Goal: Task Accomplishment & Management: Complete application form

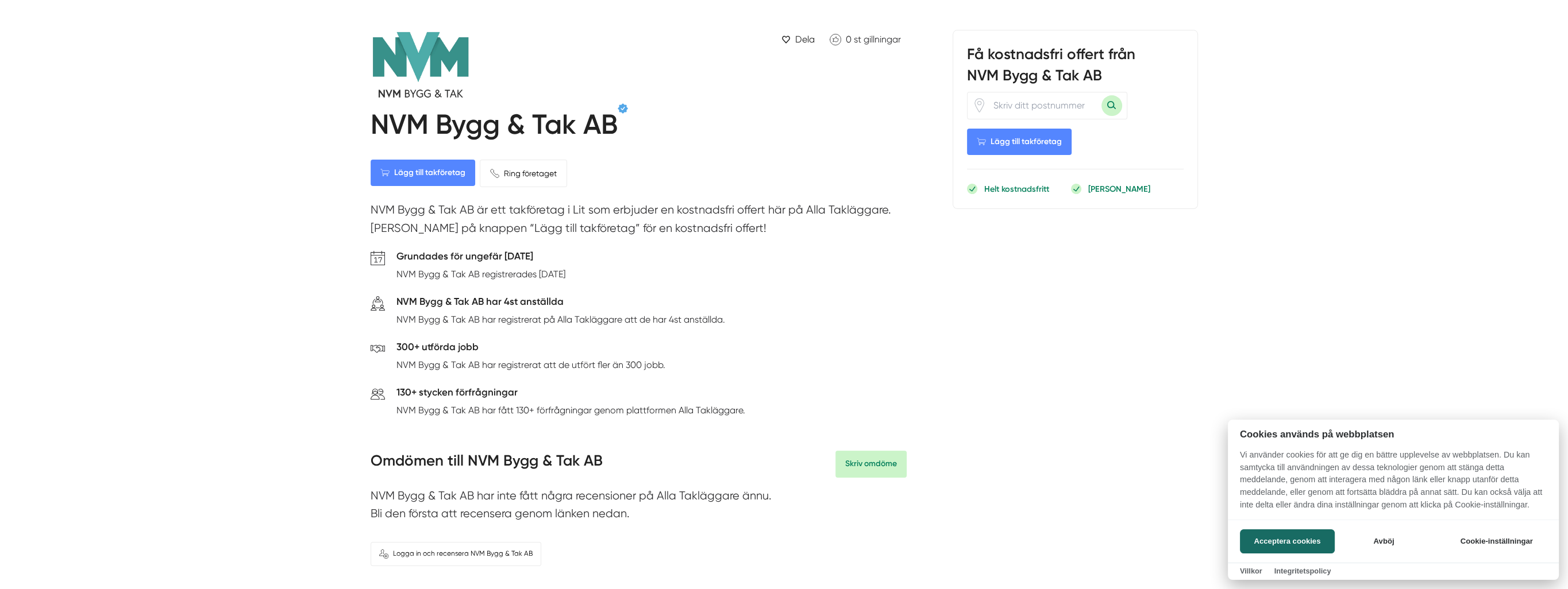
scroll to position [287, 0]
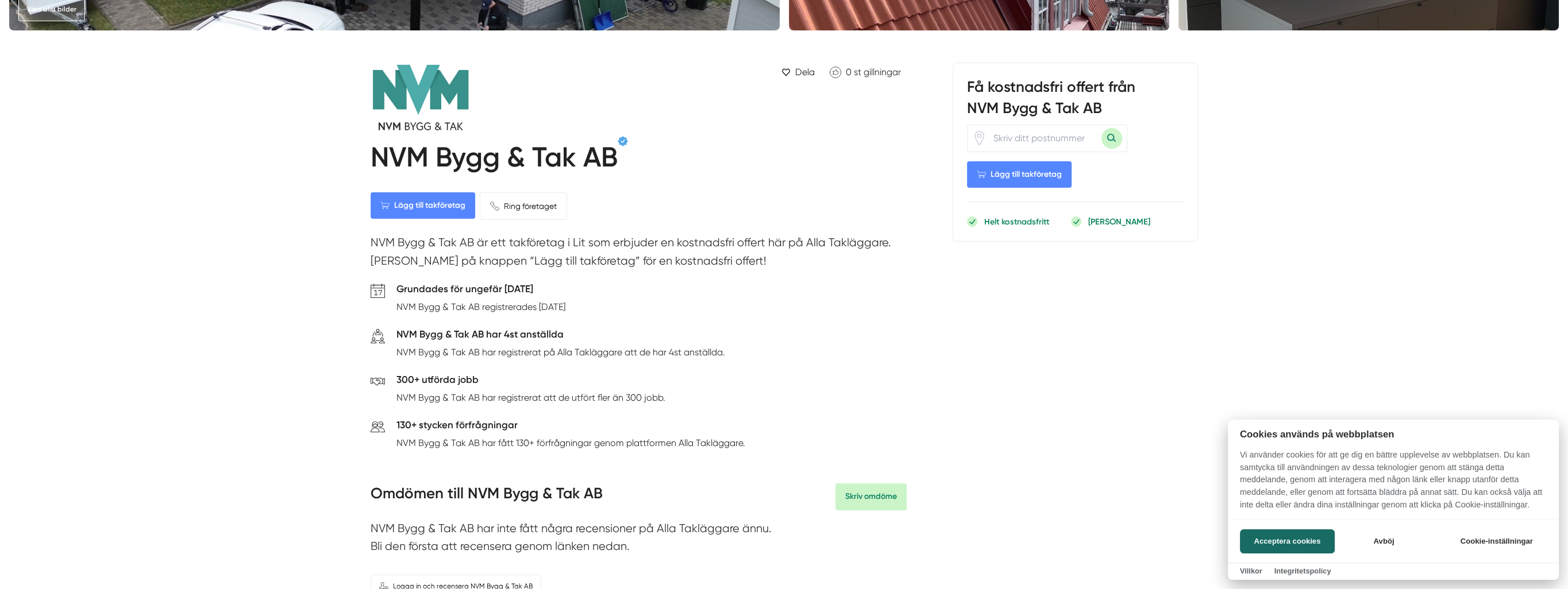
click at [995, 175] on div at bounding box center [784, 294] width 1568 height 589
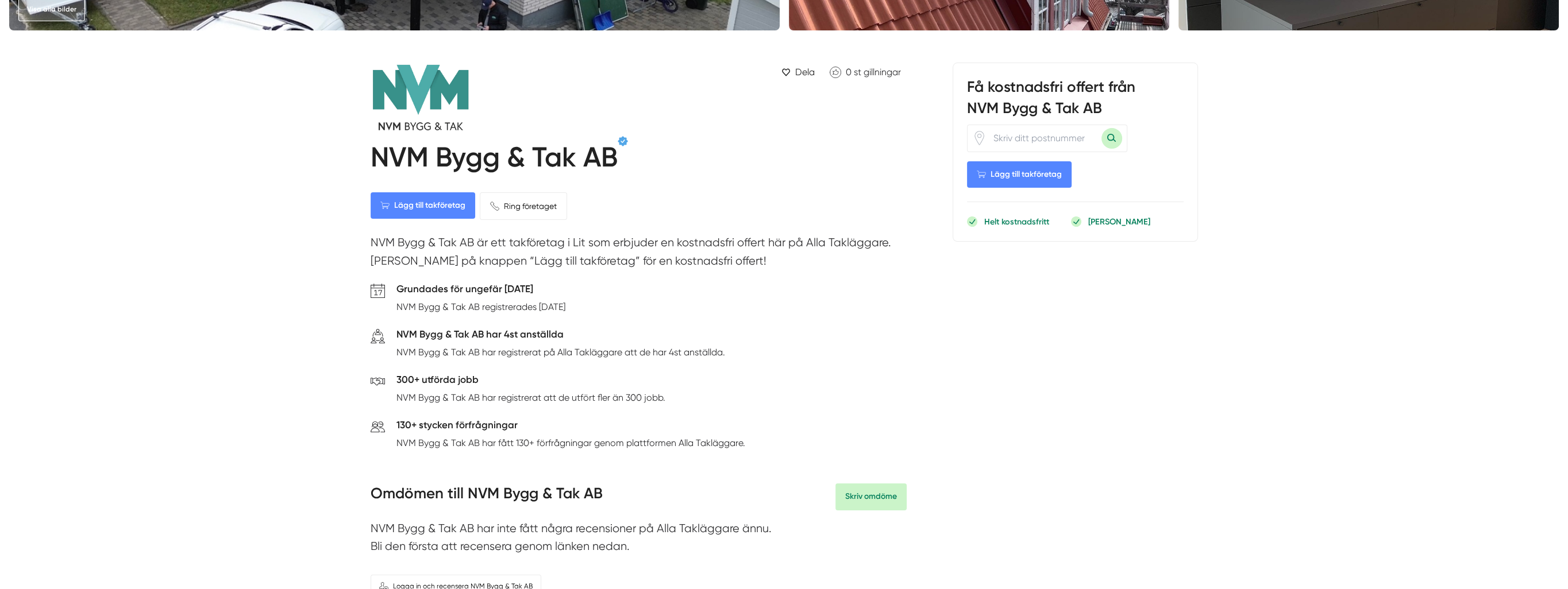
click at [1003, 171] on span "Lägg till takföretag" at bounding box center [1019, 174] width 105 height 26
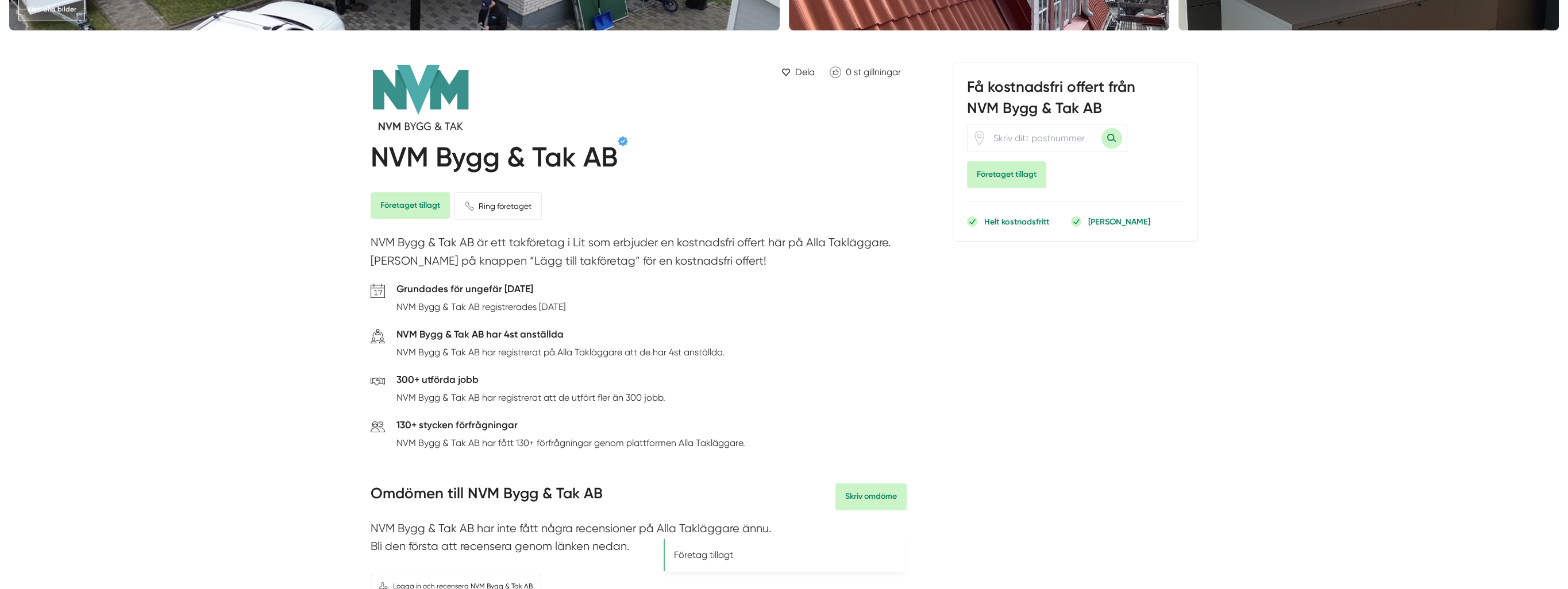
click at [398, 208] on span "Företaget tillagt" at bounding box center [411, 205] width 80 height 26
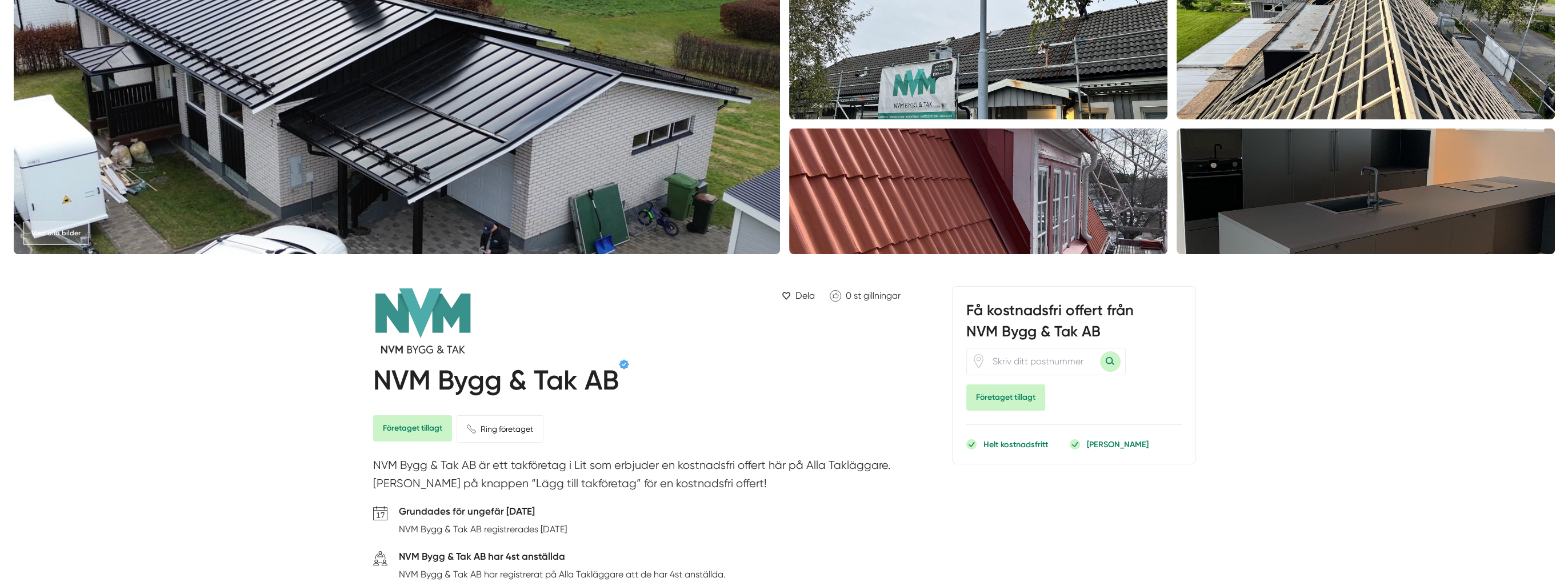
scroll to position [0, 0]
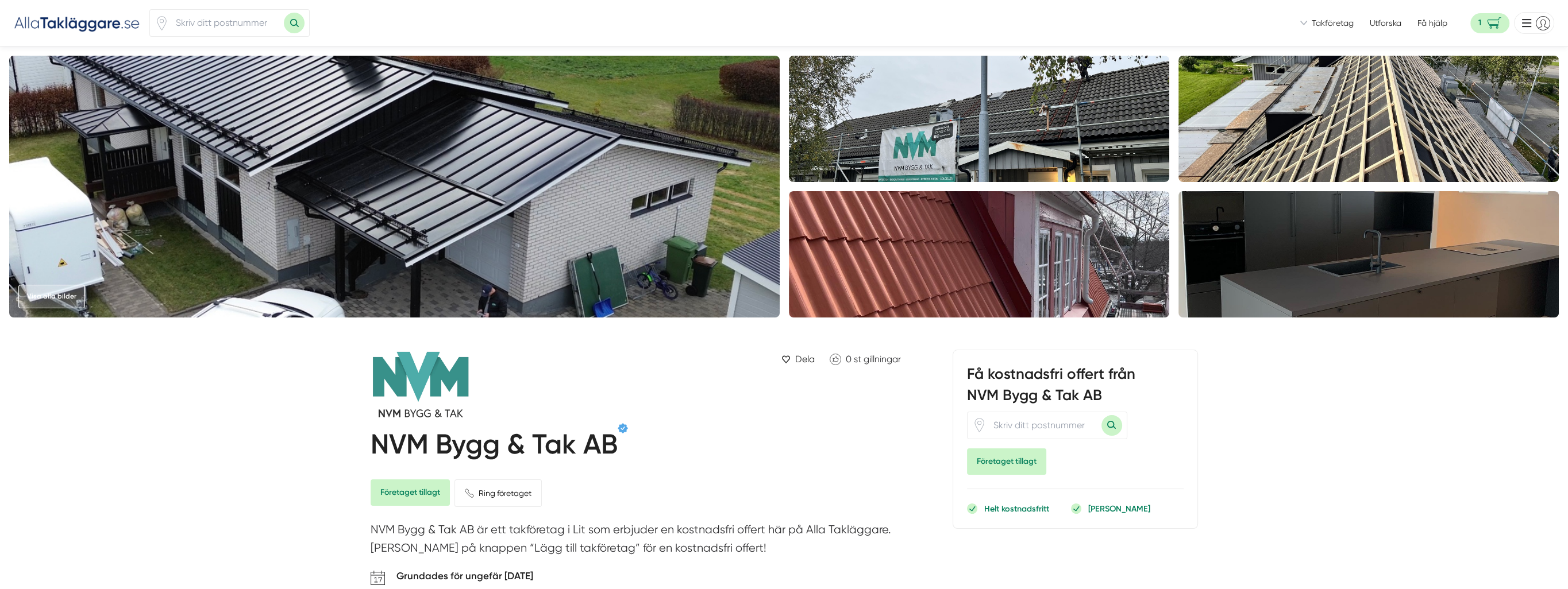
click at [1337, 23] on span "Takföretag" at bounding box center [1332, 23] width 42 height 12
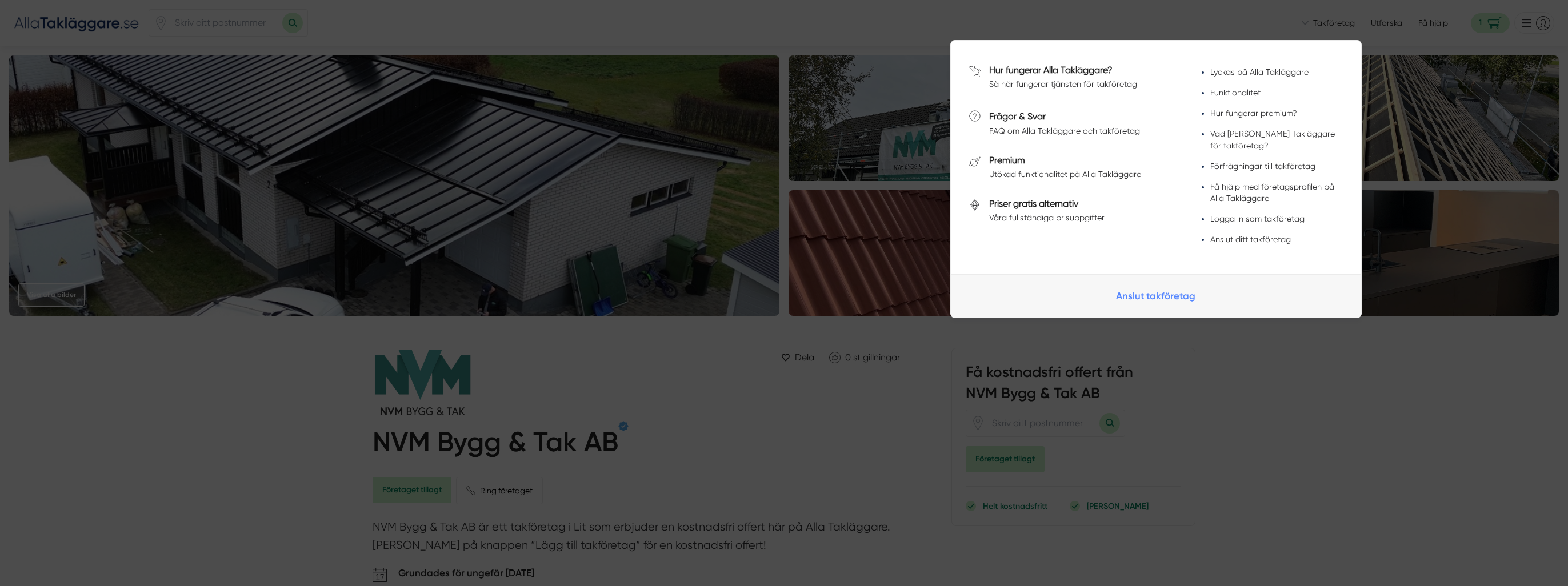
click at [1127, 299] on link "Anslut takföretag" at bounding box center [1156, 296] width 410 height 43
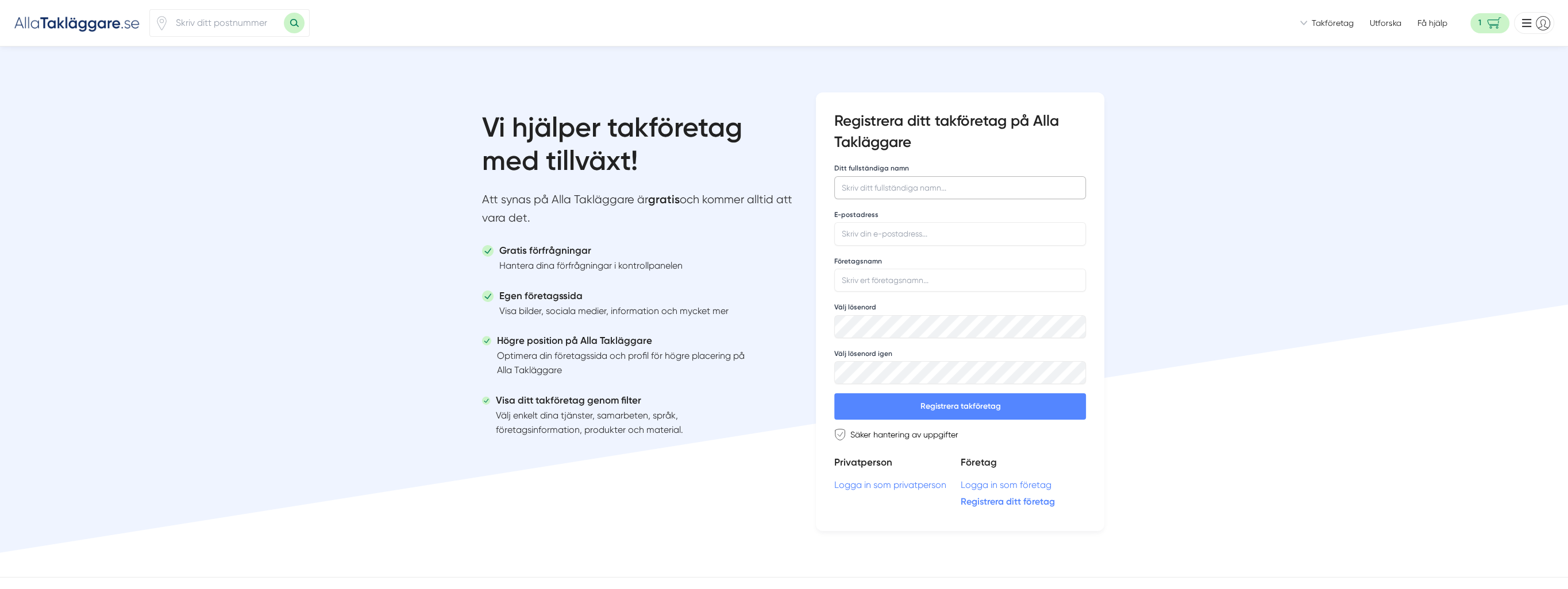
click at [894, 179] on input "Ditt fullständiga namn" at bounding box center [960, 188] width 252 height 23
type input "Berglunds Byggtjänst [GEOGRAPHIC_DATA]"
click at [878, 233] on input "E-postadress" at bounding box center [960, 234] width 252 height 23
type input "[EMAIL_ADDRESS][DOMAIN_NAME]"
drag, startPoint x: 874, startPoint y: 285, endPoint x: 878, endPoint y: 278, distance: 8.1
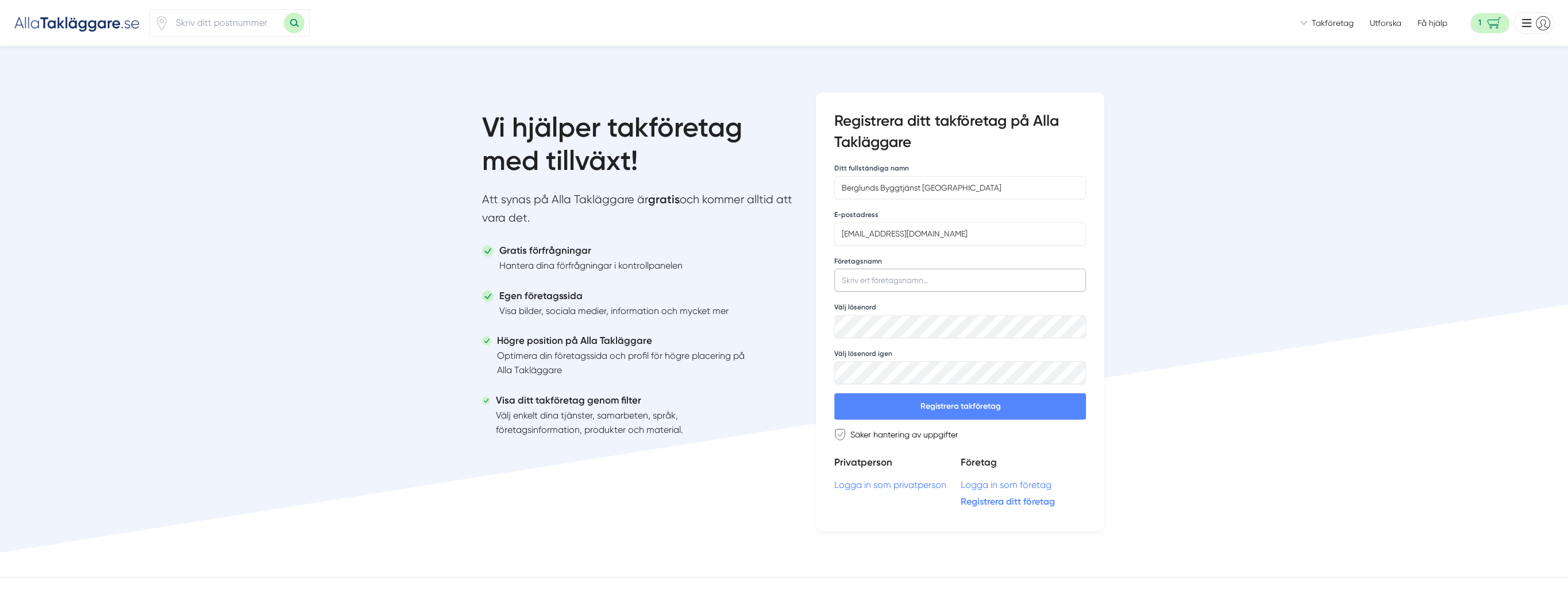
click at [874, 285] on input "Företagsnamn" at bounding box center [960, 280] width 252 height 23
drag, startPoint x: 872, startPoint y: 190, endPoint x: 812, endPoint y: 188, distance: 60.0
click at [812, 188] on div "Vi hjälper takföretag med tillväxt! Att synas på Alla Takläggare är gratis och …" at bounding box center [785, 311] width 678 height 530
click at [876, 273] on input "Företagsnamn" at bounding box center [960, 280] width 252 height 23
paste input "Berglunds Byggtjänst Östersund"
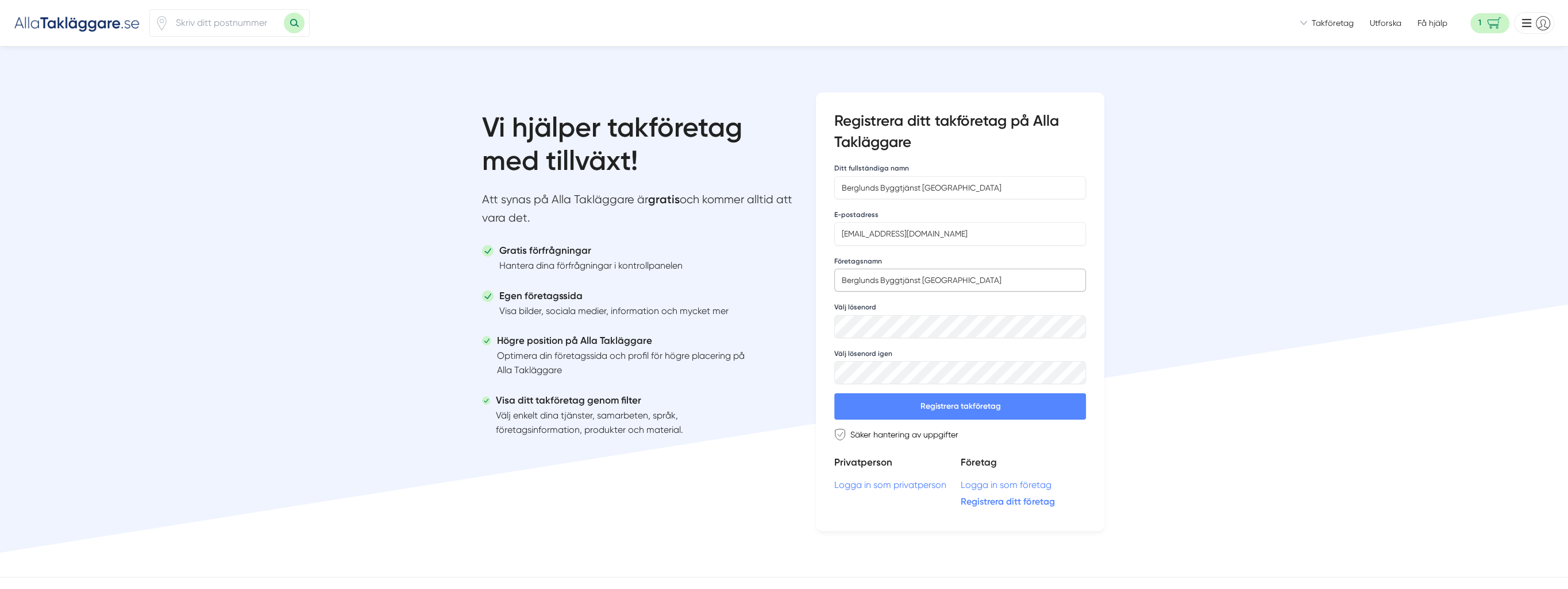
type input "Berglunds Byggtjänst Östersund"
drag, startPoint x: 975, startPoint y: 188, endPoint x: 763, endPoint y: 205, distance: 212.7
click at [765, 206] on div "Vi hjälper takföretag med tillväxt! Att synas på Alla Takläggare är gratis och …" at bounding box center [785, 311] width 678 height 530
click at [928, 189] on input "Kevin Berglunf" at bounding box center [960, 188] width 252 height 23
type input "Kevin Berglund"
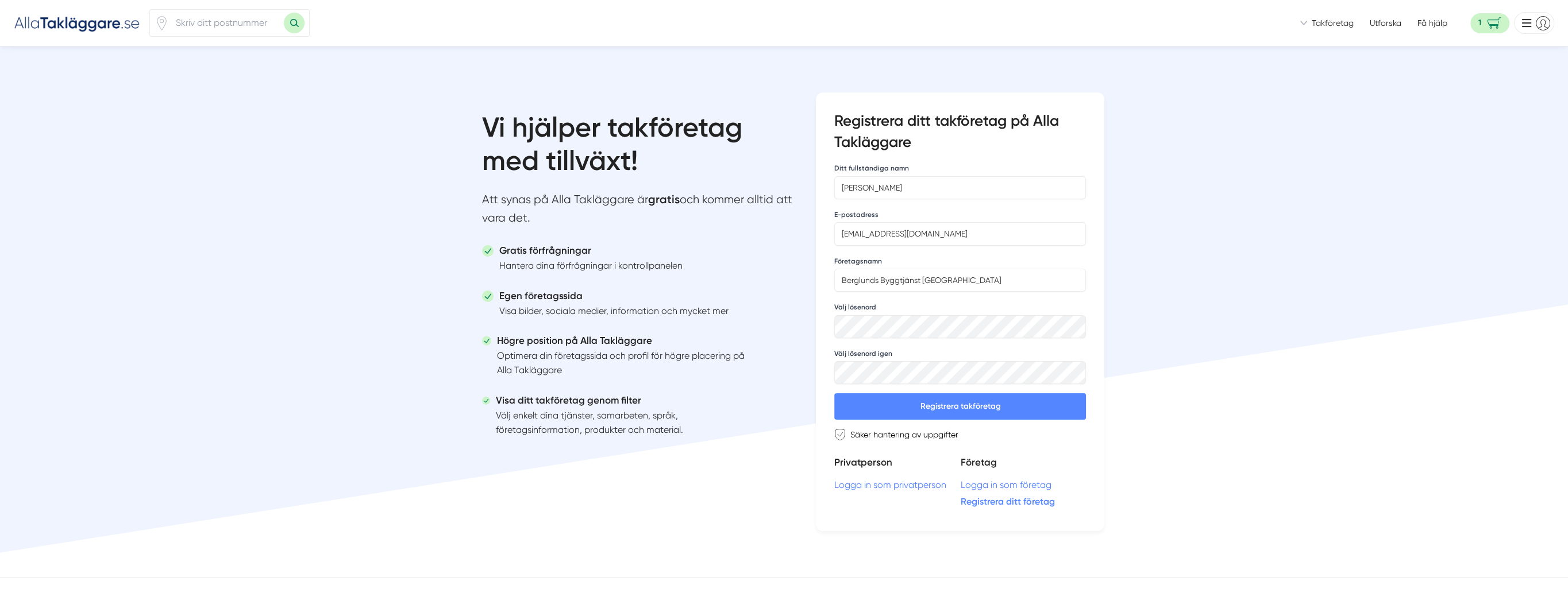
click at [986, 410] on button "Registrera takföretag" at bounding box center [960, 406] width 252 height 26
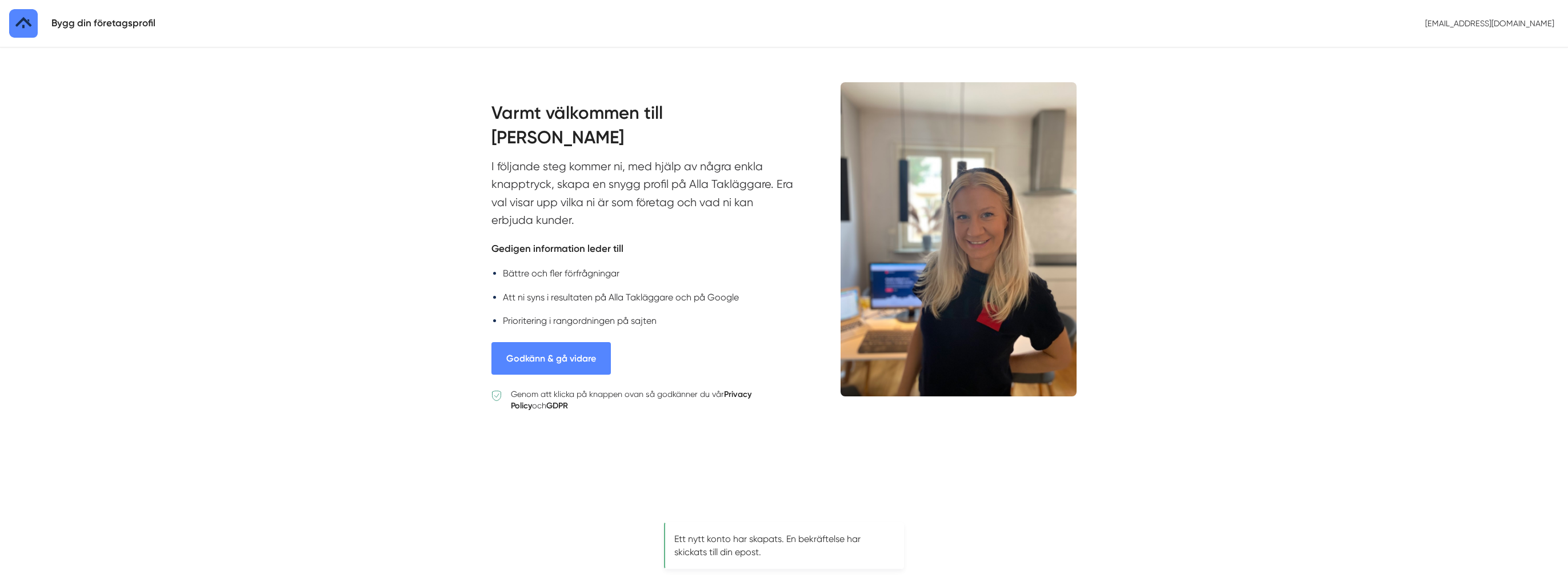
click at [542, 358] on button "Godkänn & gå vidare" at bounding box center [551, 358] width 119 height 33
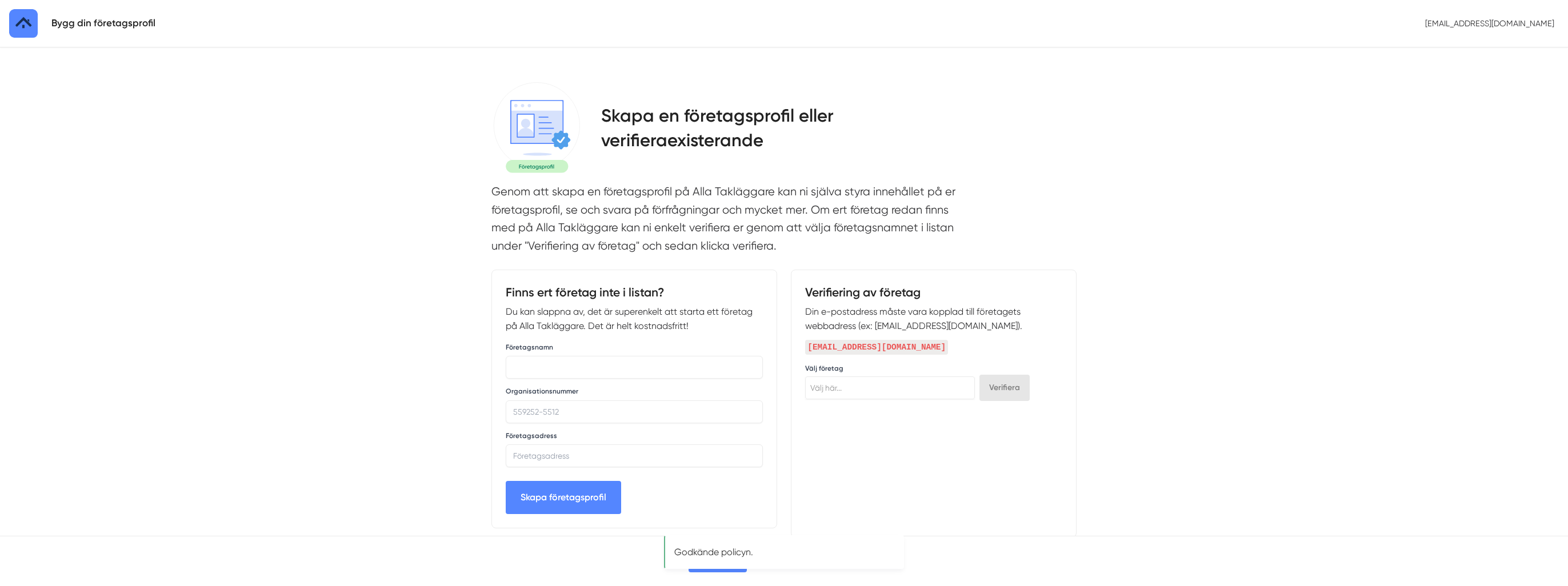
select select
click at [548, 371] on input "text" at bounding box center [630, 368] width 257 height 23
click at [536, 415] on input "Organisationsnummer" at bounding box center [630, 412] width 257 height 23
type input "0402280275"
click at [519, 376] on input "text" at bounding box center [630, 368] width 257 height 23
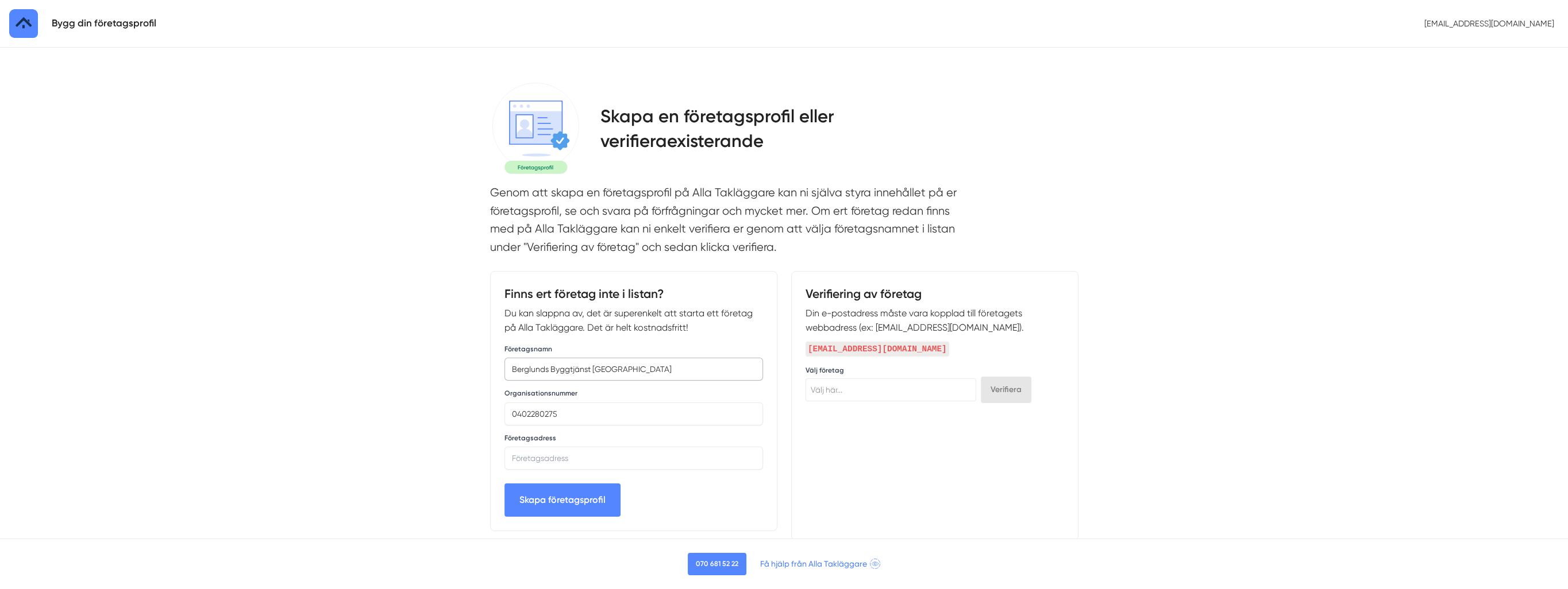
type input "Berglunds Byggtjänst [GEOGRAPHIC_DATA]"
click at [588, 455] on input "text" at bounding box center [633, 458] width 258 height 23
type input "Namn 110, [GEOGRAPHIC_DATA], [GEOGRAPHIC_DATA]"
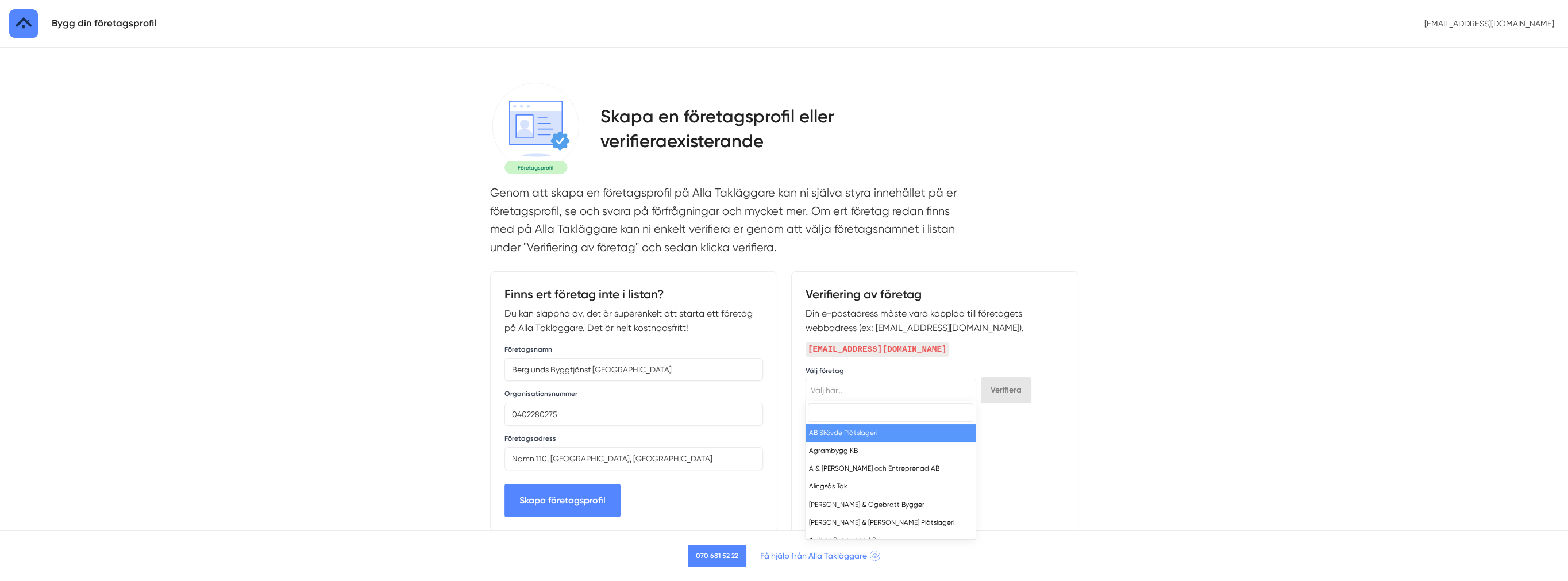
click at [843, 388] on span "Välj här..." at bounding box center [890, 390] width 170 height 16
type input "B"
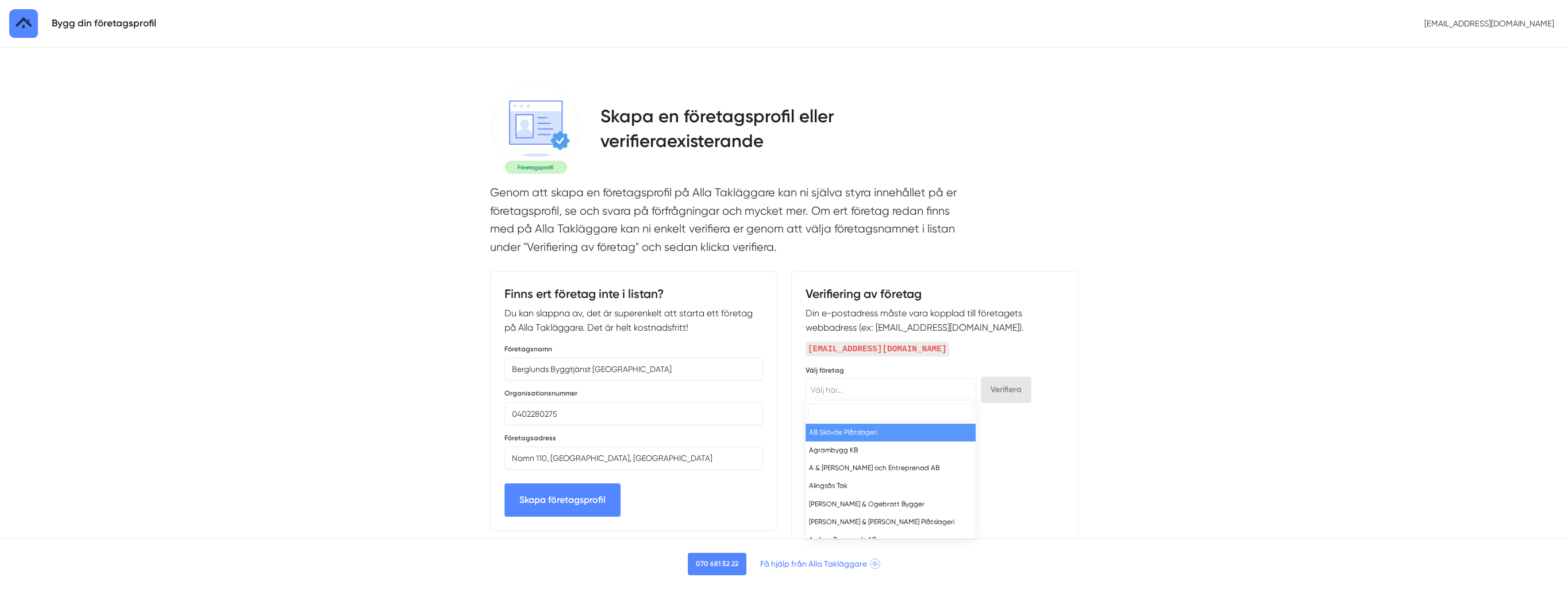
click at [1039, 449] on div "Verifiering av företag Din e-postadress måste vara kopplad till företagets webb…" at bounding box center [935, 406] width 287 height 269
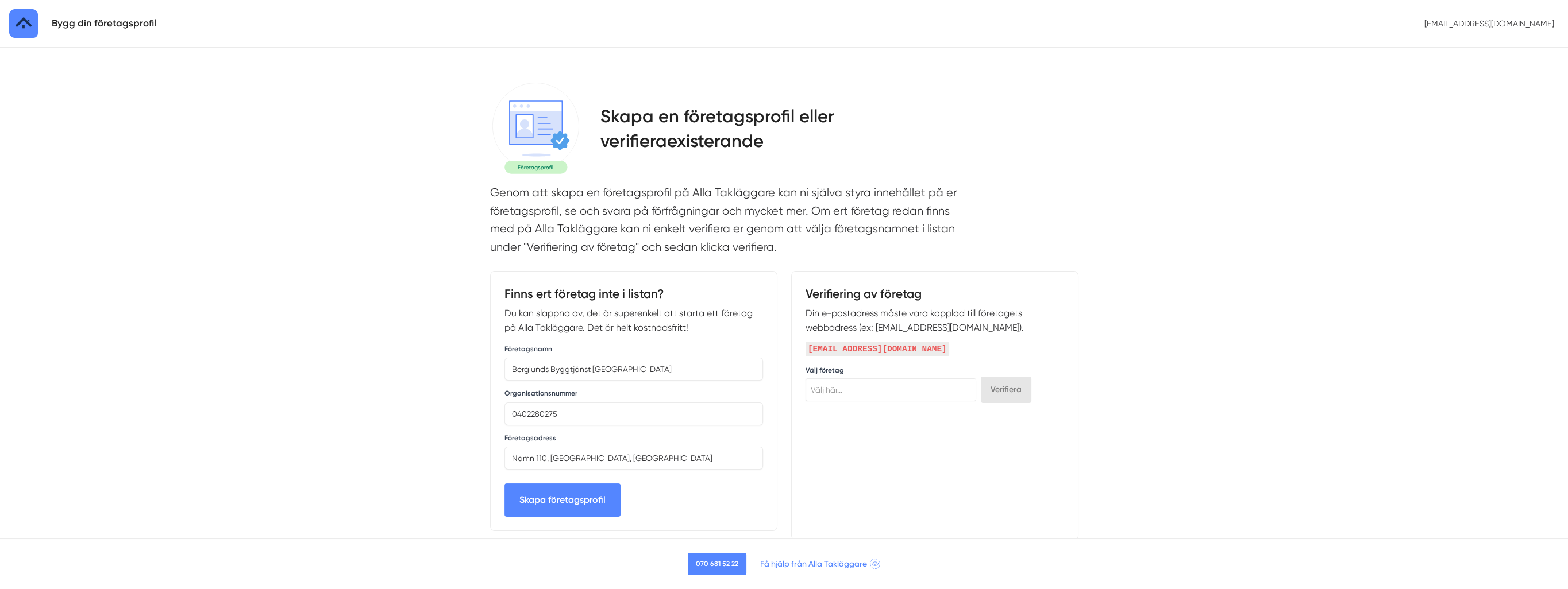
click at [567, 498] on button "Skapa företagsprofil" at bounding box center [562, 500] width 116 height 33
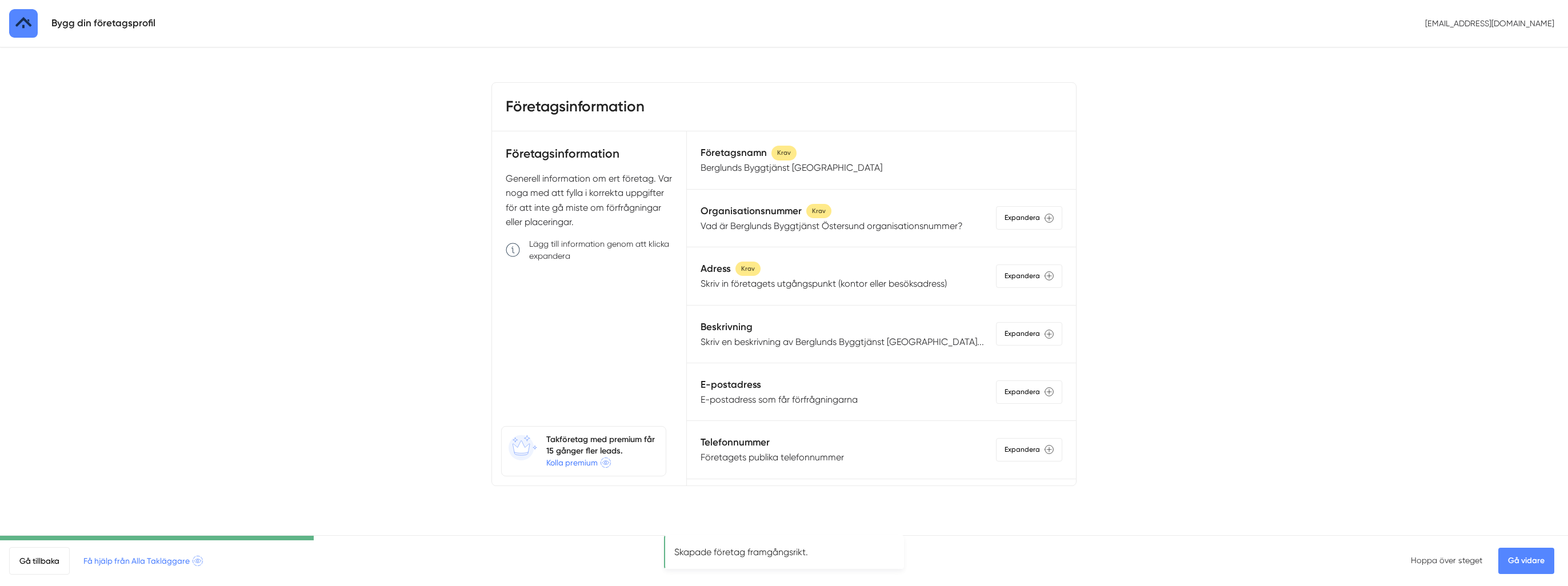
drag, startPoint x: 776, startPoint y: 343, endPoint x: 890, endPoint y: 330, distance: 114.7
click at [776, 341] on p "Skriv en beskrivning av Berglunds Byggtjänst [GEOGRAPHIC_DATA]..." at bounding box center [842, 341] width 284 height 14
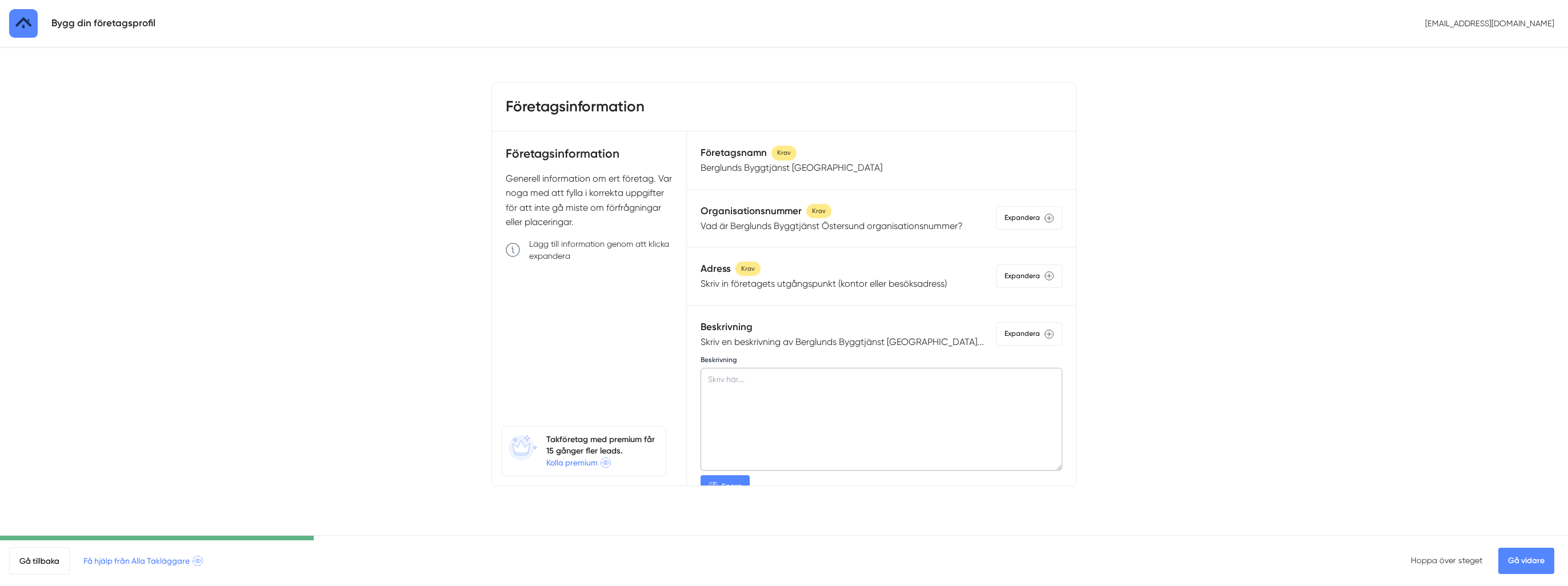
click at [744, 377] on textarea at bounding box center [881, 419] width 362 height 103
click at [758, 374] on textarea at bounding box center [881, 419] width 362 height 103
paste textarea "Berglunds Byggtjänst Östersund är ett lokalt byggföretag med fokus på kvalitet,…"
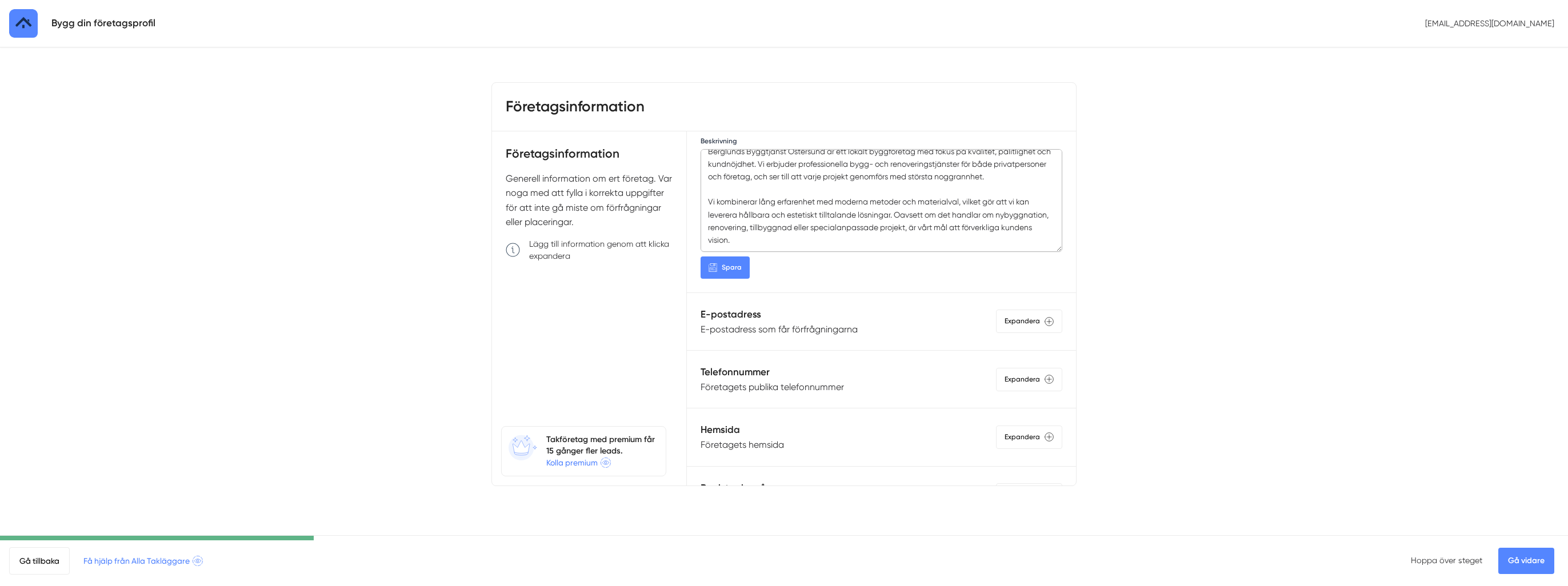
scroll to position [229, 0]
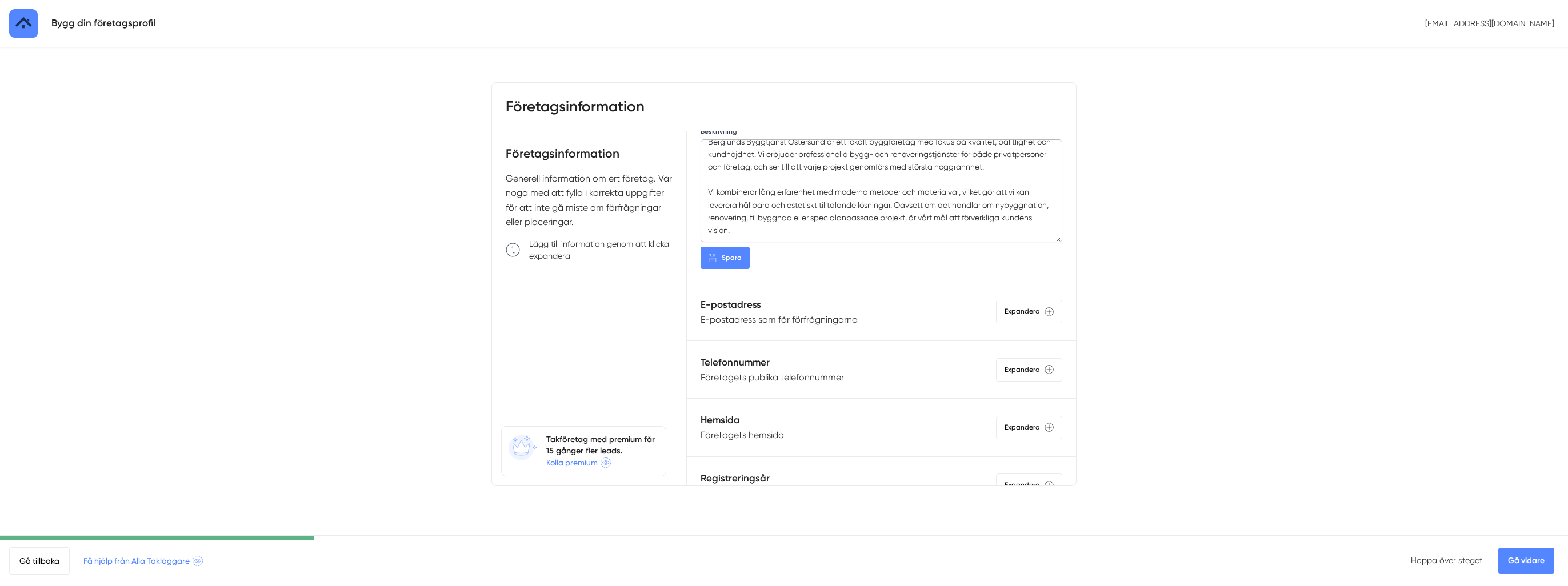
type textarea "Berglunds Byggtjänst Östersund är ett lokalt byggföretag med fokus på kvalitet,…"
click at [729, 260] on span "Spara" at bounding box center [732, 258] width 20 height 11
click at [996, 312] on div "Expandera" at bounding box center [1029, 312] width 66 height 23
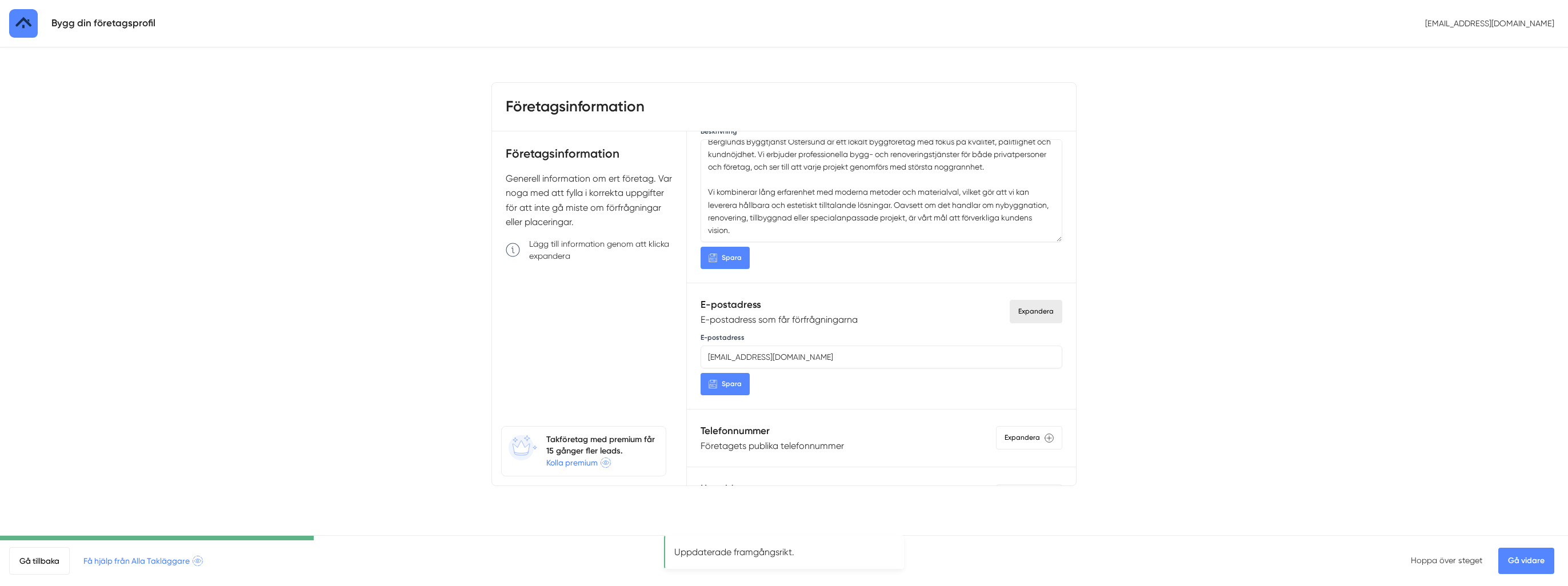
click at [723, 385] on span "Spara" at bounding box center [732, 384] width 20 height 11
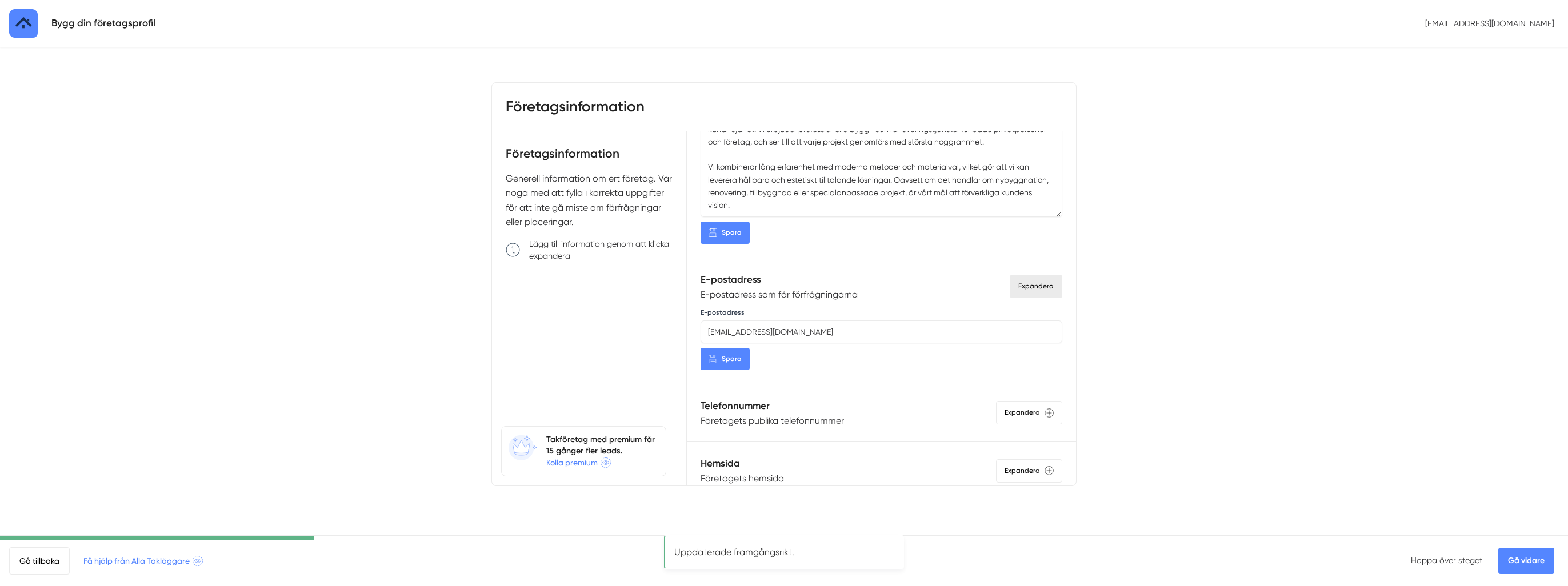
scroll to position [343, 0]
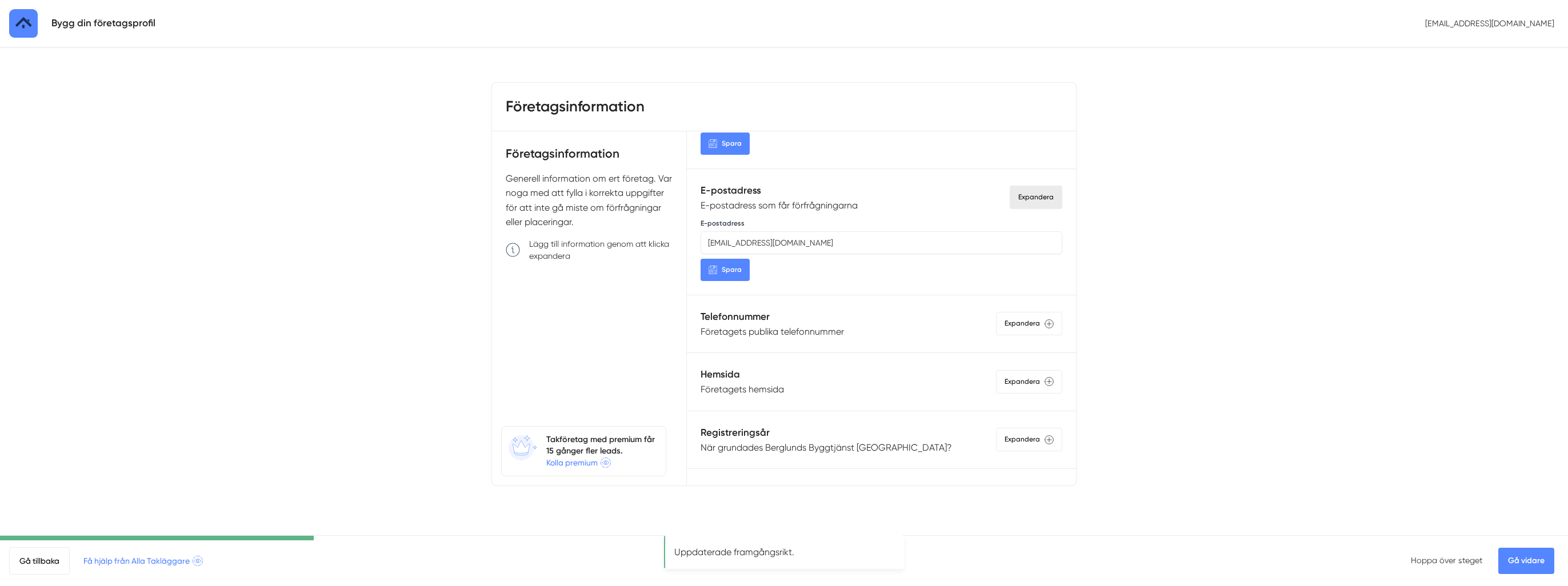
click at [771, 327] on p "Företagets publika telefonnummer" at bounding box center [772, 331] width 144 height 14
click at [761, 369] on input "Telefonnummer" at bounding box center [881, 369] width 362 height 23
type input "0703218827"
click at [713, 394] on button "Spara" at bounding box center [725, 396] width 49 height 23
click at [743, 435] on h5 "Hemsida" at bounding box center [742, 442] width 83 height 15
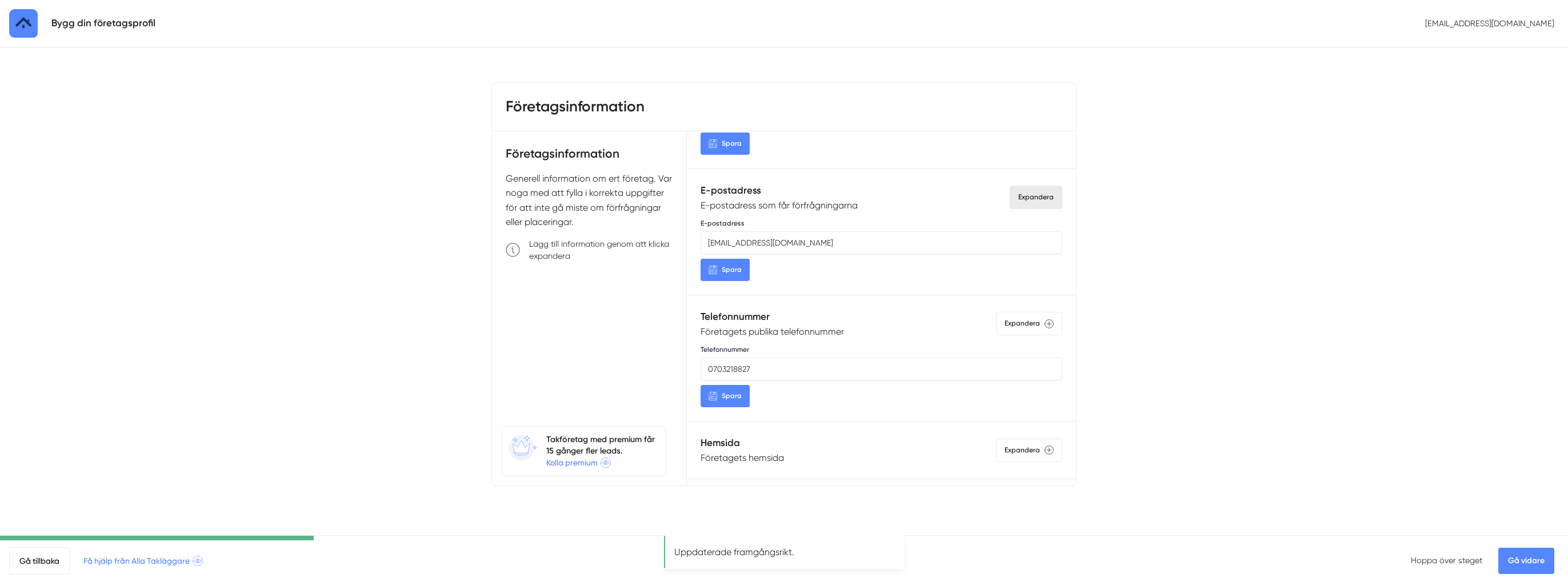
click at [745, 445] on h5 "Hemsida" at bounding box center [742, 442] width 83 height 15
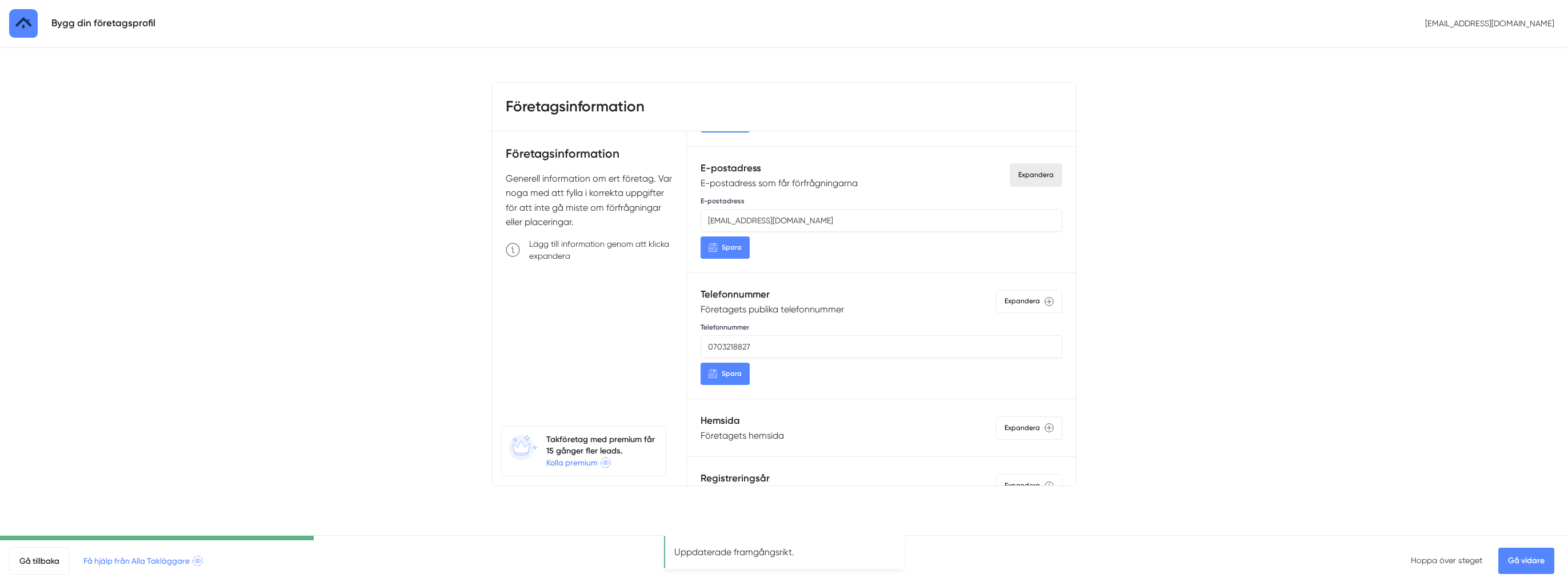
scroll to position [514, 0]
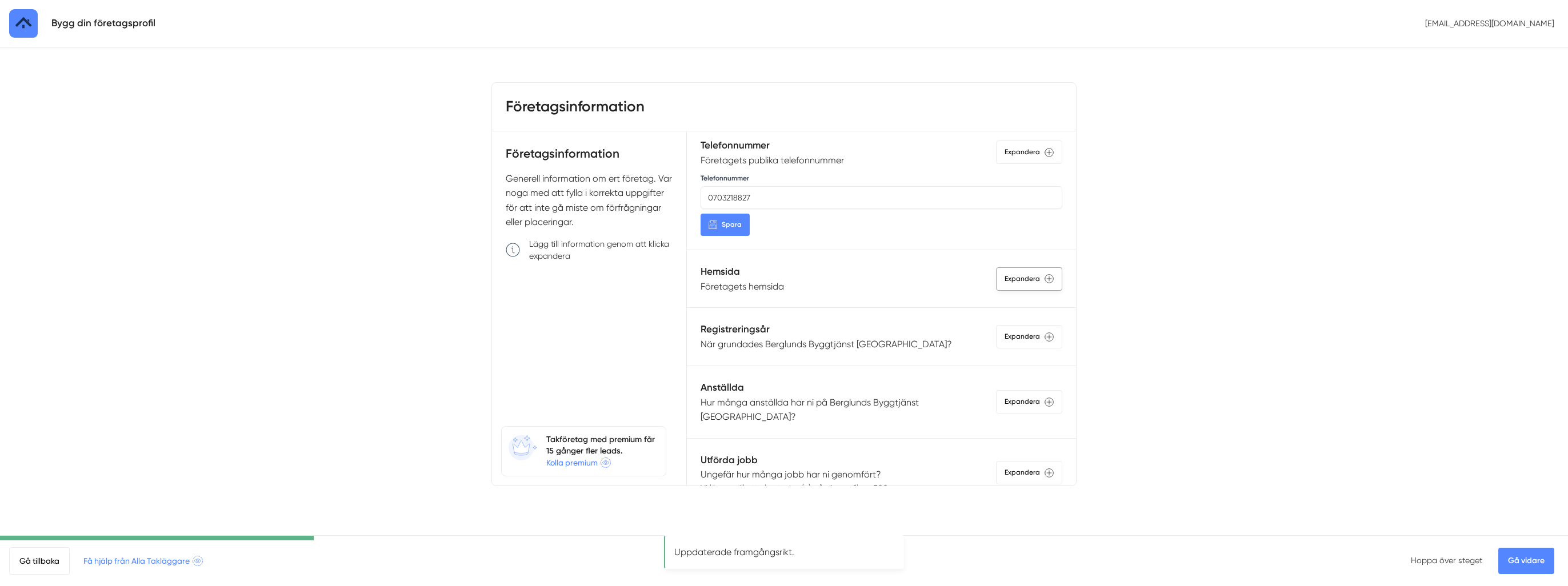
click at [1004, 285] on div "Expandera" at bounding box center [1029, 279] width 66 height 23
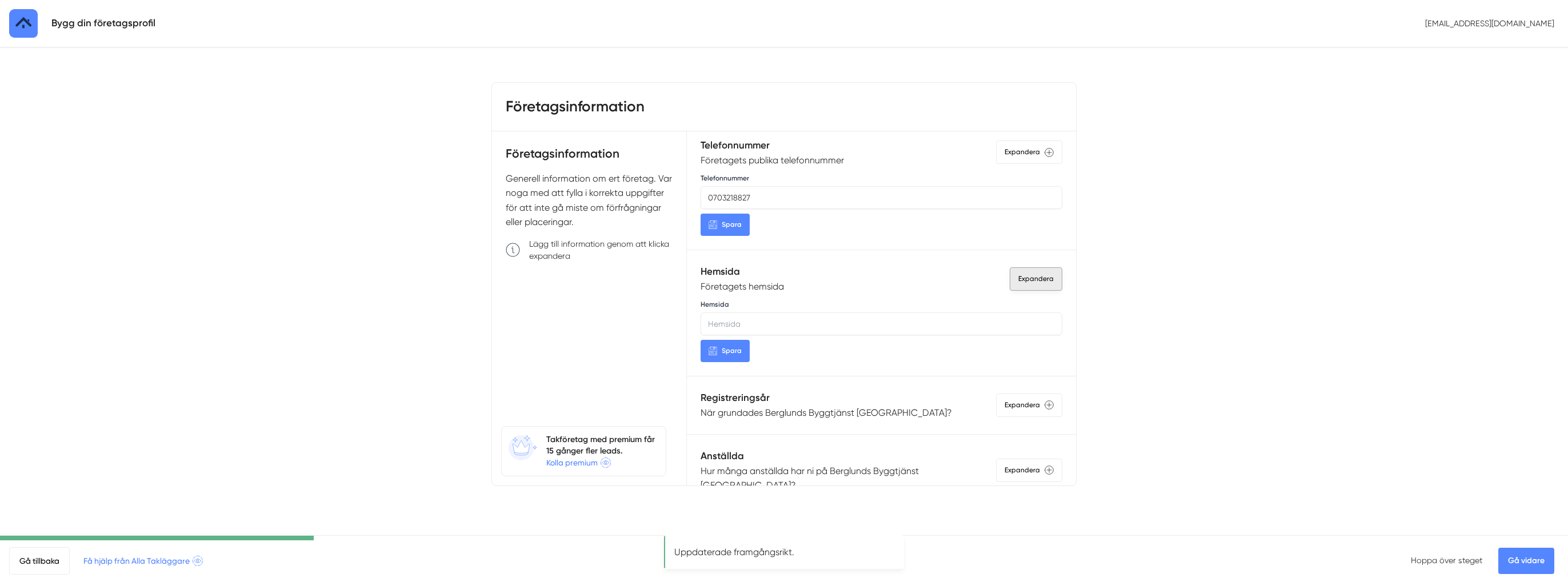
click at [1011, 279] on div "Expandera" at bounding box center [1036, 279] width 52 height 23
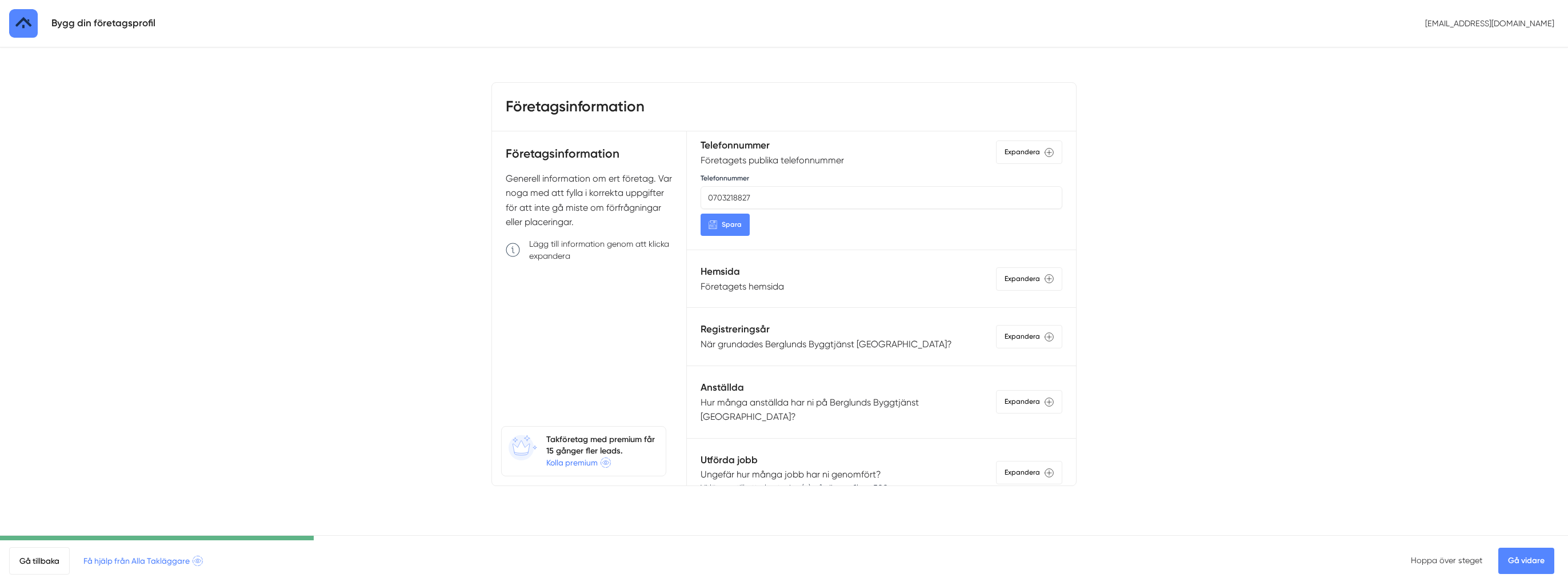
click at [921, 333] on div "Registreringsår När grundades Berglunds Byggtjänst Östersund? Expandera" at bounding box center [881, 337] width 362 height 30
drag, startPoint x: 1031, startPoint y: 331, endPoint x: 1022, endPoint y: 330, distance: 9.1
click at [1029, 331] on div "Expandera" at bounding box center [1029, 337] width 66 height 23
click at [924, 375] on select "1925 1926 1927 1928 1929 1930 1931 1932 1933 1934 1935 1936 1937 1938 1939 1940…" at bounding box center [972, 382] width 181 height 25
select select "2022"
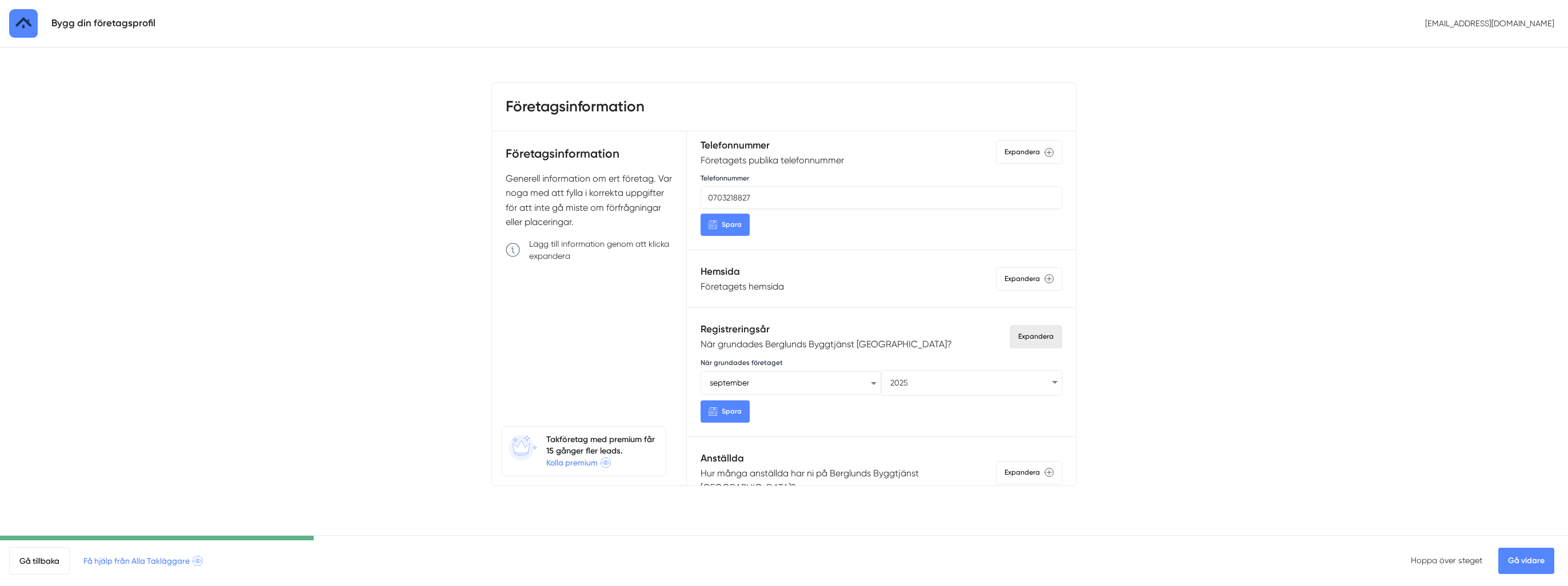
click at [881, 370] on select "1925 1926 1927 1928 1929 1930 1931 1932 1933 1934 1935 1936 1937 1938 1939 1940…" at bounding box center [972, 382] width 181 height 25
click at [918, 377] on select "1925 1926 1927 1928 1929 1930 1931 1932 1933 1934 1935 1936 1937 1938 1939 1940…" at bounding box center [972, 382] width 181 height 25
click at [881, 370] on select "1925 1926 1927 1928 1929 1930 1931 1932 1933 1934 1935 1936 1937 1938 1939 1940…" at bounding box center [972, 382] width 181 height 25
click at [809, 376] on select "januari februari mars april maj juni juli augusti september oktober november de…" at bounding box center [791, 382] width 181 height 25
click at [701, 370] on select "januari februari mars april maj juni juli augusti september oktober november de…" at bounding box center [791, 382] width 181 height 25
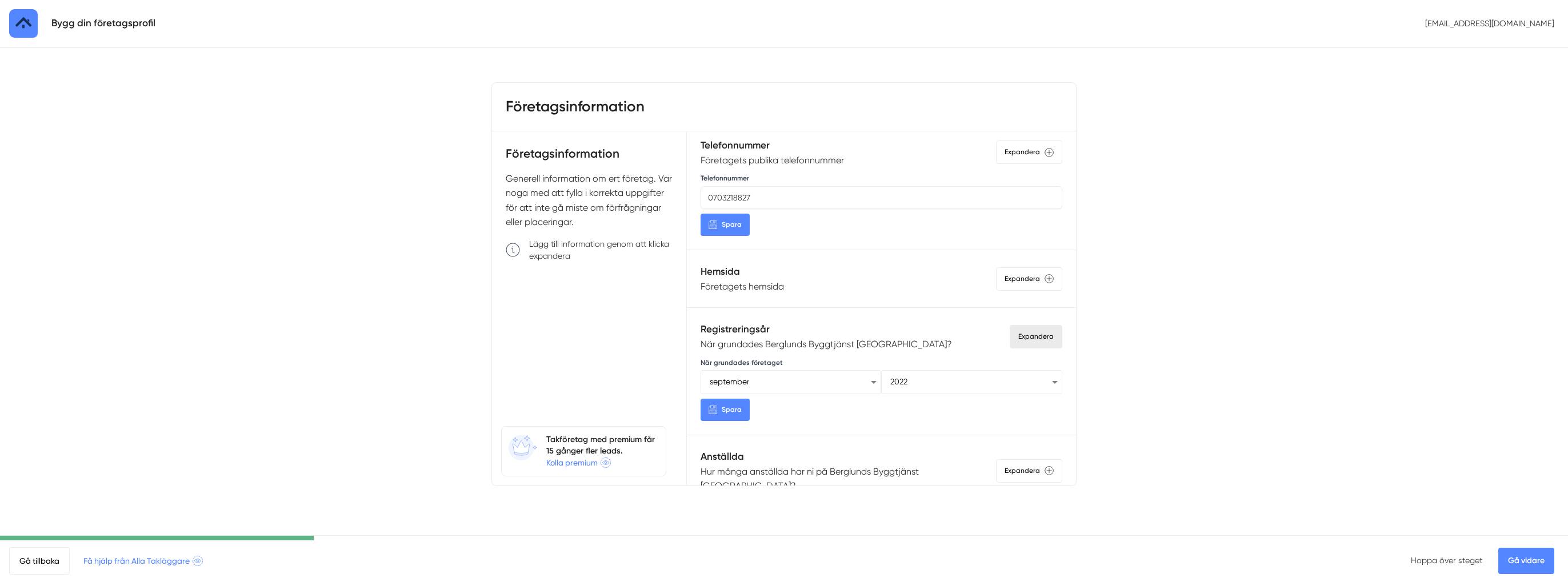
click at [721, 413] on button "Spara" at bounding box center [725, 410] width 49 height 23
click at [1004, 459] on div "Expandera" at bounding box center [1029, 471] width 66 height 23
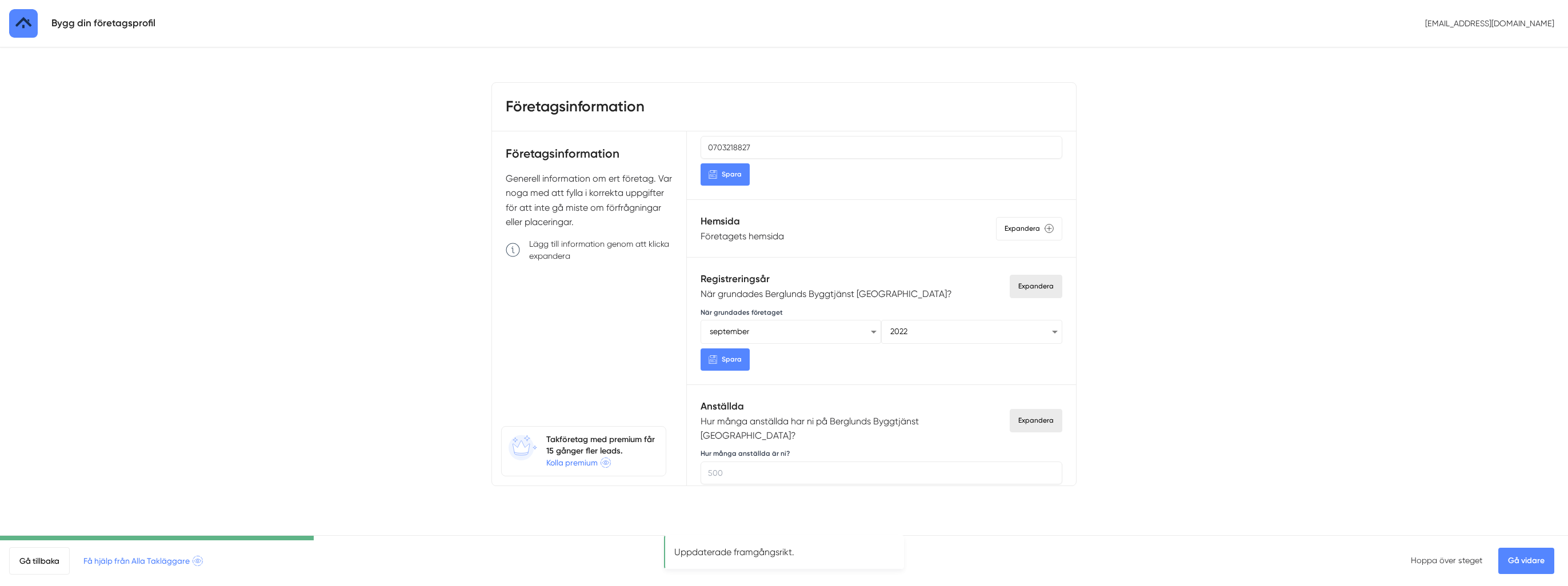
scroll to position [571, 0]
click at [778, 455] on input "Hur många anställda är ni?" at bounding box center [881, 466] width 362 height 23
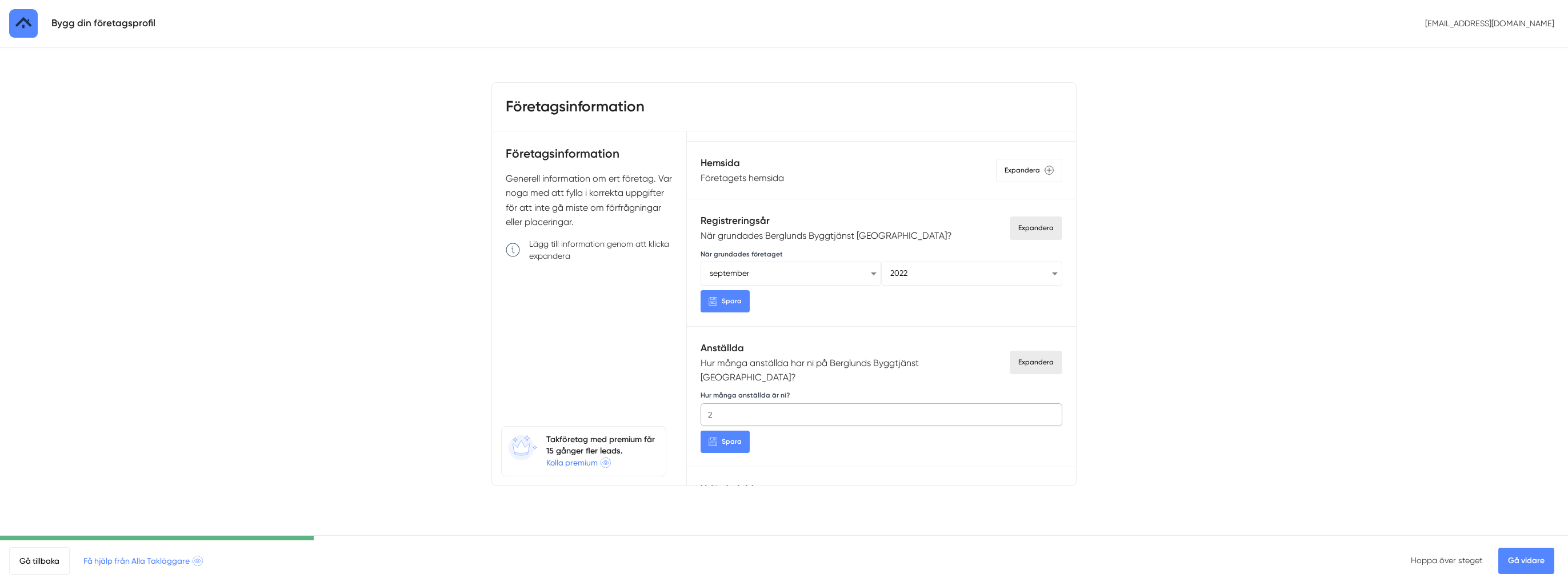
scroll to position [629, 0]
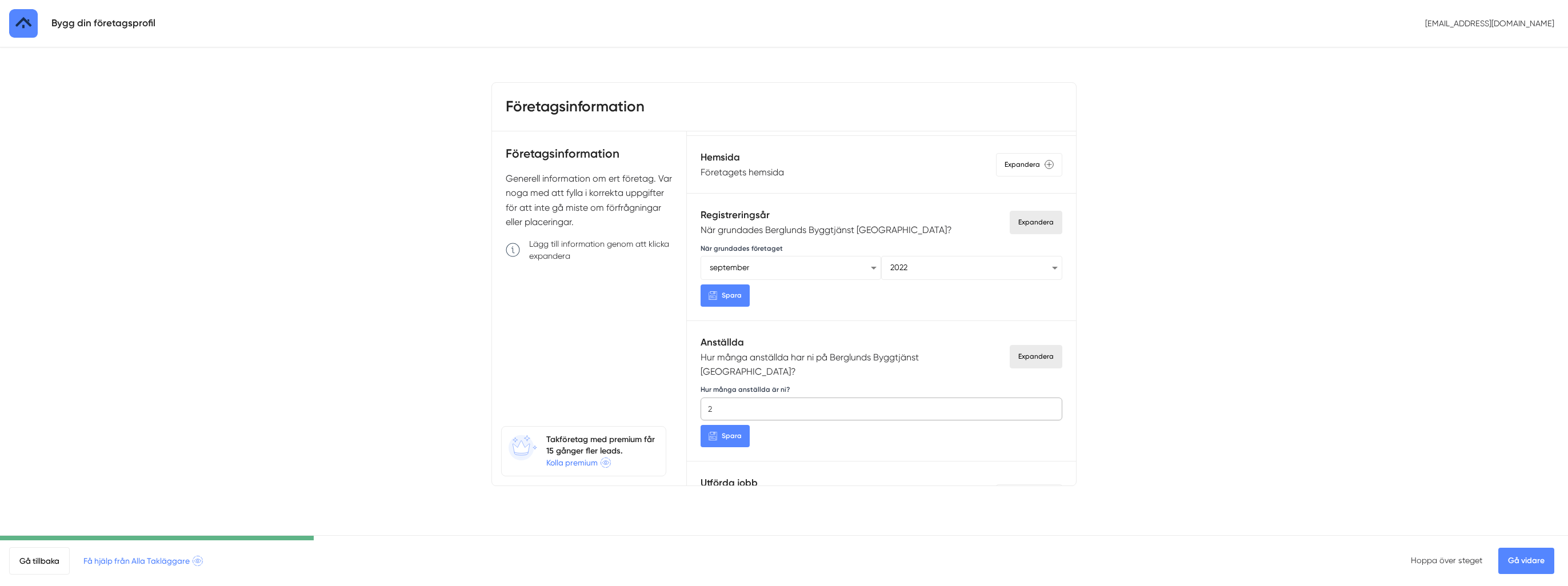
type input "2"
click at [718, 425] on button "Spara" at bounding box center [725, 436] width 49 height 23
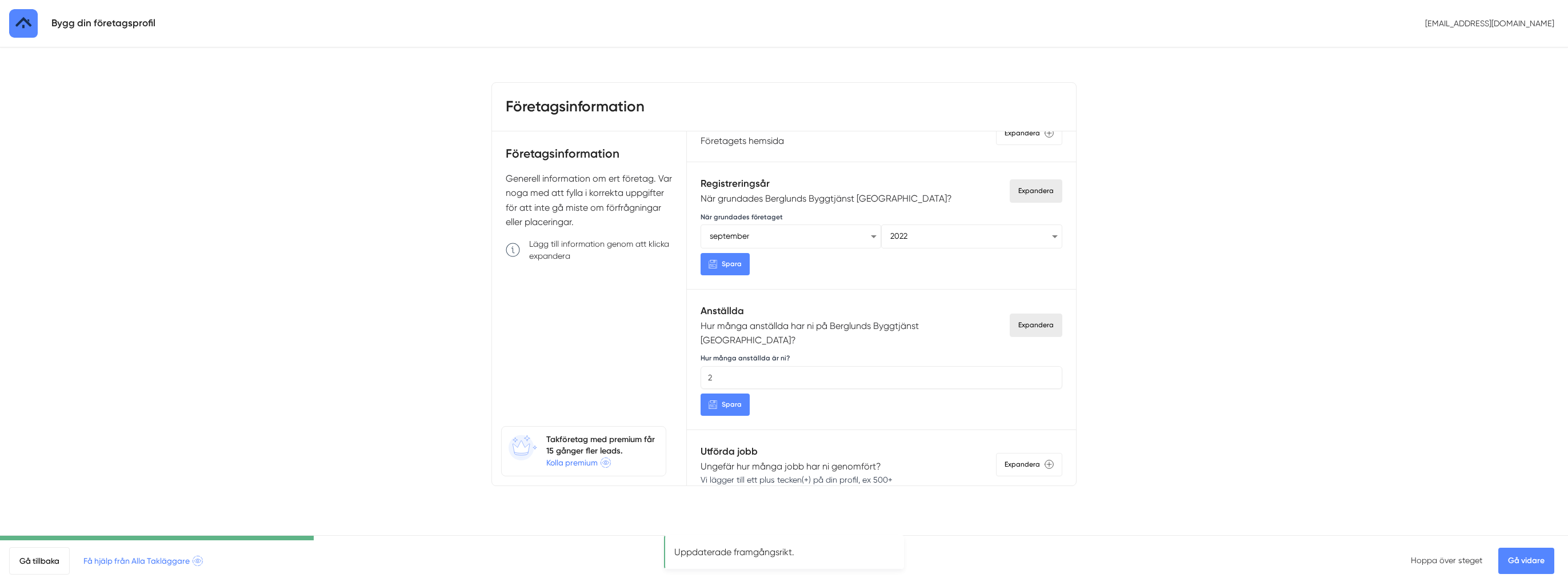
scroll to position [663, 0]
click at [1016, 450] on div "Expandera" at bounding box center [1029, 461] width 66 height 23
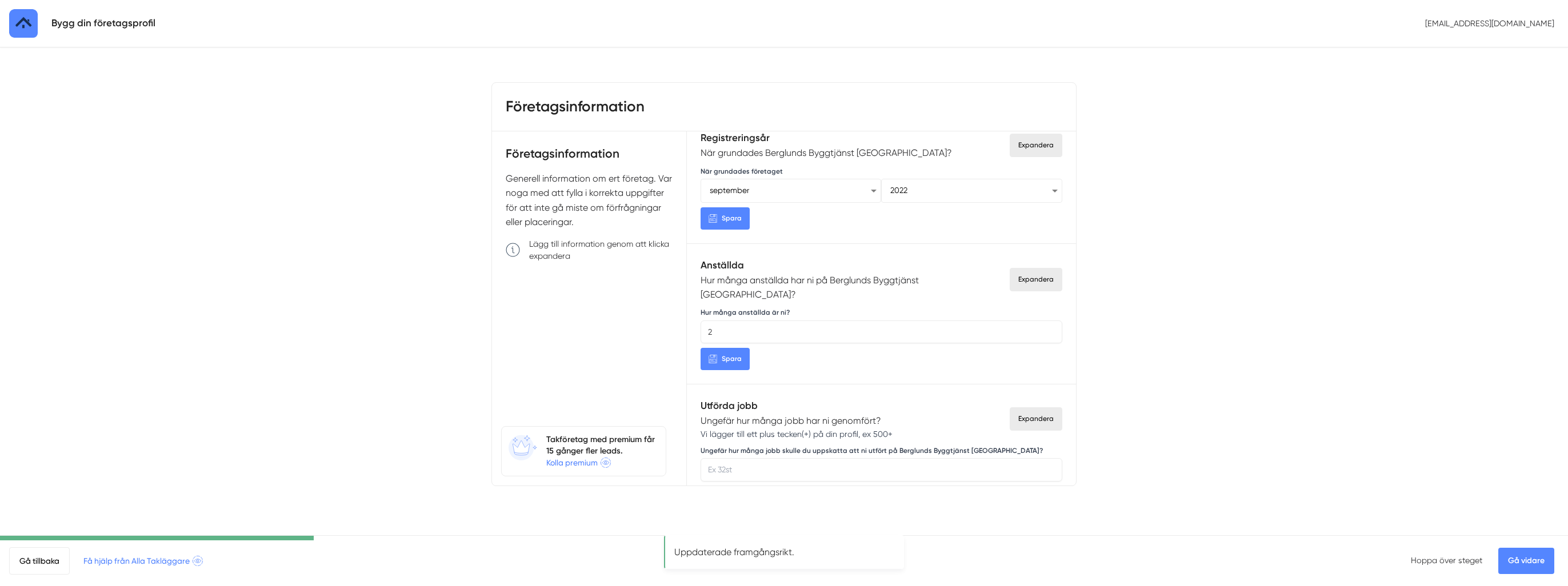
scroll to position [731, 0]
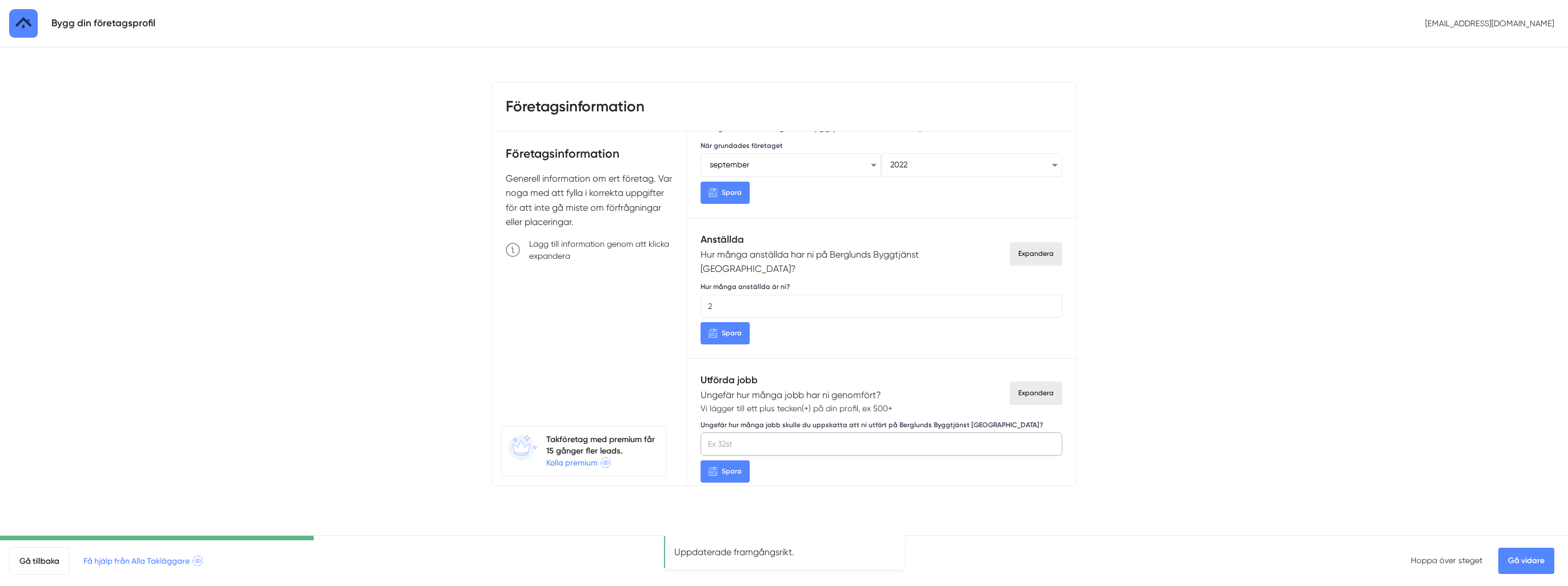
click at [750, 435] on input "Ungefär hur många jobb skulle du uppskatta att ni utfört på Berglunds Byggtjäns…" at bounding box center [881, 444] width 362 height 23
type input "70"
click at [729, 466] on span "Spara" at bounding box center [732, 472] width 20 height 11
click at [736, 433] on input "Ungefär hur många jobb skulle du uppskatta att ni utfört på Berglunds Byggtjäns…" at bounding box center [881, 444] width 362 height 23
type input "70"
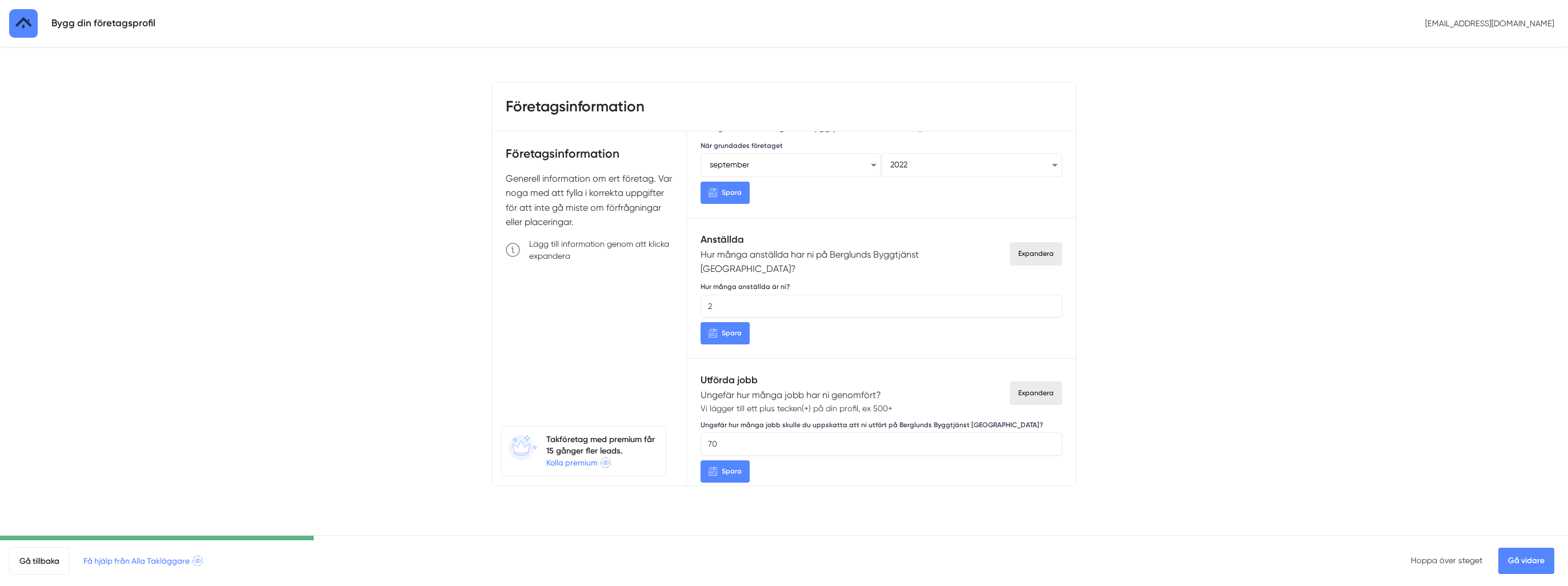
click at [715, 461] on button "Spara" at bounding box center [725, 472] width 49 height 23
click at [1503, 567] on link "Gå vidare" at bounding box center [1526, 560] width 56 height 26
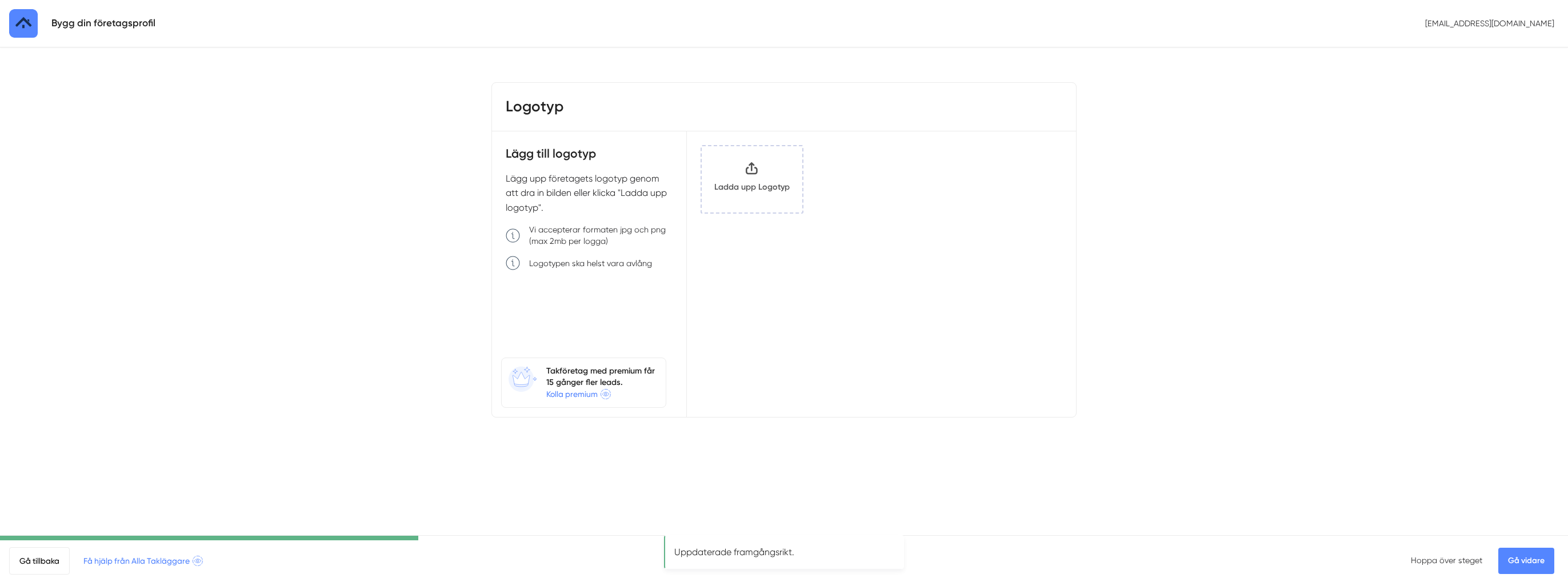
click at [756, 184] on input "Klicka här eller dra och släpp bilder här för att ladda upp" at bounding box center [752, 179] width 100 height 66
click at [765, 175] on input "Klicka här eller dra och släpp bilder här för att ladda upp" at bounding box center [752, 179] width 100 height 66
click at [755, 175] on input "Klicka här eller dra och släpp bilder här för att ladda upp" at bounding box center [752, 179] width 100 height 66
click at [1537, 561] on link "Gå vidare" at bounding box center [1526, 560] width 56 height 26
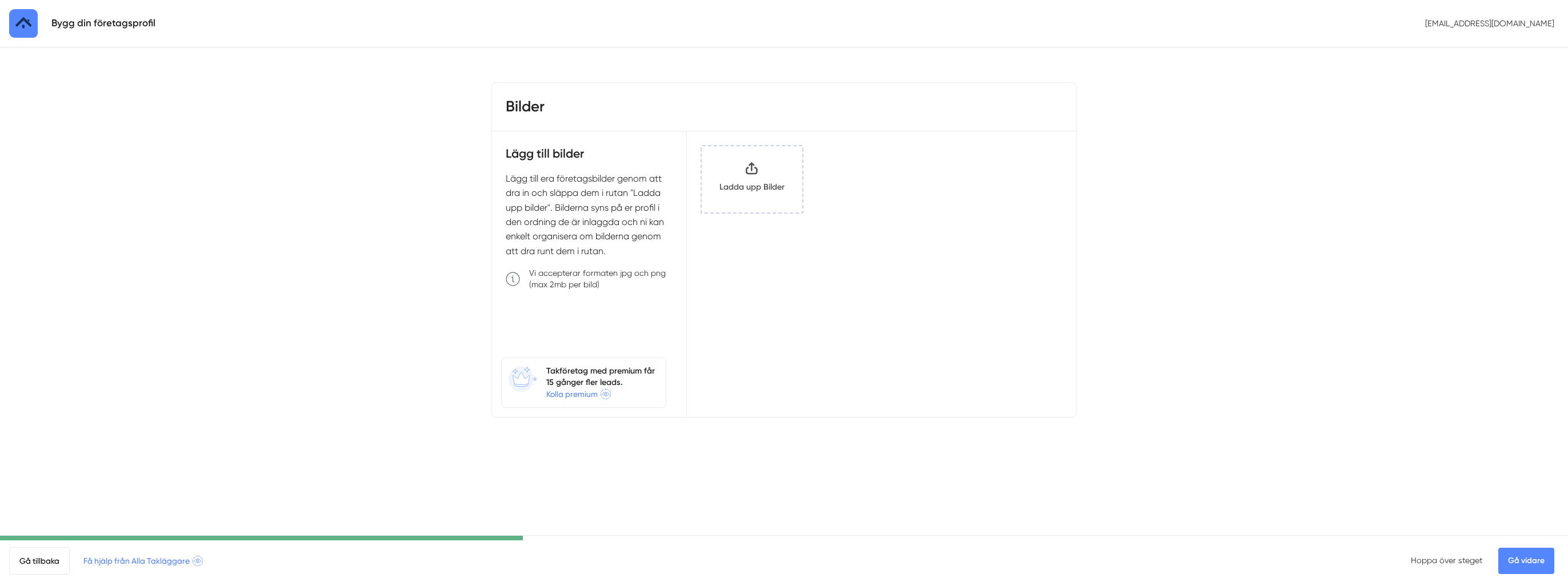
click at [732, 179] on input "Klicka här eller dra och släpp bilder här för att ladda upp" at bounding box center [752, 179] width 100 height 66
click at [754, 202] on input "Klicka här eller dra och släpp bilder här för att ladda upp" at bounding box center [752, 179] width 100 height 66
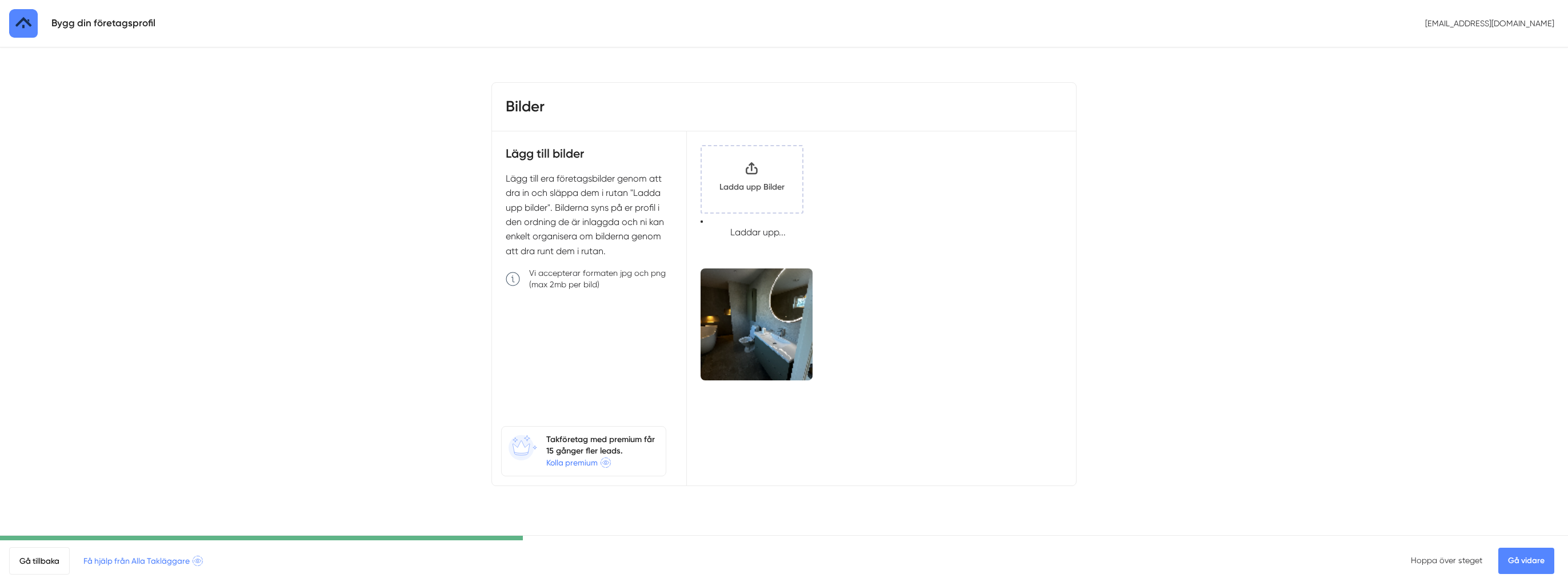
click at [746, 182] on input "Klicka här eller dra och släpp bilder här för att ladda upp" at bounding box center [752, 179] width 100 height 66
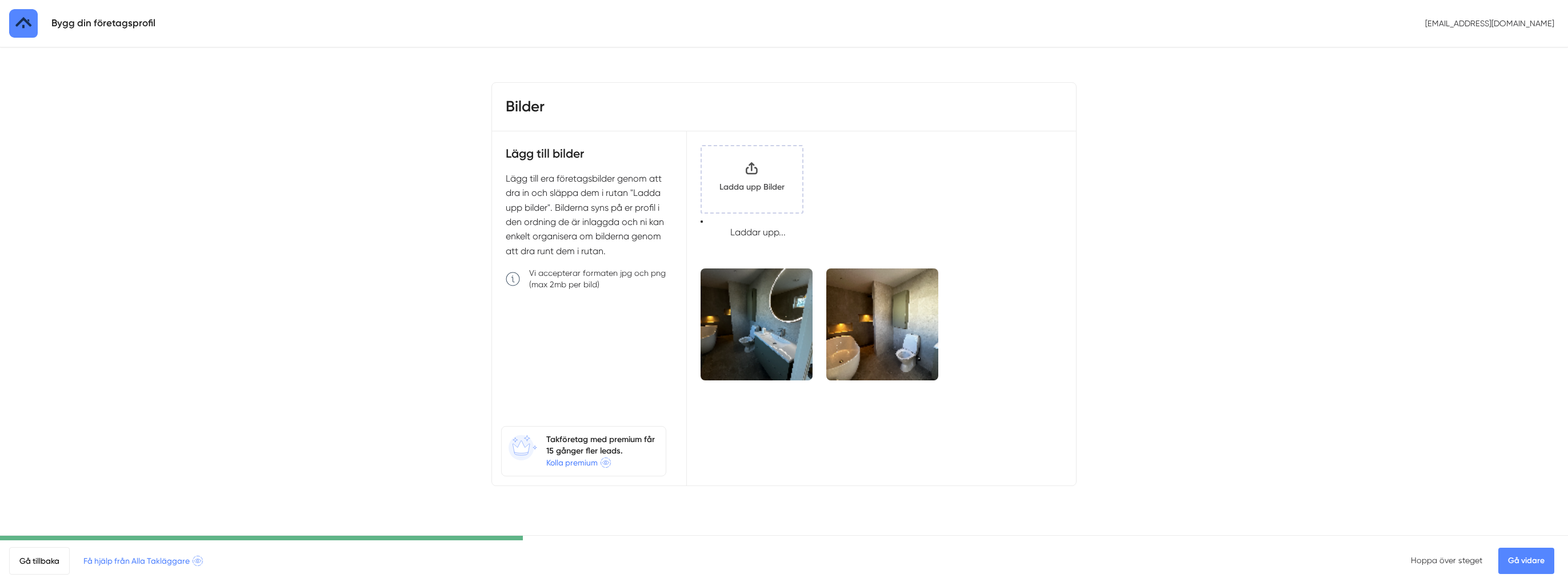
click at [737, 178] on input "Klicka här eller dra och släpp bilder här för att ladda upp" at bounding box center [752, 179] width 100 height 66
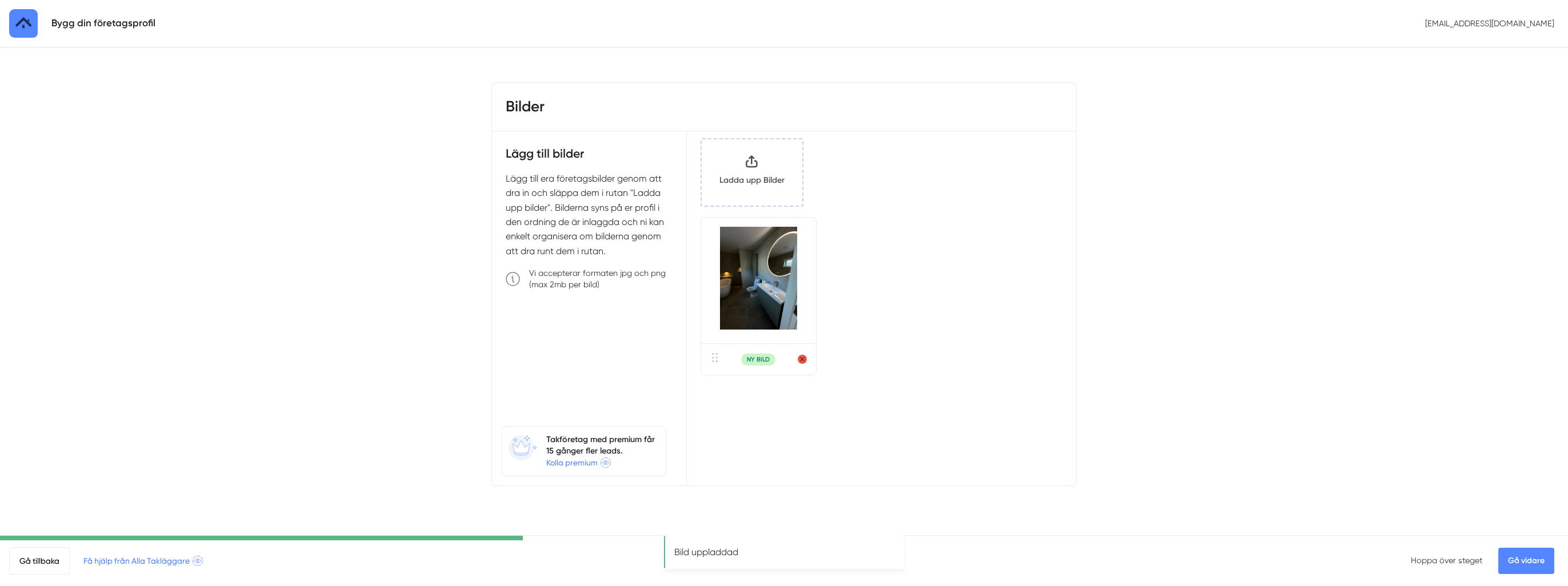
scroll to position [19, 0]
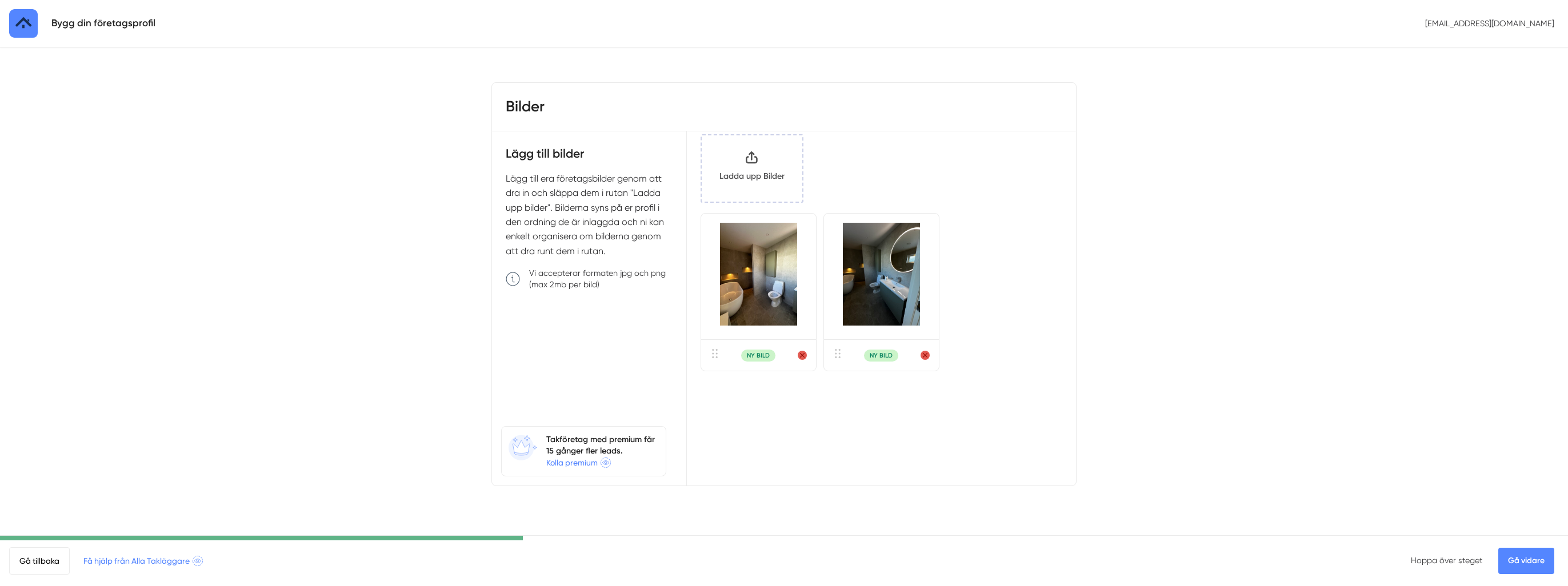
click at [717, 167] on input "Klicka här eller dra och släpp bilder här för att ladda upp" at bounding box center [752, 168] width 100 height 66
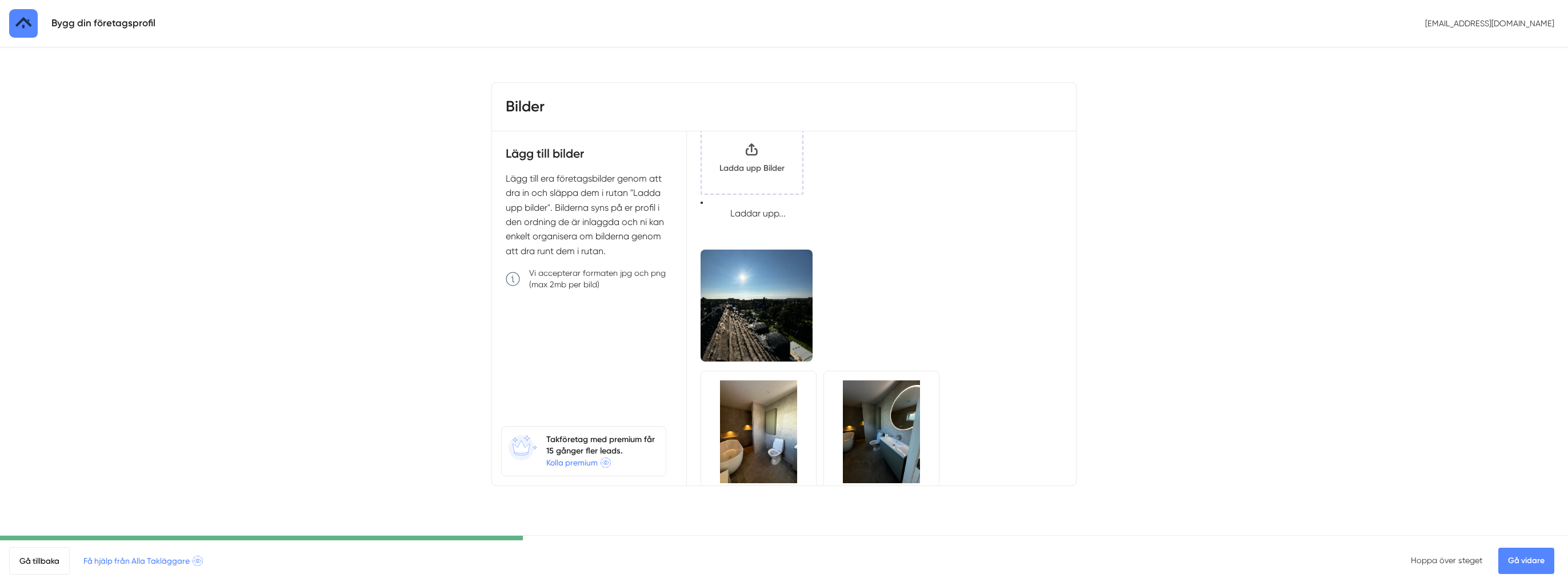
click at [766, 162] on input "Klicka här eller dra och släpp bilder här för att ladda upp" at bounding box center [752, 160] width 100 height 66
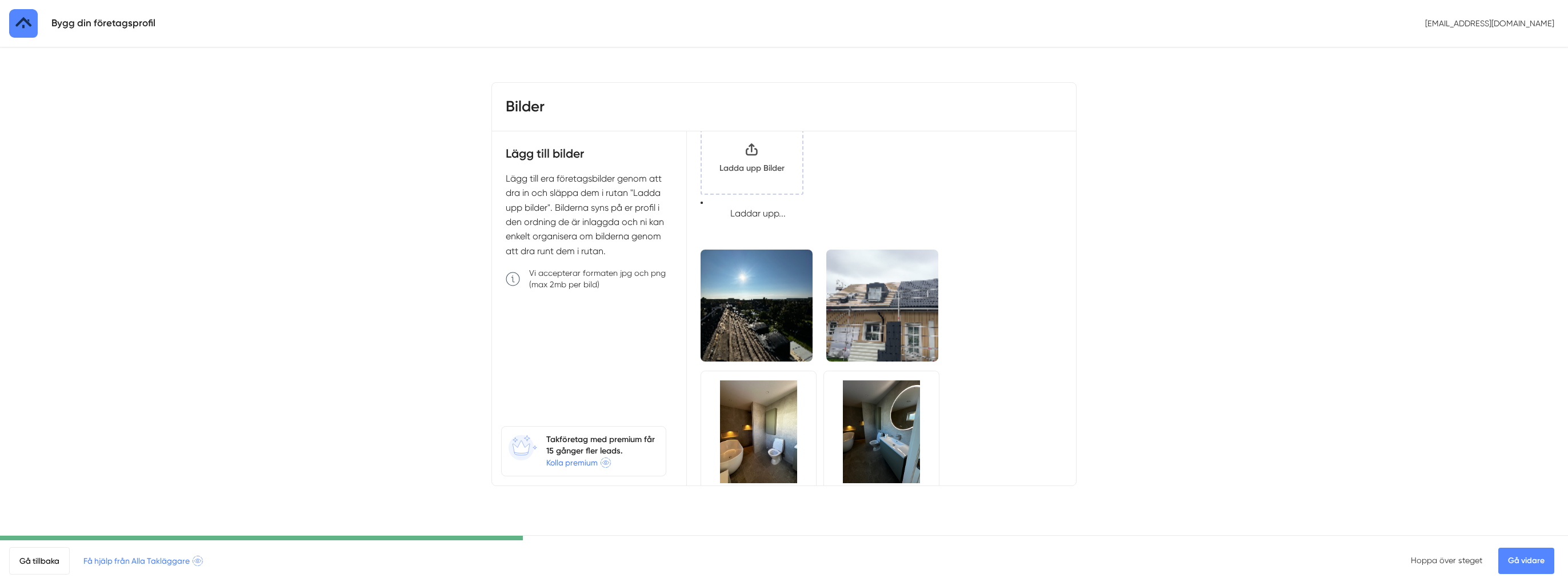
click at [771, 156] on input "Klicka här eller dra och släpp bilder här för att ladda upp" at bounding box center [752, 160] width 100 height 66
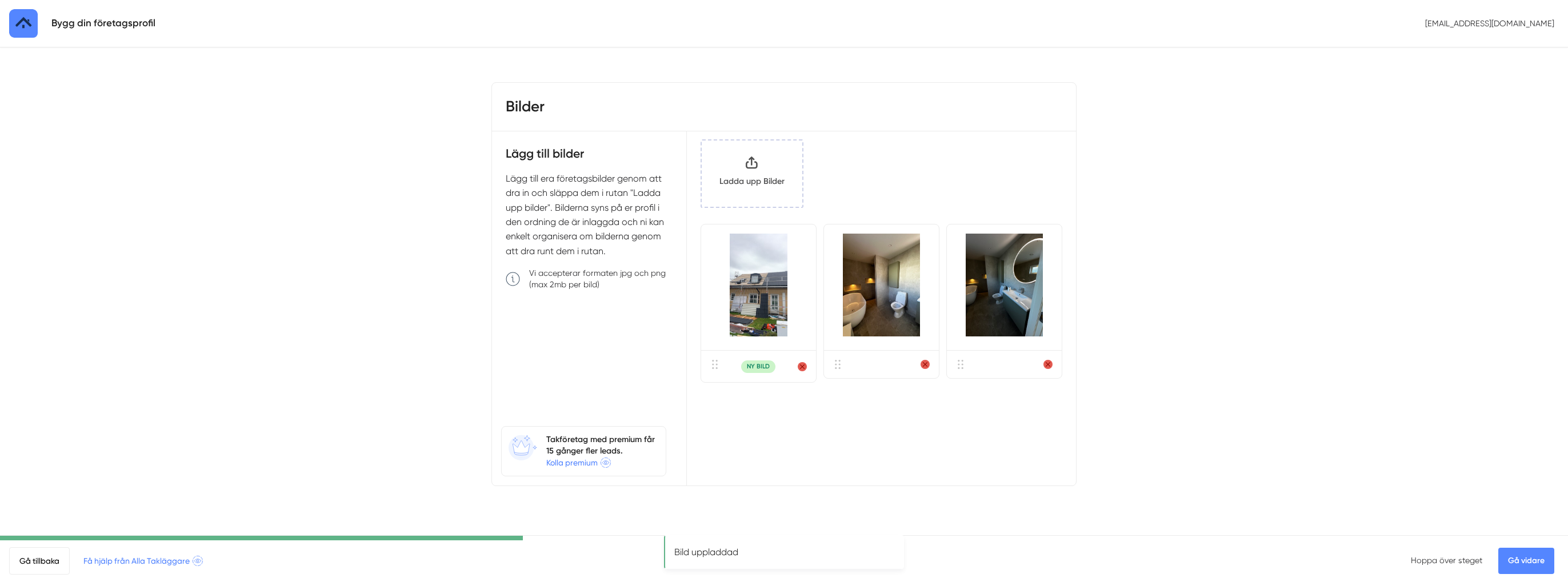
scroll to position [0, 0]
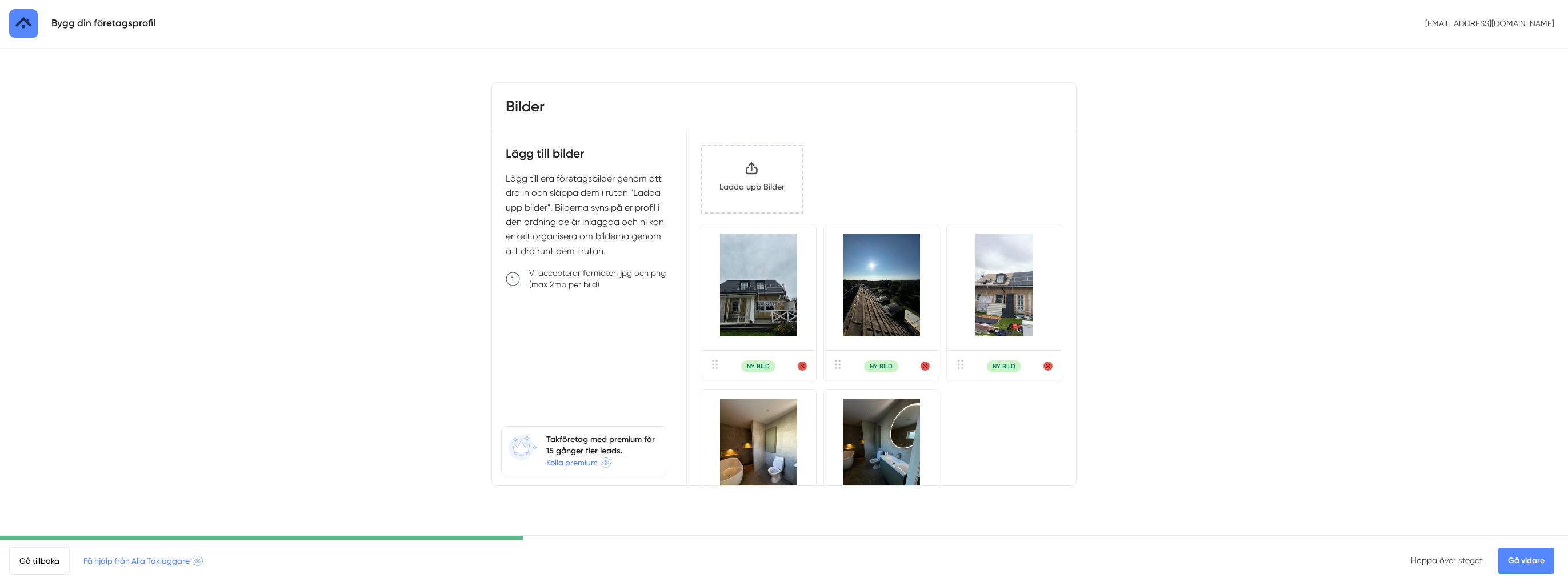
click at [781, 161] on input "Klicka här eller dra och släpp bilder här för att ladda upp" at bounding box center [752, 179] width 100 height 66
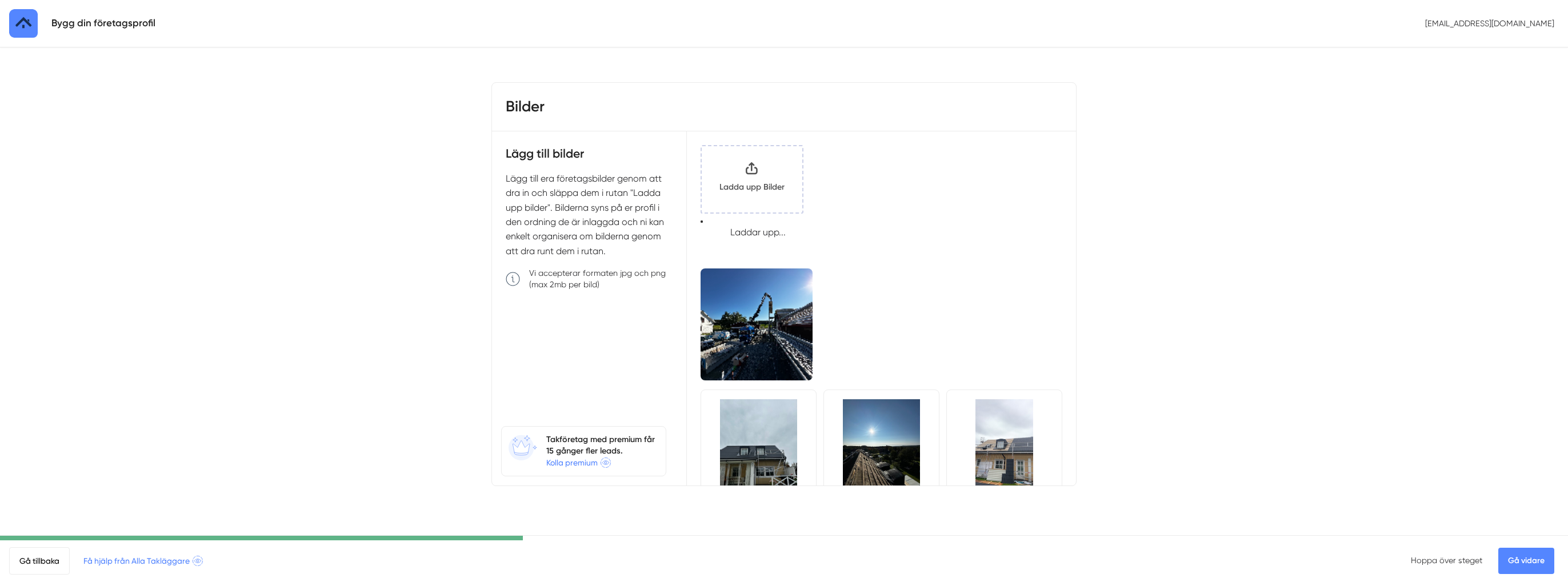
click at [757, 200] on input "Klicka här eller dra och släpp bilder här för att ladda upp" at bounding box center [752, 179] width 100 height 66
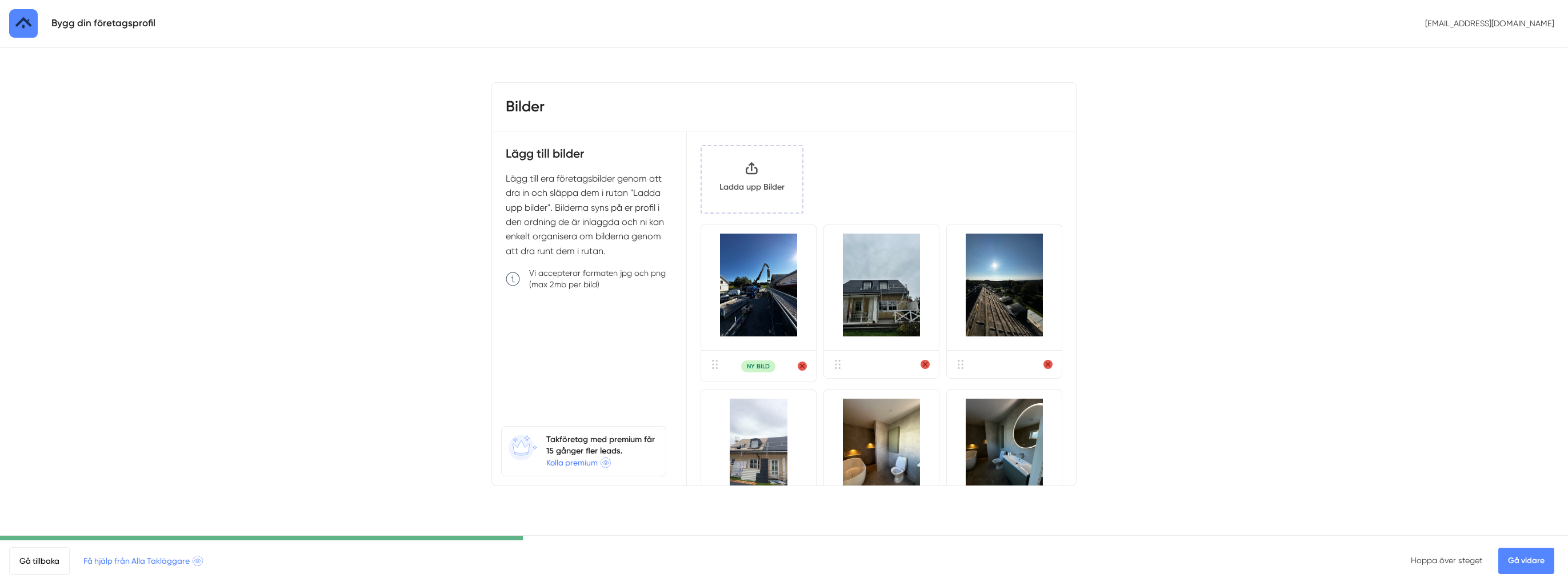
click at [768, 182] on input "Klicka här eller dra och släpp bilder här för att ladda upp" at bounding box center [752, 179] width 100 height 66
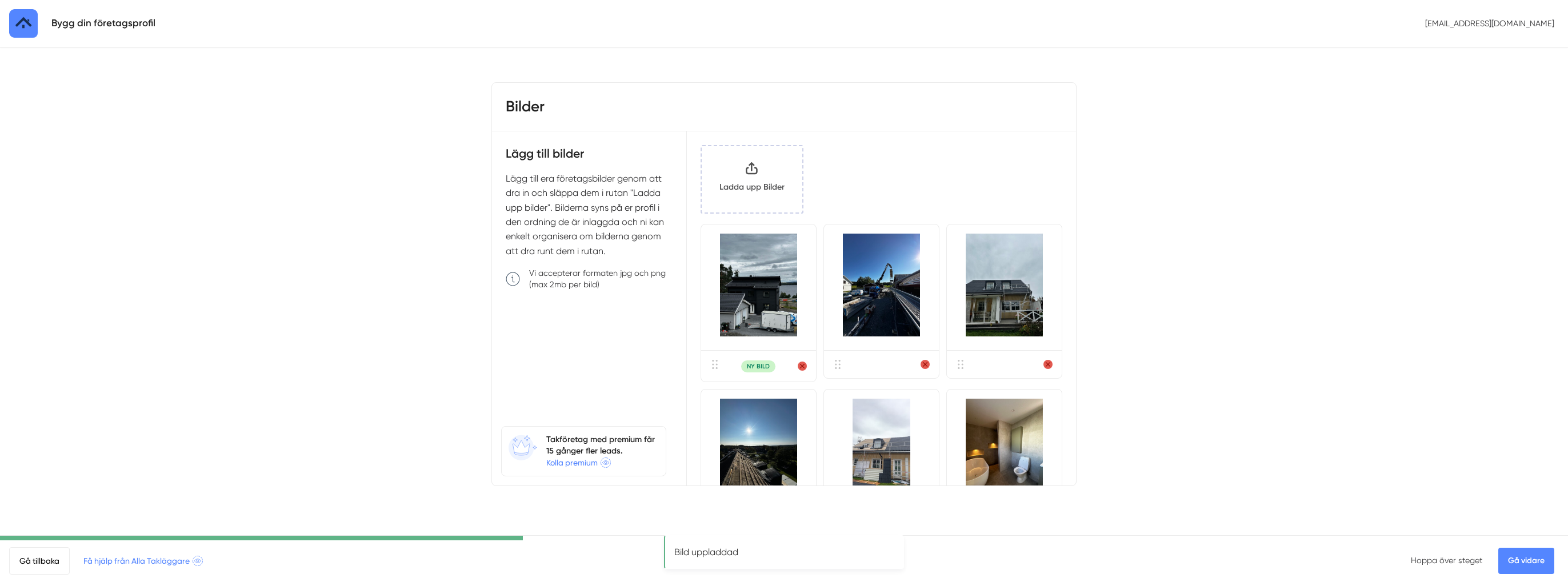
click at [1535, 561] on link "Gå vidare" at bounding box center [1526, 560] width 56 height 26
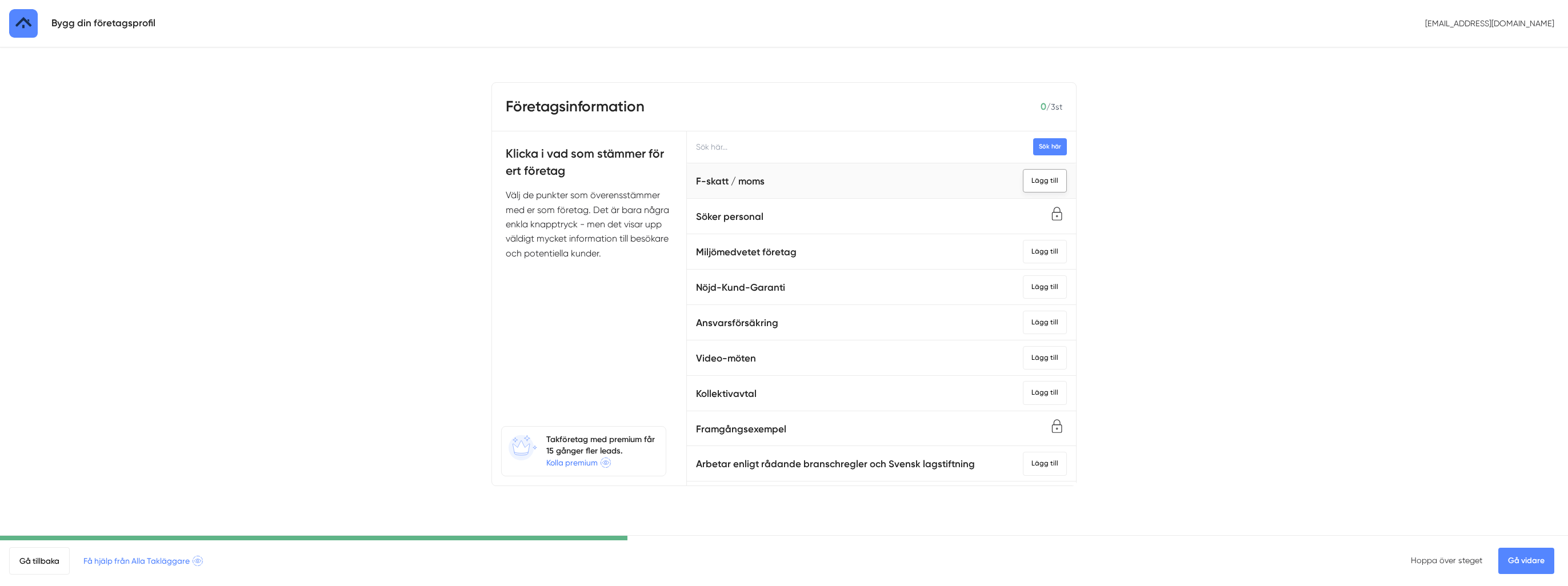
click at [1031, 178] on div "Lägg till" at bounding box center [1045, 181] width 44 height 23
click at [1031, 253] on div "Lägg till" at bounding box center [1045, 251] width 44 height 23
click at [1031, 282] on div "Lägg till" at bounding box center [1045, 287] width 44 height 23
click at [1031, 319] on div "Lägg till" at bounding box center [1045, 323] width 44 height 23
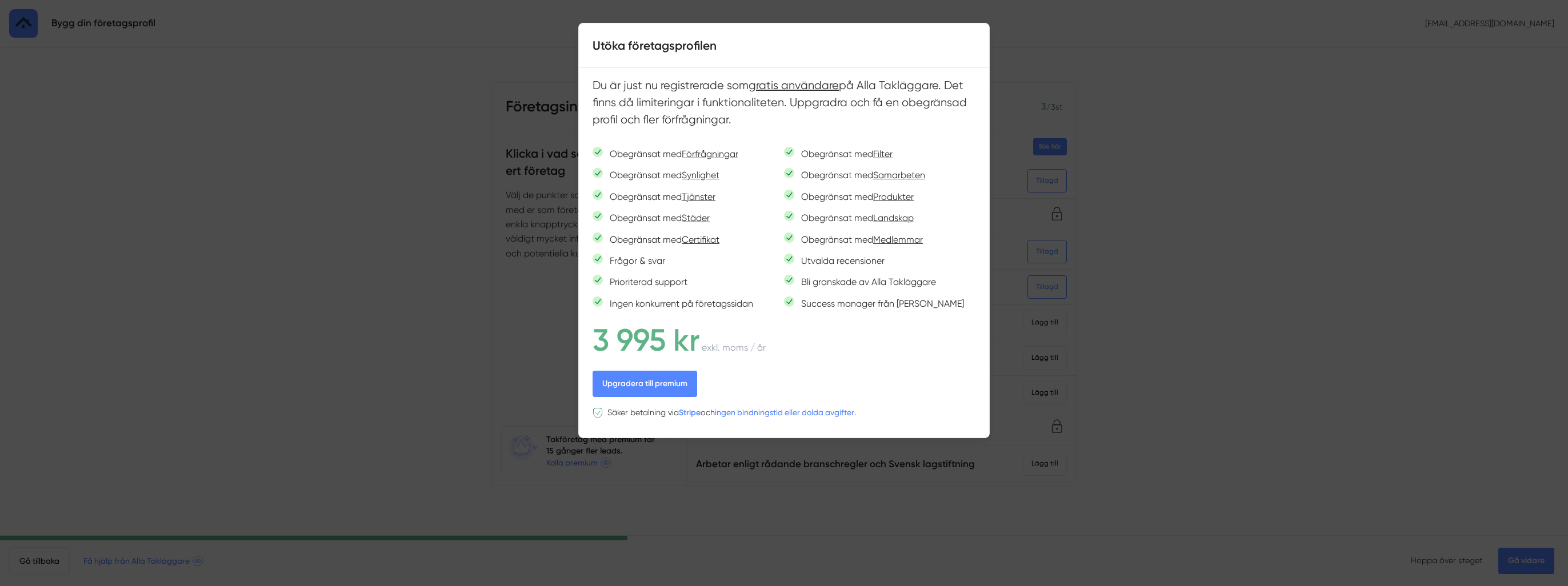
click at [1038, 31] on div at bounding box center [784, 293] width 1568 height 586
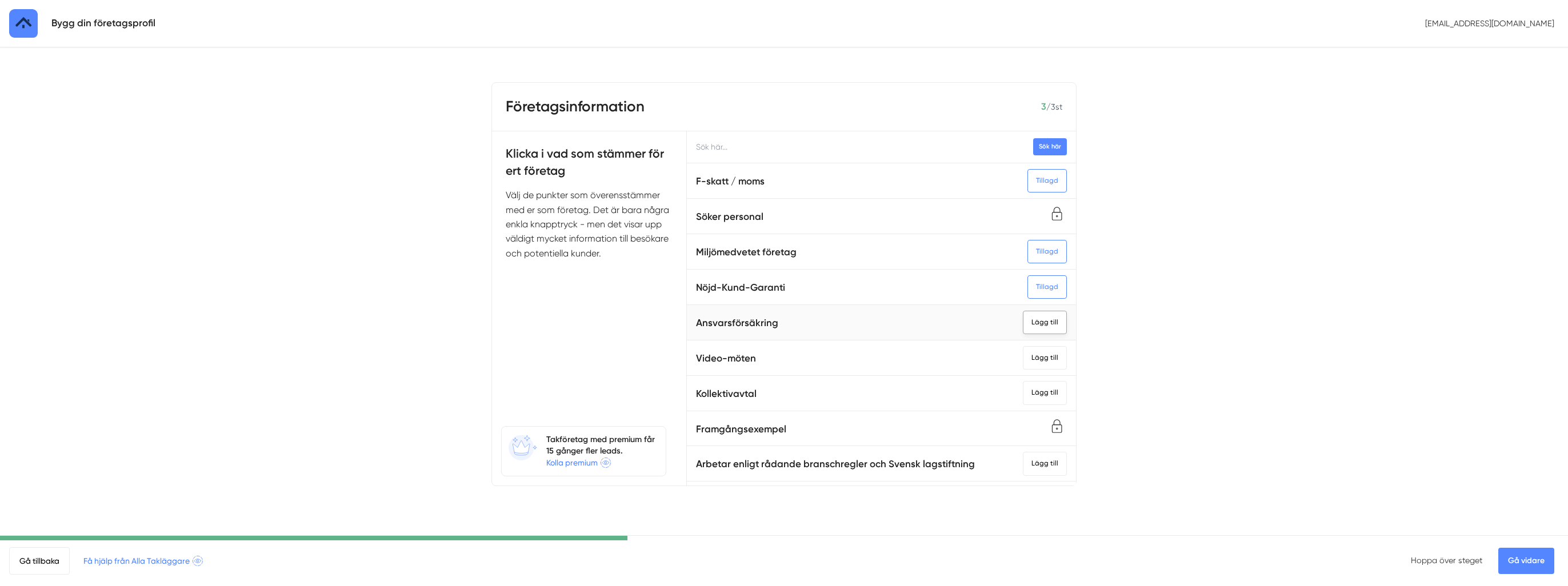
click at [1024, 318] on div "Lägg till" at bounding box center [1045, 323] width 44 height 23
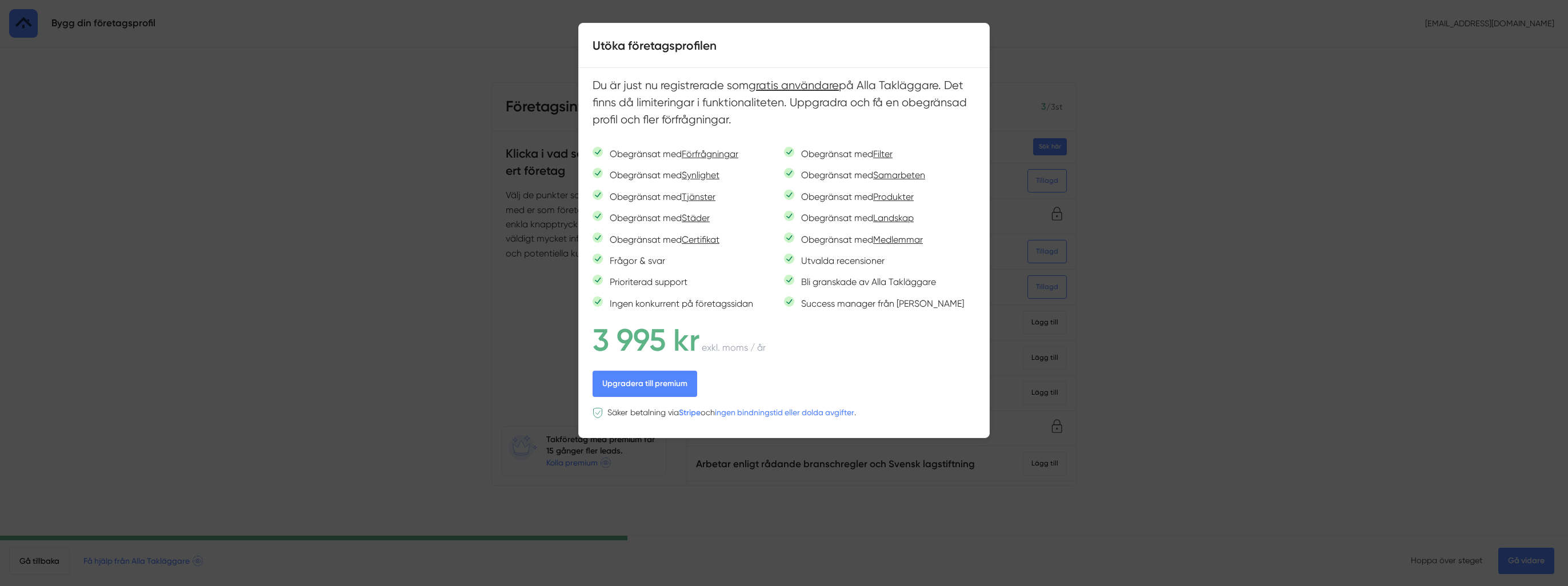
click at [1055, 260] on div at bounding box center [784, 293] width 1568 height 586
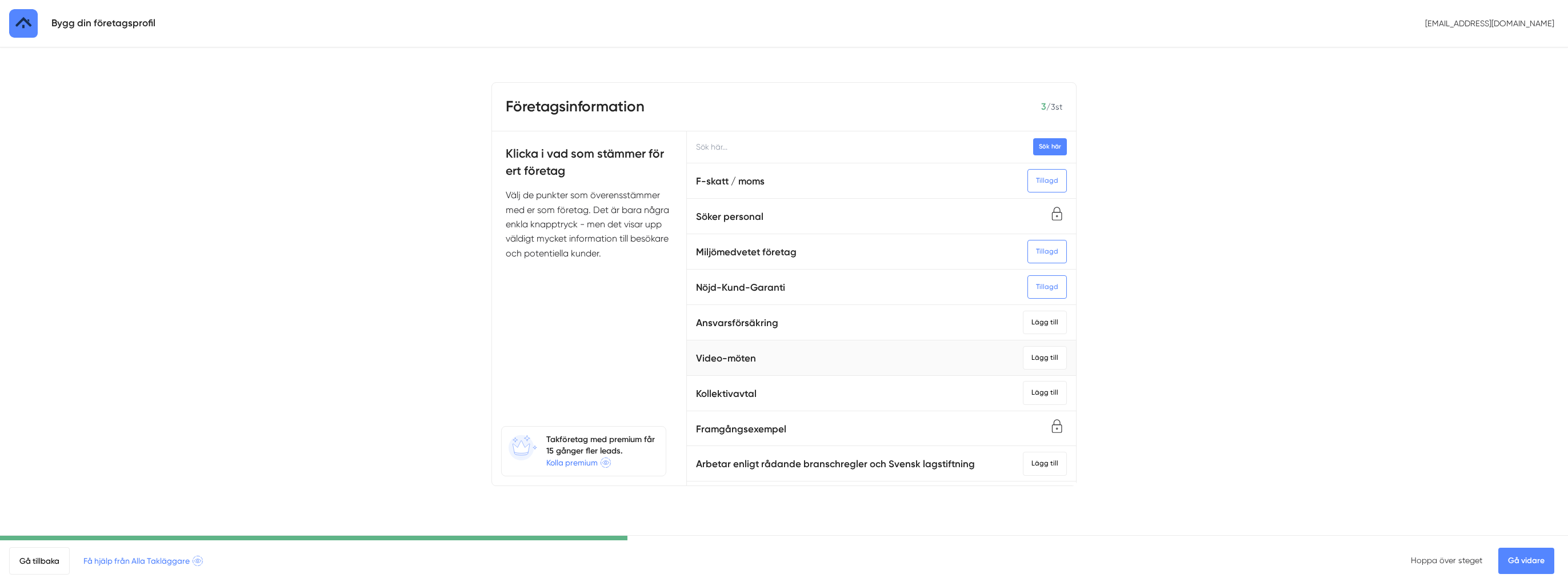
click at [1026, 371] on li "Video-möten Lägg till" at bounding box center [881, 358] width 389 height 35
click at [1030, 353] on div "Lägg till" at bounding box center [1045, 358] width 44 height 23
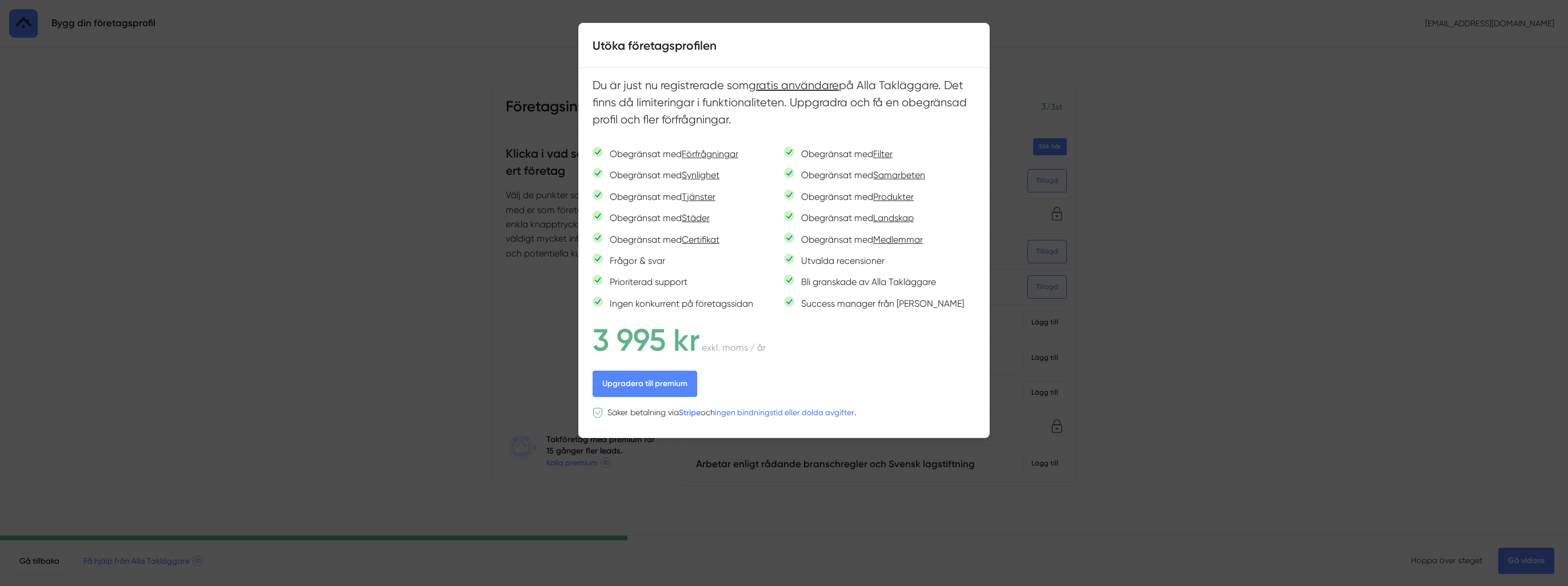
click at [1023, 322] on div at bounding box center [784, 293] width 1568 height 586
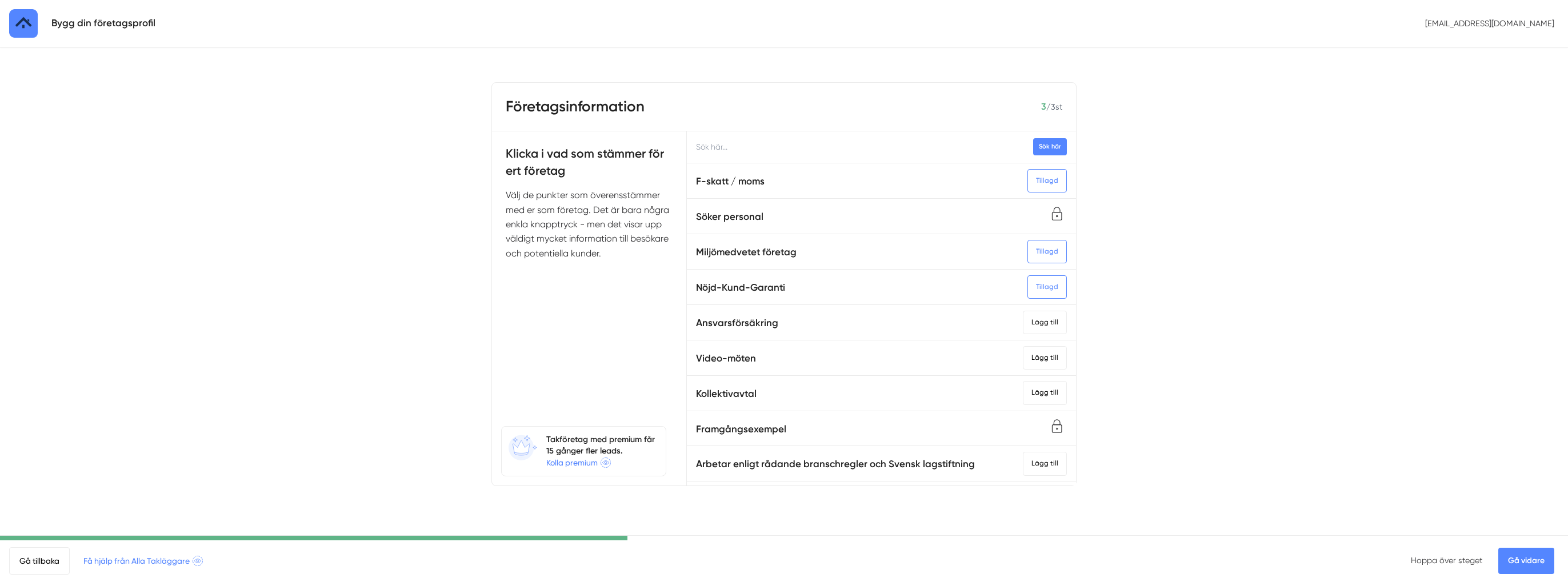
click at [1539, 560] on link "Gå vidare" at bounding box center [1526, 560] width 56 height 26
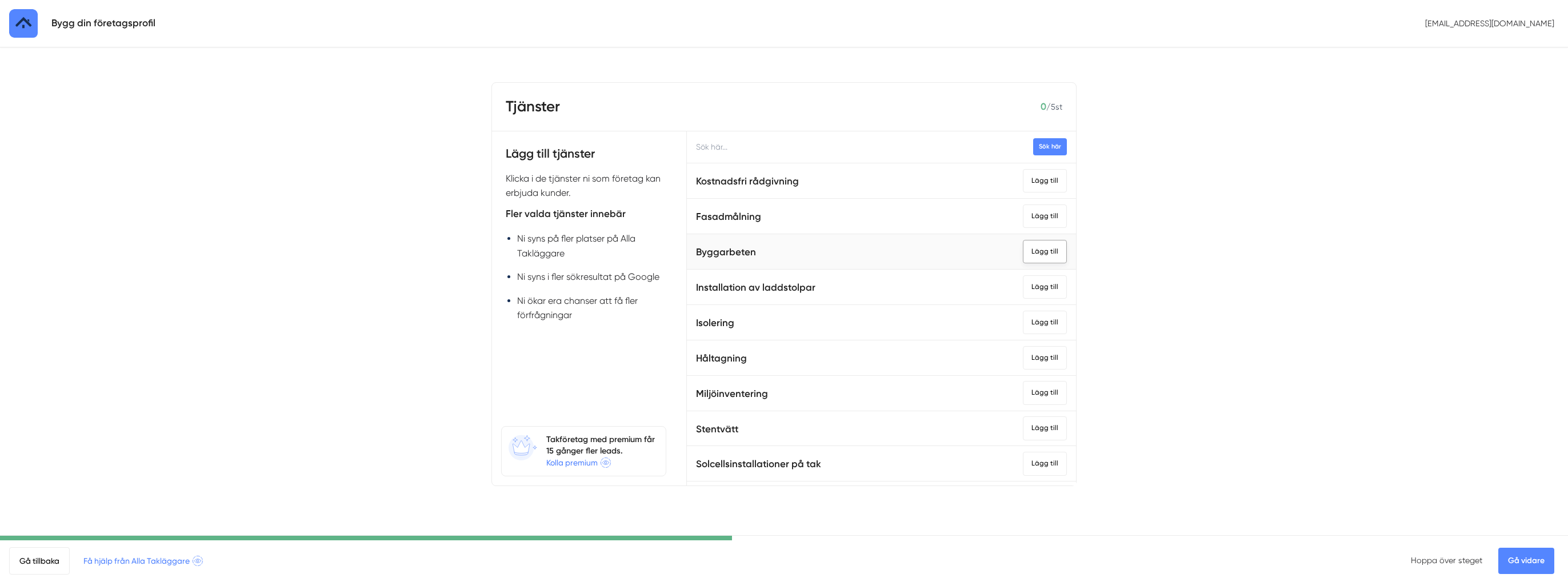
click at [1038, 254] on div "Lägg till" at bounding box center [1045, 251] width 44 height 23
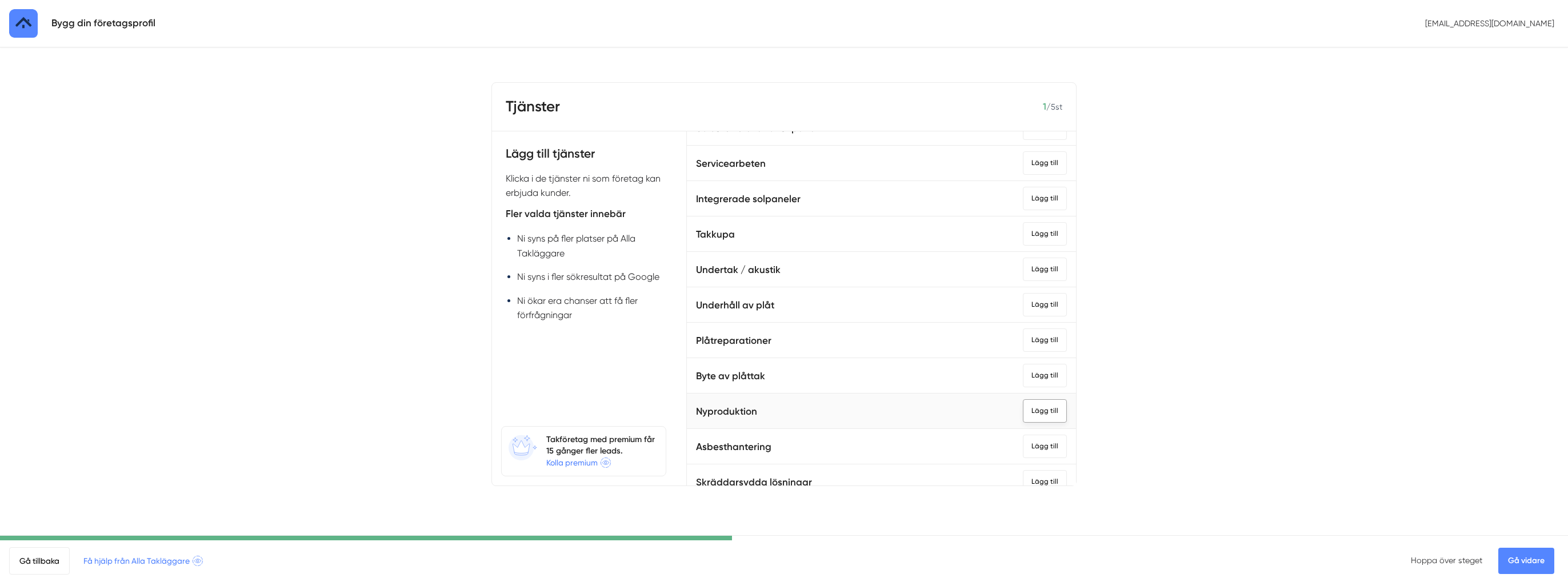
scroll to position [343, 0]
click at [1024, 400] on div "Lägg till" at bounding box center [1045, 404] width 44 height 23
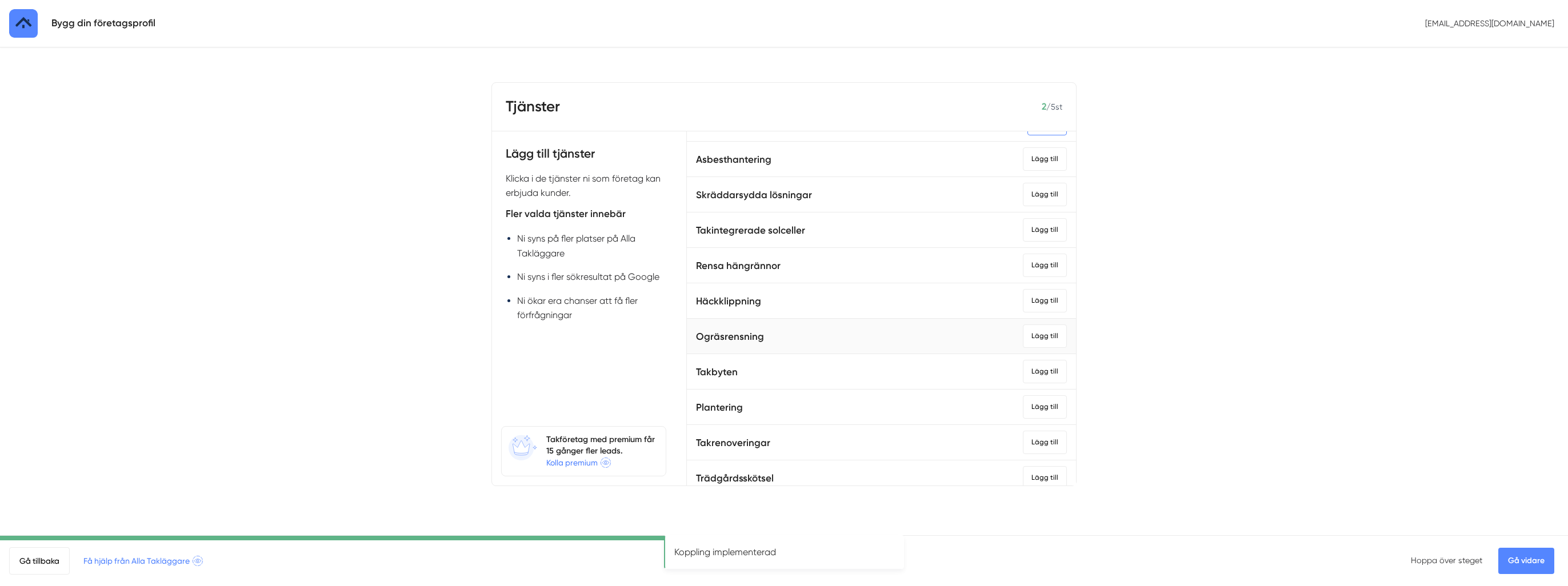
scroll to position [629, 0]
click at [1023, 367] on div "Lägg till" at bounding box center [1045, 366] width 44 height 23
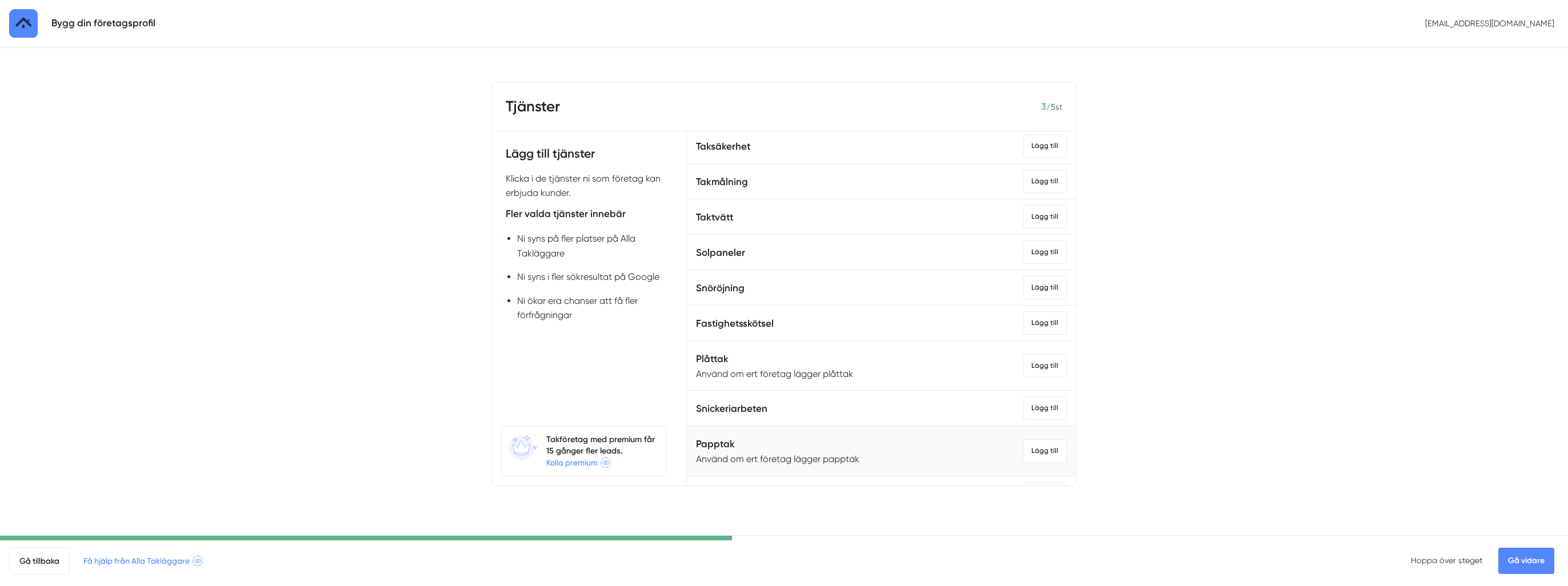
scroll to position [1134, 0]
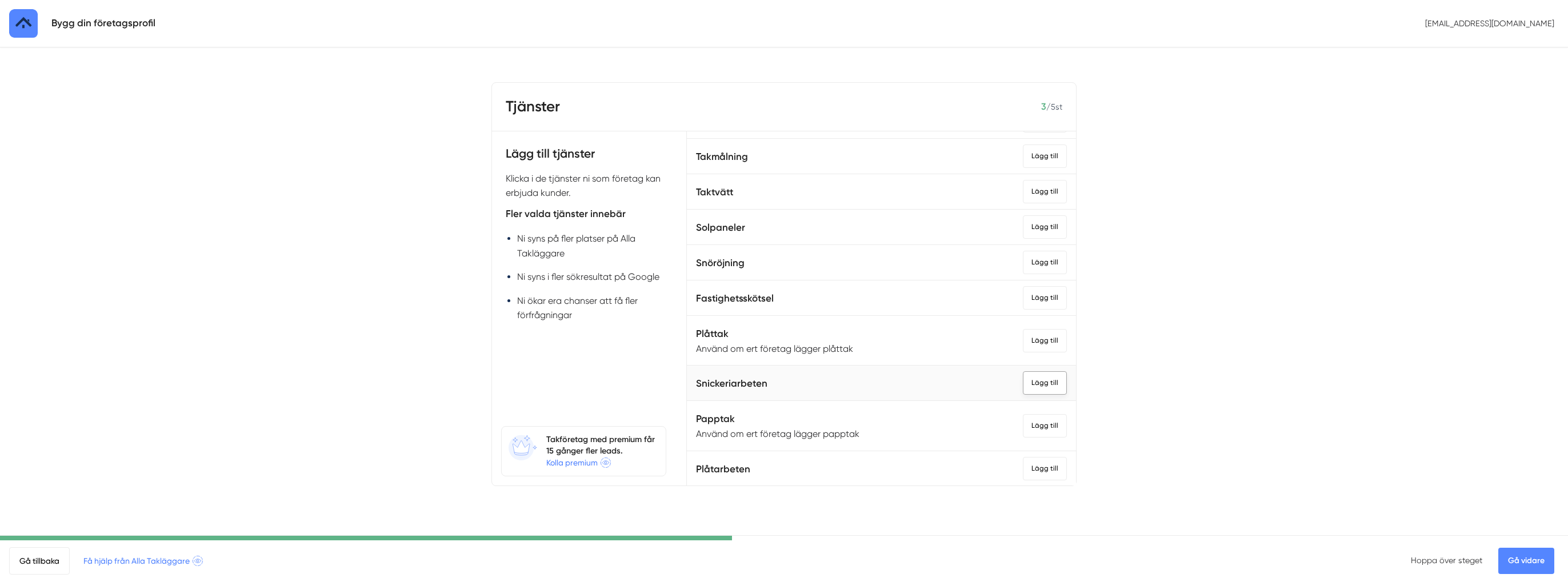
click at [1024, 371] on div "Lägg till" at bounding box center [1045, 383] width 44 height 23
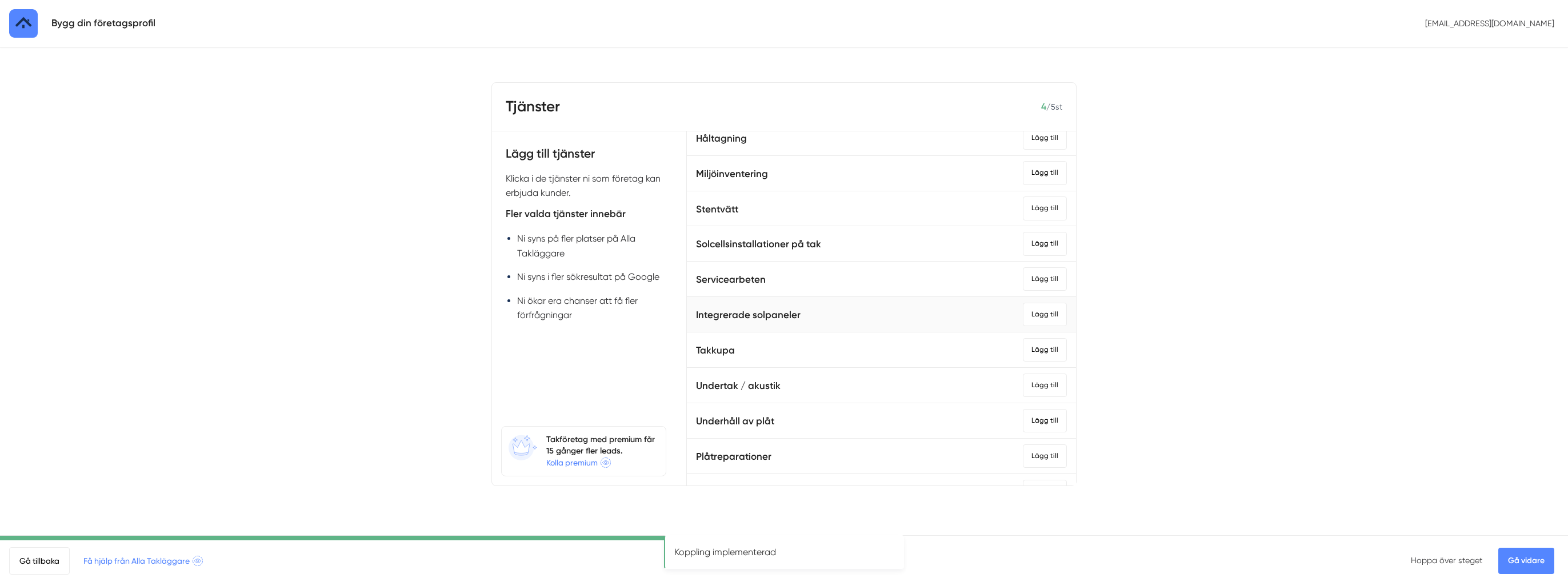
scroll to position [0, 0]
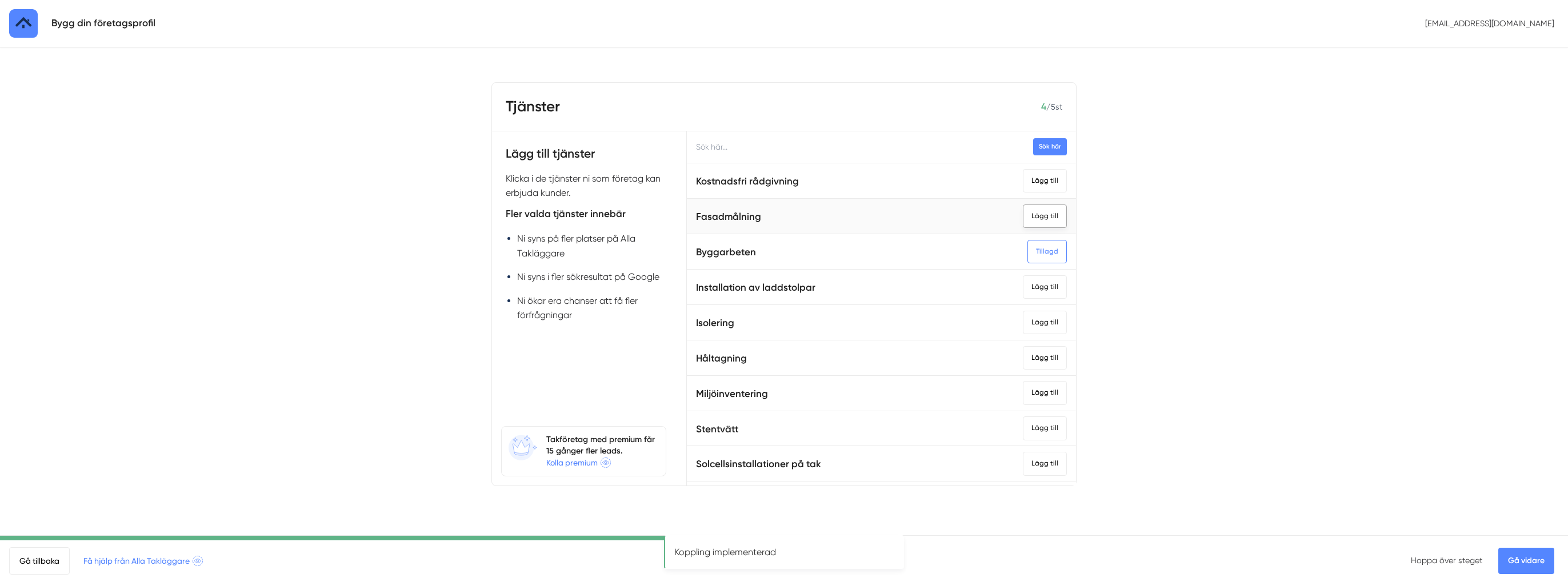
click at [1034, 216] on div "Lägg till" at bounding box center [1045, 216] width 44 height 23
click at [1516, 560] on link "Gå vidare" at bounding box center [1526, 560] width 56 height 26
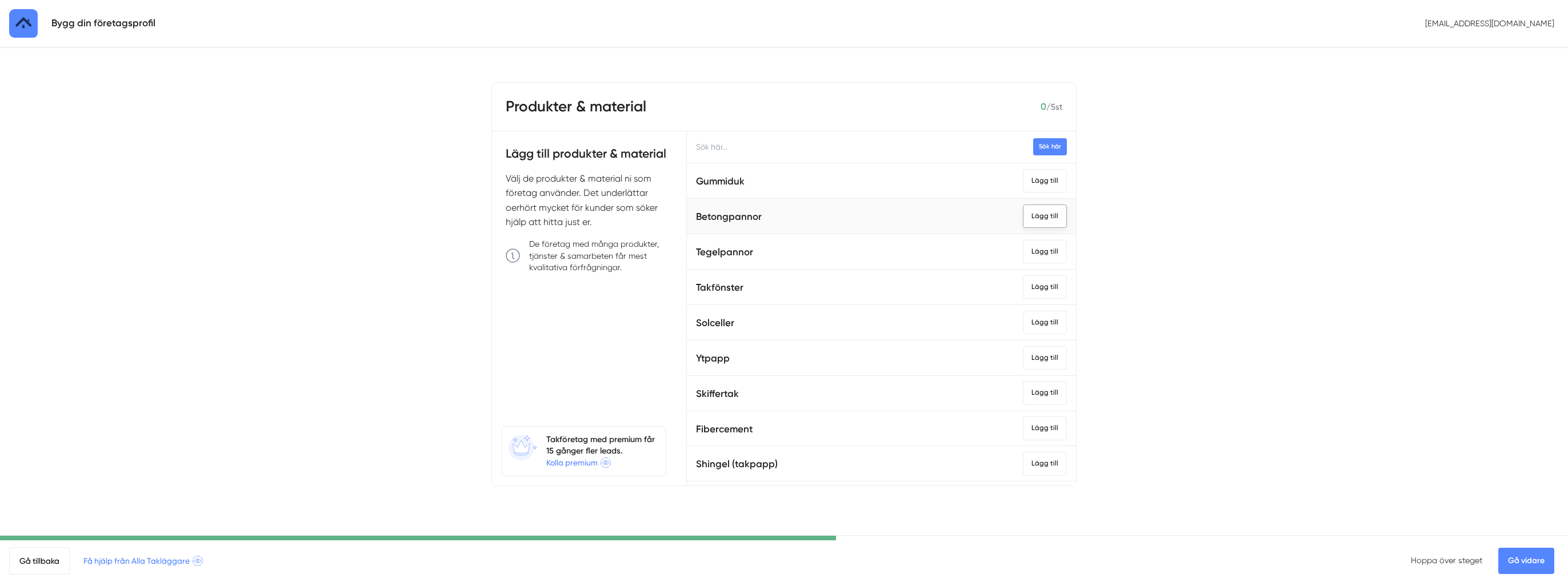
click at [1031, 221] on div "Lägg till" at bounding box center [1045, 216] width 44 height 23
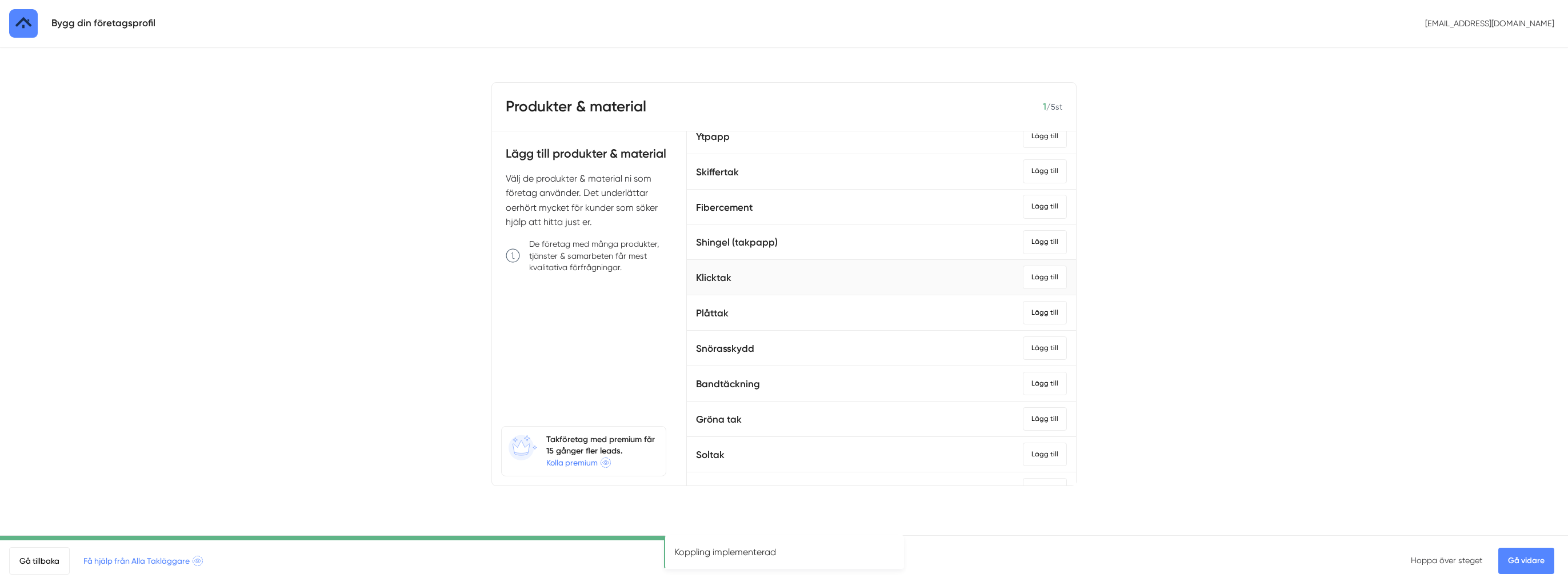
scroll to position [229, 0]
click at [1024, 273] on div "Lägg till" at bounding box center [1045, 270] width 44 height 23
click at [1027, 275] on div "Tillagd" at bounding box center [1047, 270] width 40 height 23
click at [1029, 296] on div "Lägg till" at bounding box center [1045, 305] width 44 height 23
click at [1029, 347] on div "Lägg till" at bounding box center [1045, 341] width 44 height 23
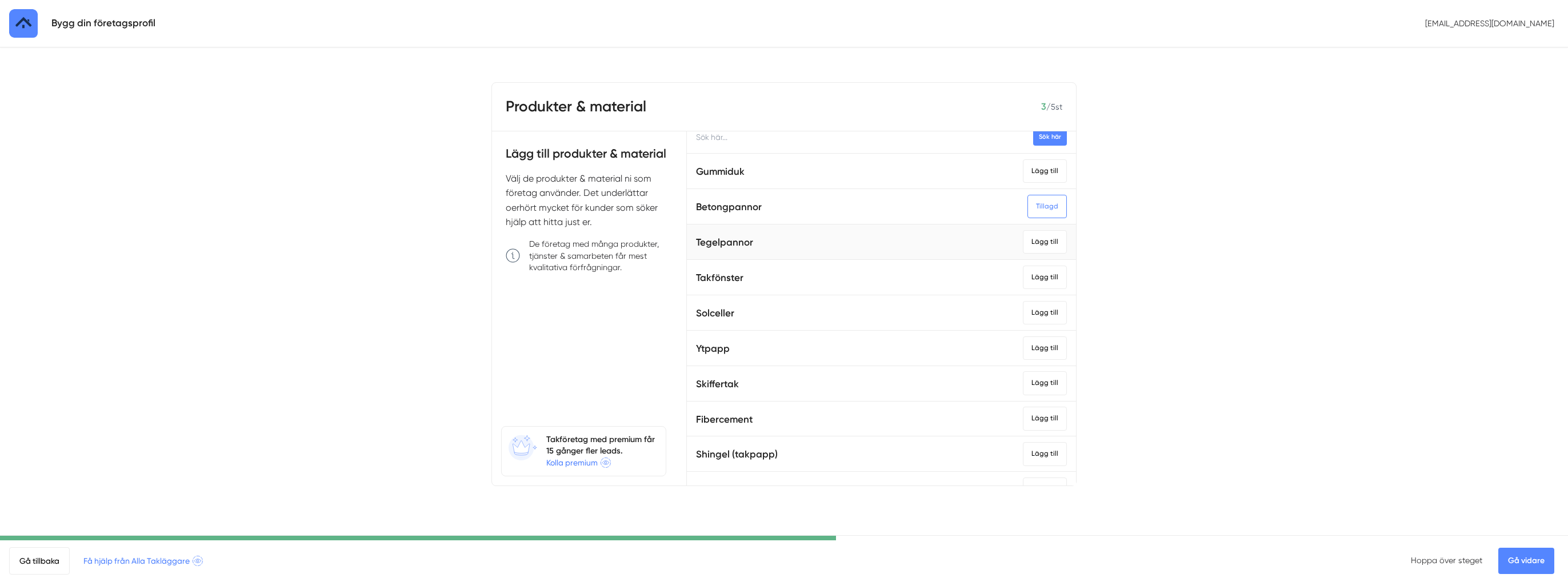
scroll to position [0, 0]
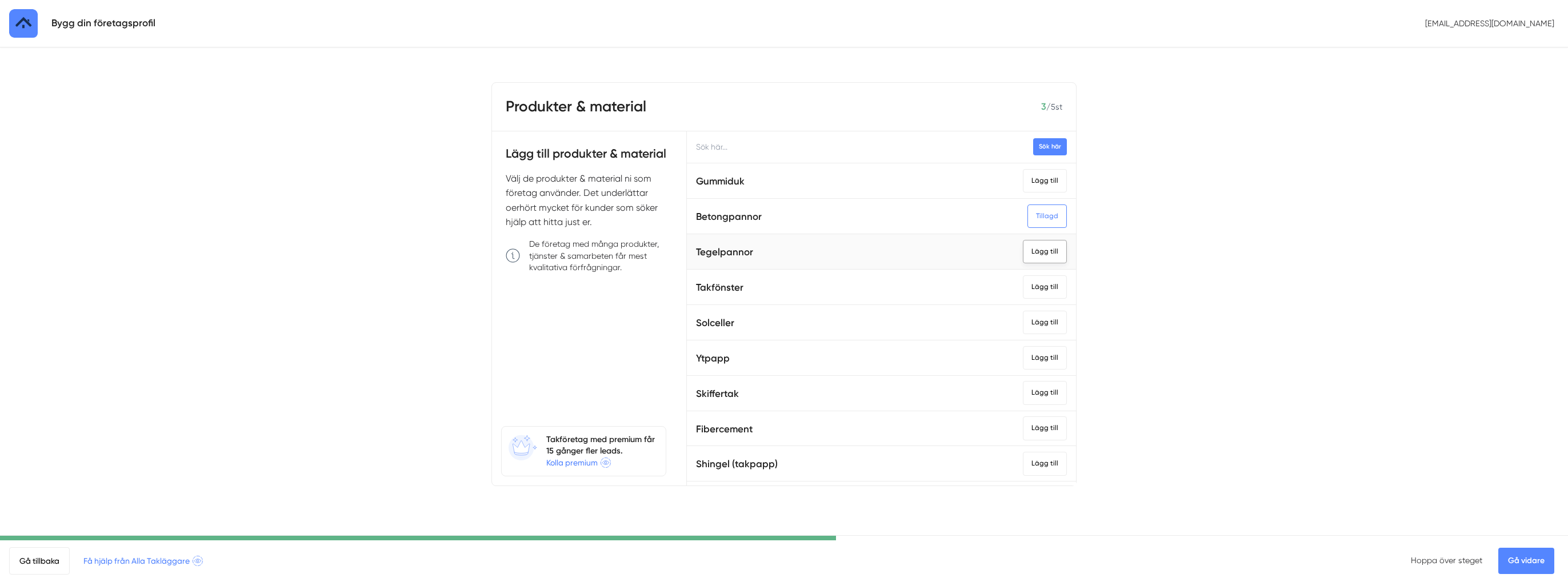
click at [1024, 253] on div "Lägg till" at bounding box center [1045, 251] width 44 height 23
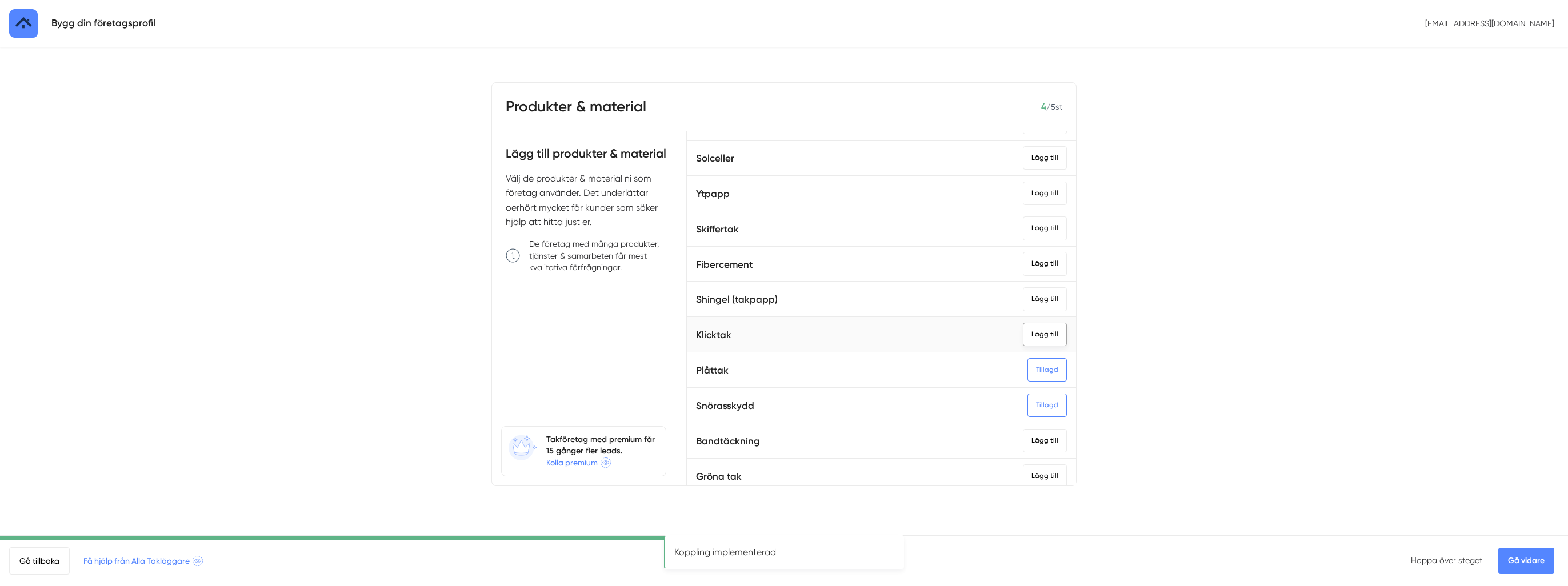
scroll to position [172, 0]
click at [1026, 325] on div "Lägg till" at bounding box center [1045, 327] width 44 height 23
click at [1532, 559] on link "Gå vidare" at bounding box center [1526, 560] width 56 height 26
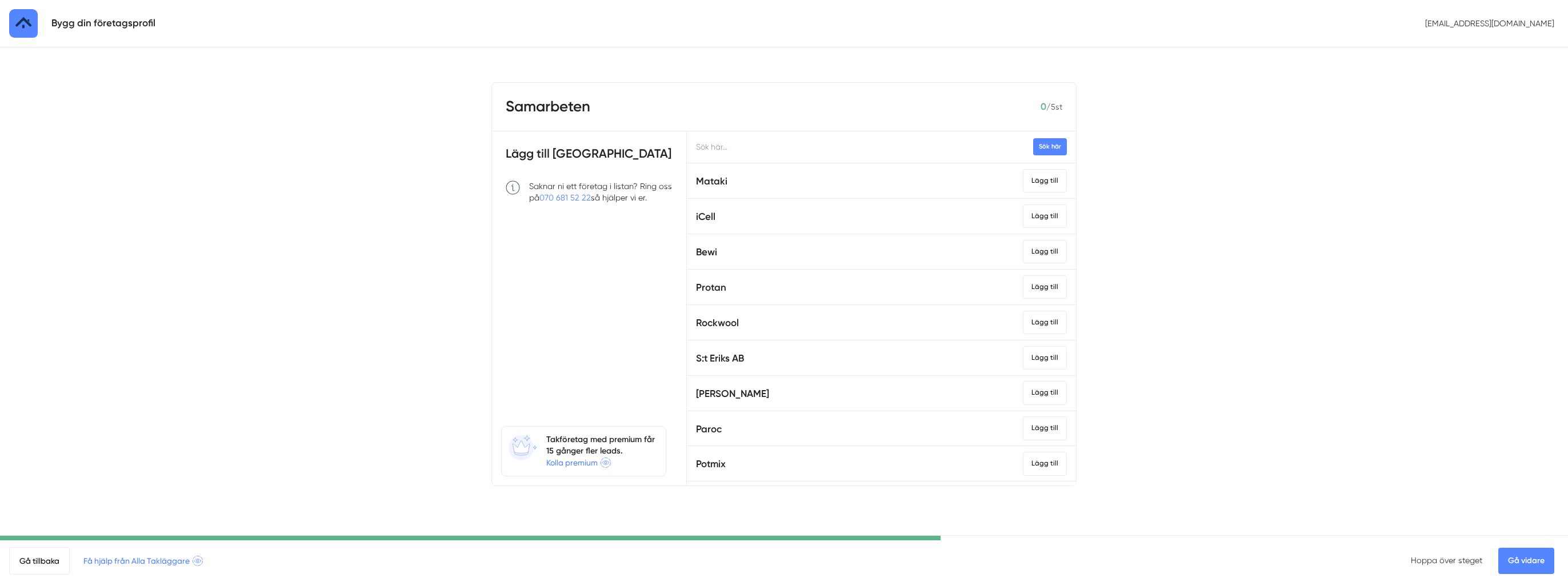
click at [752, 147] on input "text" at bounding box center [881, 147] width 389 height 32
type input "[PERSON_NAME]"
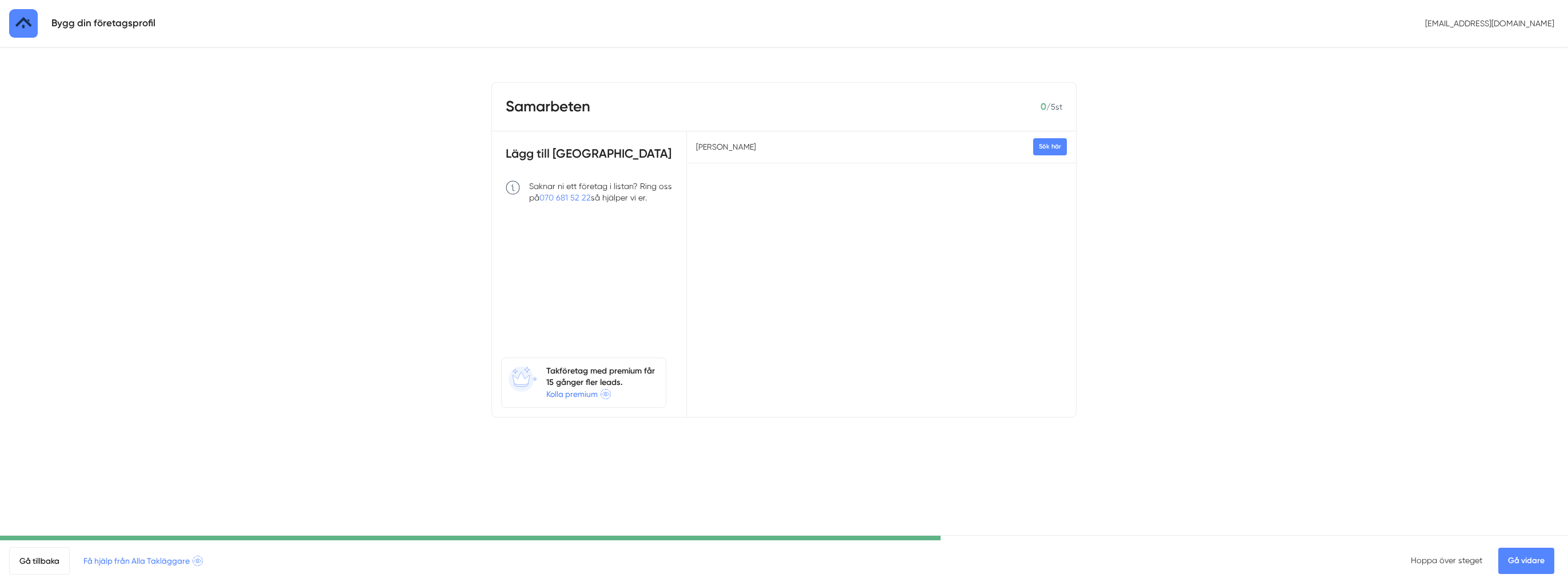
drag, startPoint x: 779, startPoint y: 150, endPoint x: 657, endPoint y: 156, distance: 122.1
click at [657, 156] on div "Lägg till [GEOGRAPHIC_DATA] Saknar ni ett företag i listan? Ring oss på 070 681…" at bounding box center [783, 274] width 584 height 285
type input "A"
click at [784, 247] on div "Sök här S:t [PERSON_NAME] AB Lägg till" at bounding box center [881, 274] width 389 height 285
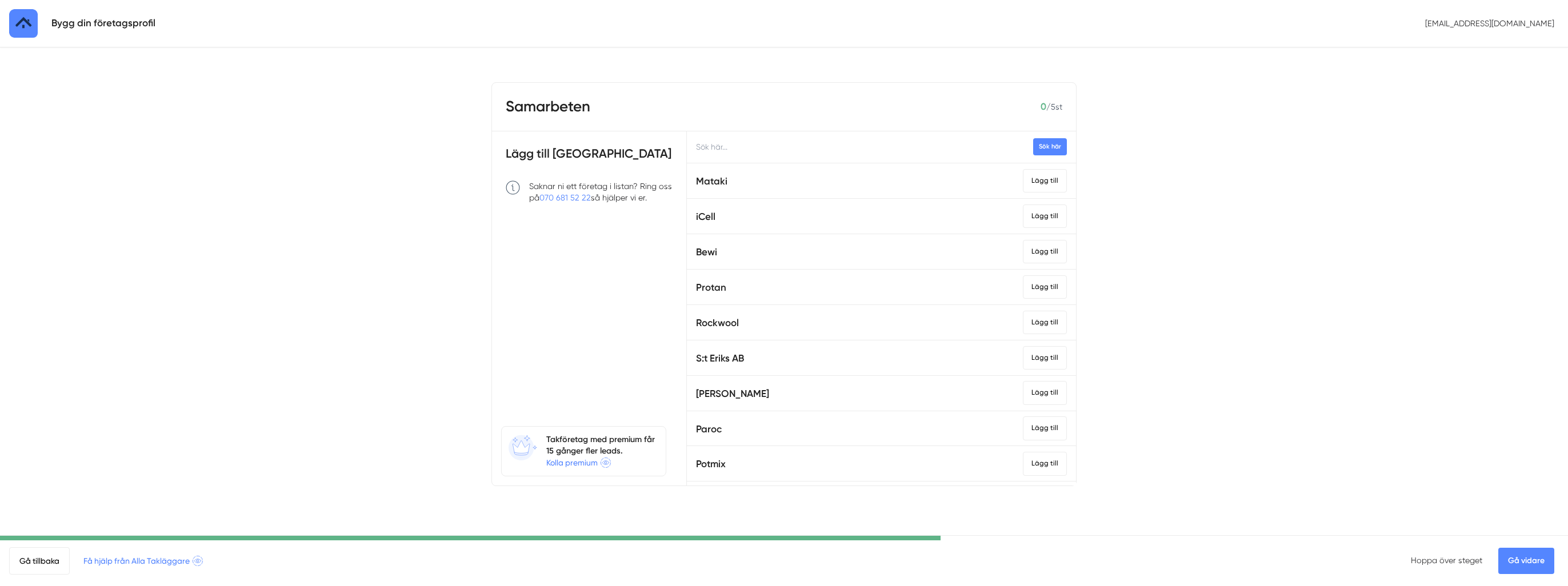
drag, startPoint x: 784, startPoint y: 248, endPoint x: 737, endPoint y: 152, distance: 106.9
click at [737, 152] on input "text" at bounding box center [881, 147] width 389 height 32
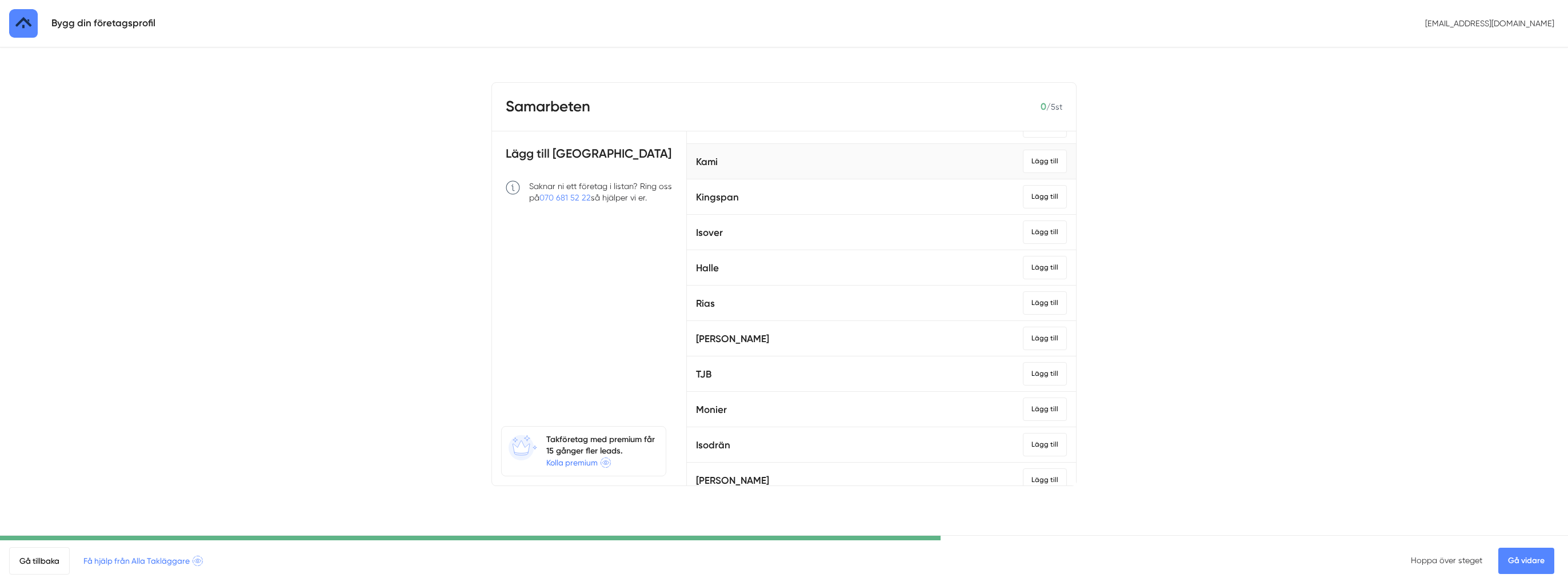
scroll to position [800, 0]
click at [1031, 160] on div "Lägg till" at bounding box center [1045, 159] width 44 height 23
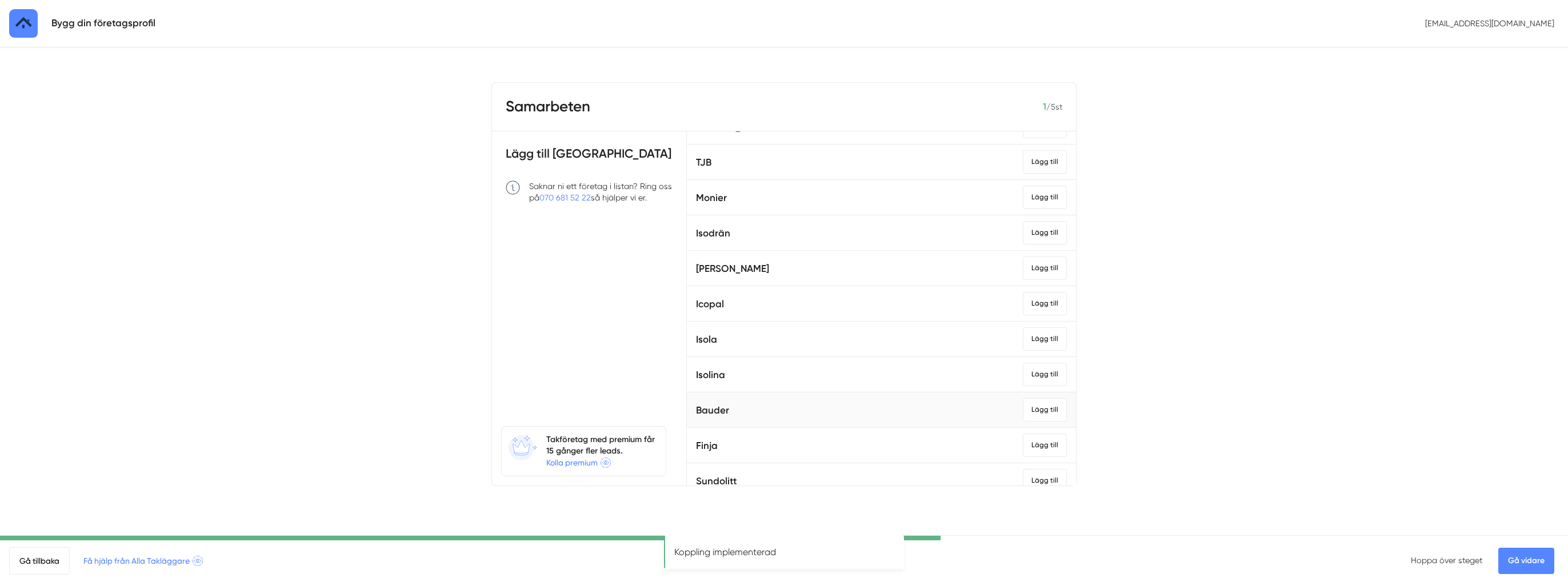
scroll to position [971, 0]
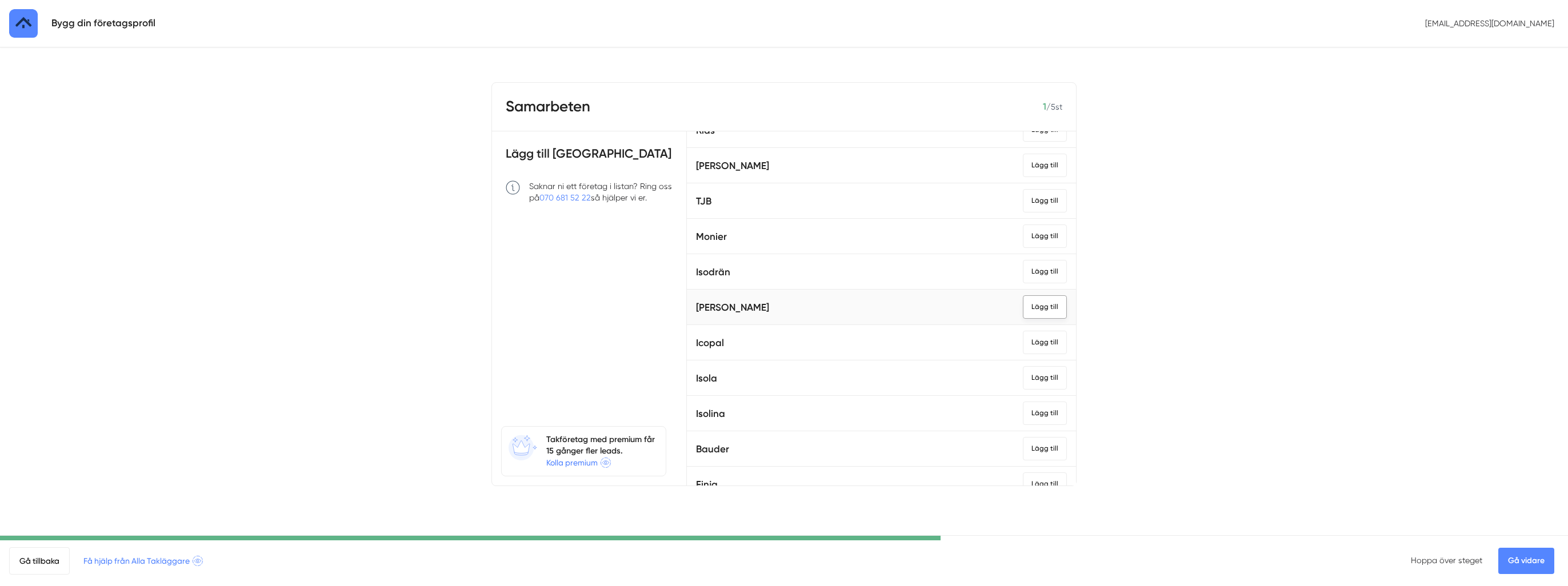
click at [1028, 296] on div "Lägg till" at bounding box center [1045, 307] width 44 height 23
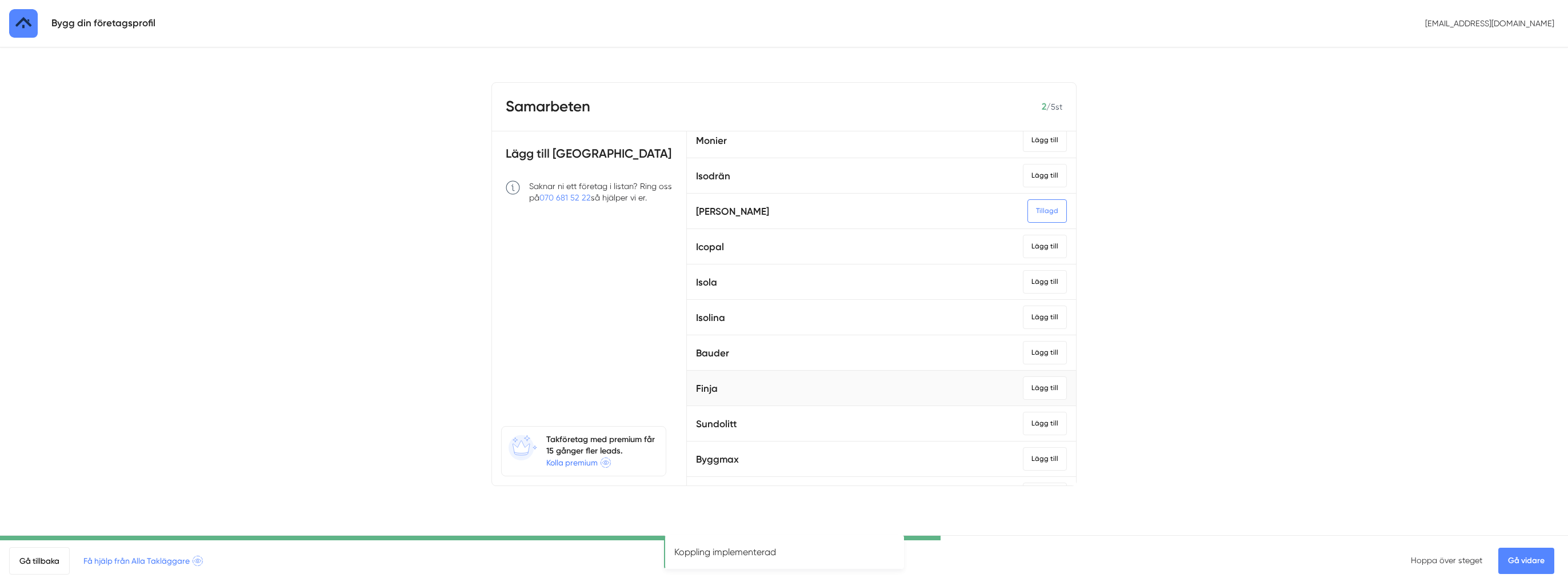
scroll to position [1028, 0]
click at [1026, 178] on div "Lägg till" at bounding box center [1045, 179] width 44 height 23
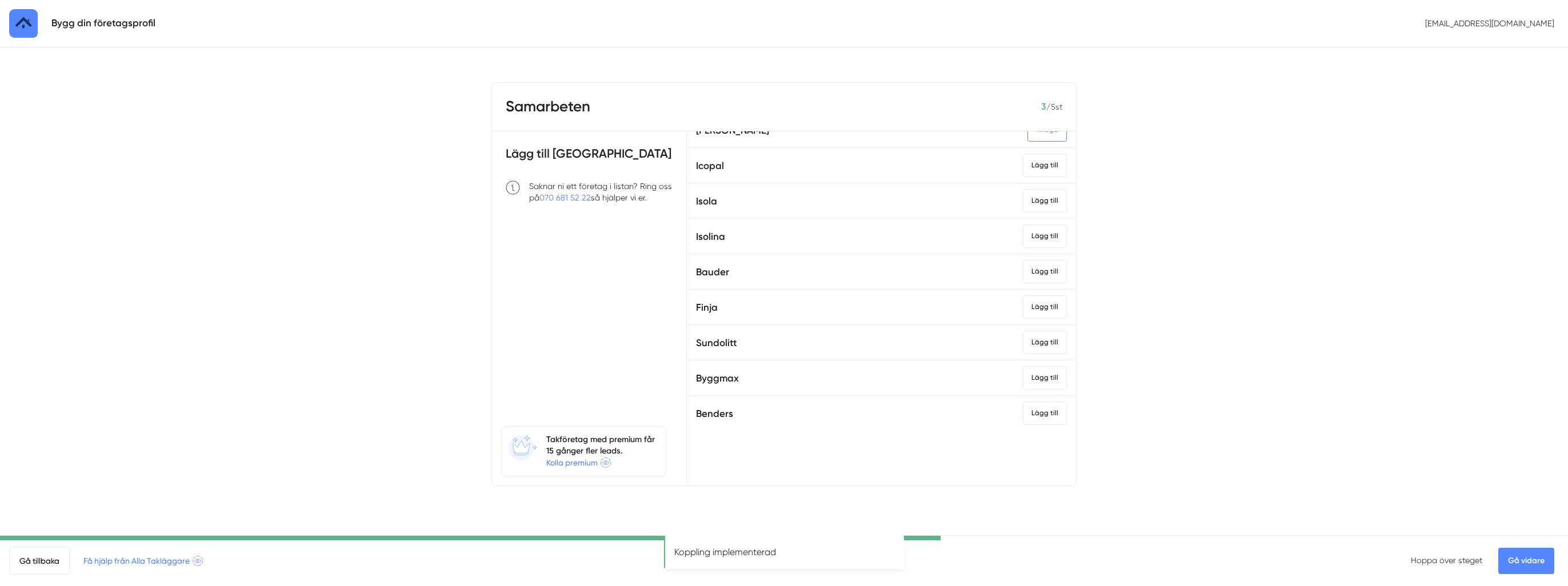
scroll to position [1140, 0]
click at [1023, 419] on div "Lägg till" at bounding box center [1045, 422] width 44 height 23
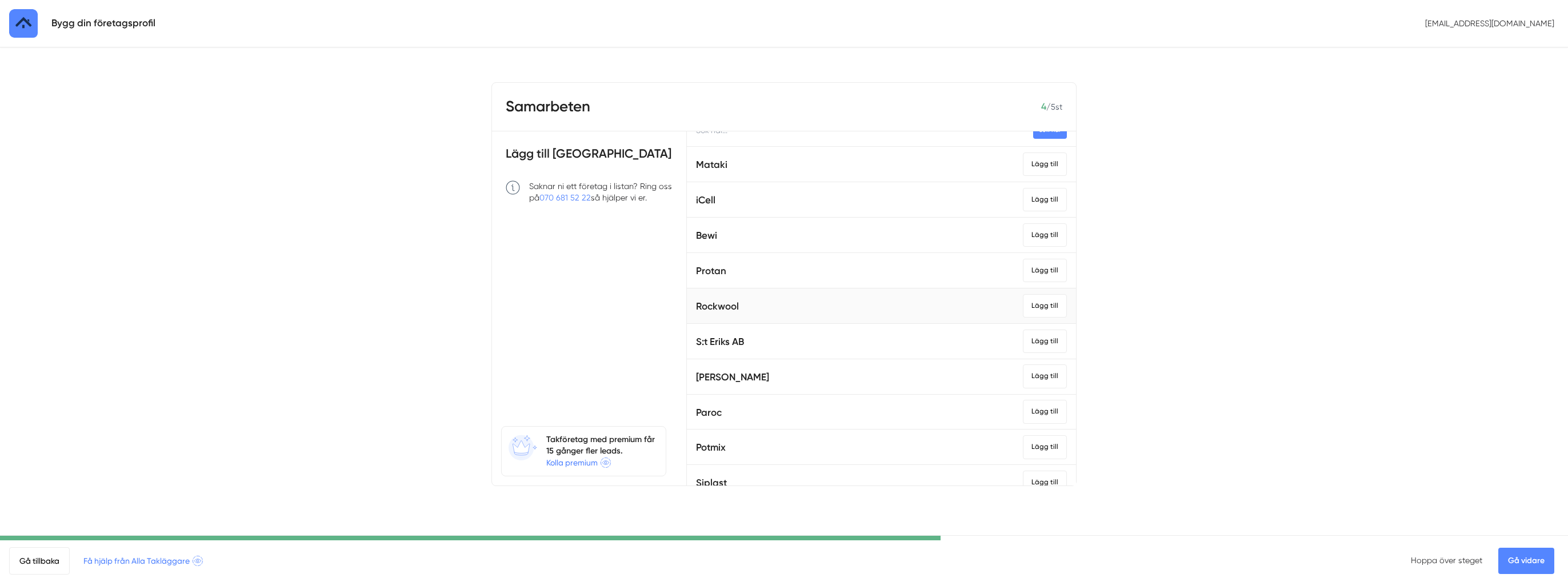
scroll to position [0, 0]
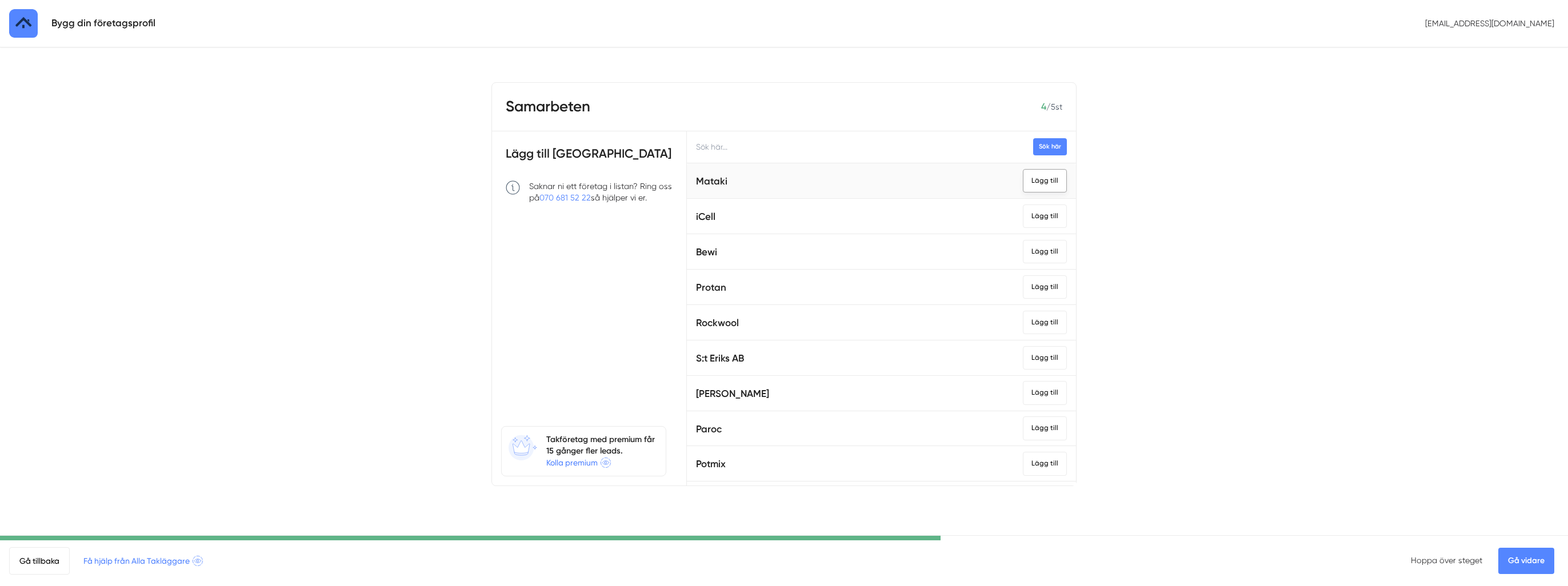
click at [1023, 186] on div "Lägg till" at bounding box center [1045, 181] width 44 height 23
click at [1027, 186] on div "Tillagd" at bounding box center [1047, 181] width 40 height 23
click at [1023, 322] on div "Lägg till" at bounding box center [1045, 323] width 44 height 23
click at [1522, 562] on link "Gå vidare" at bounding box center [1526, 560] width 56 height 26
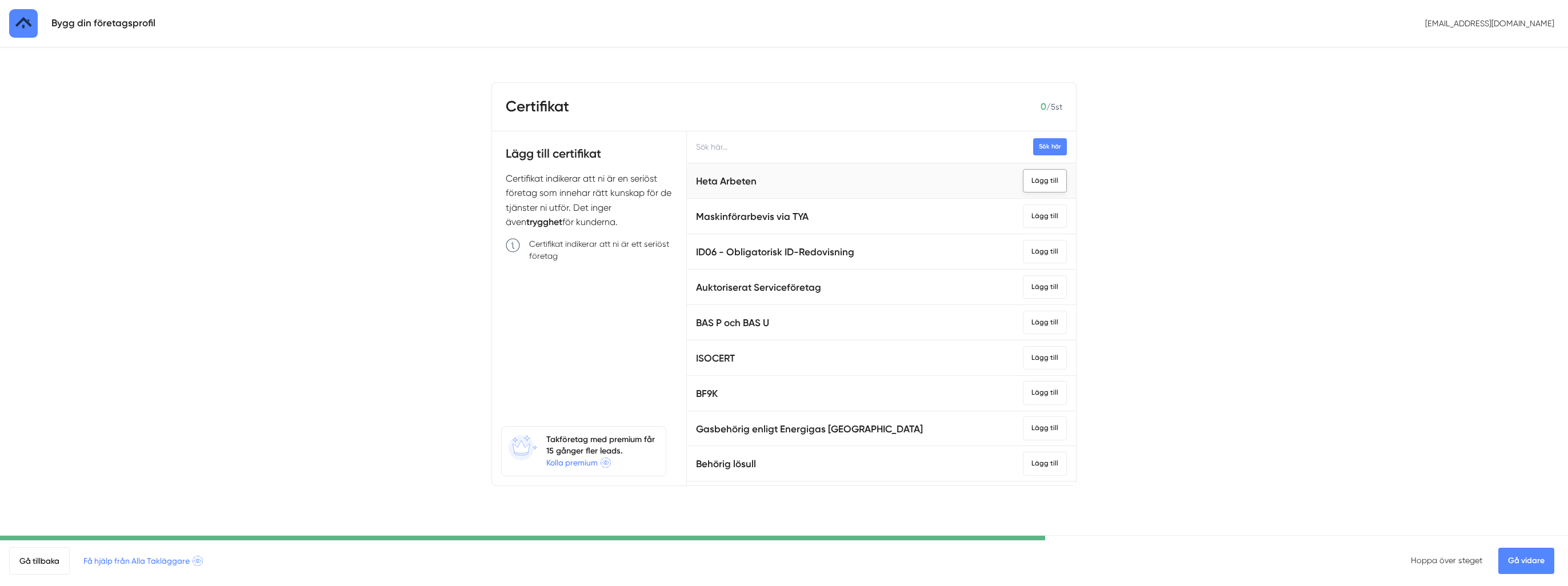
click at [1023, 180] on div "Lägg till" at bounding box center [1045, 181] width 44 height 23
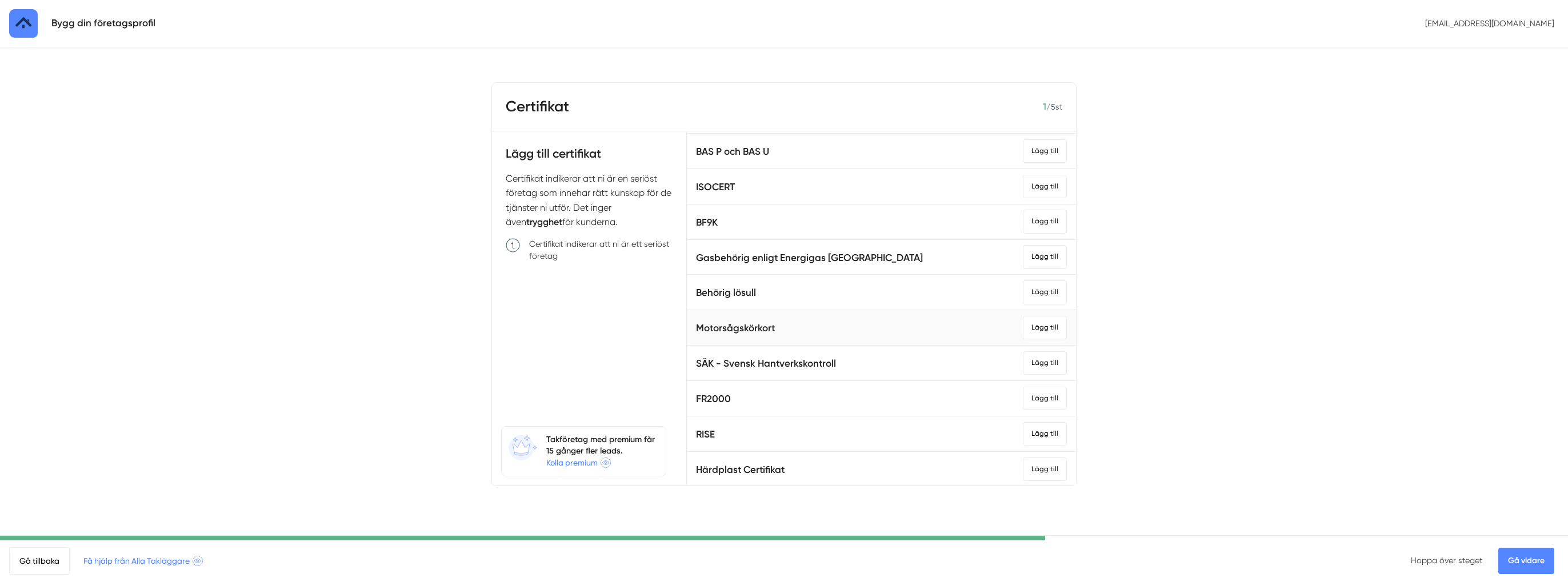
scroll to position [229, 0]
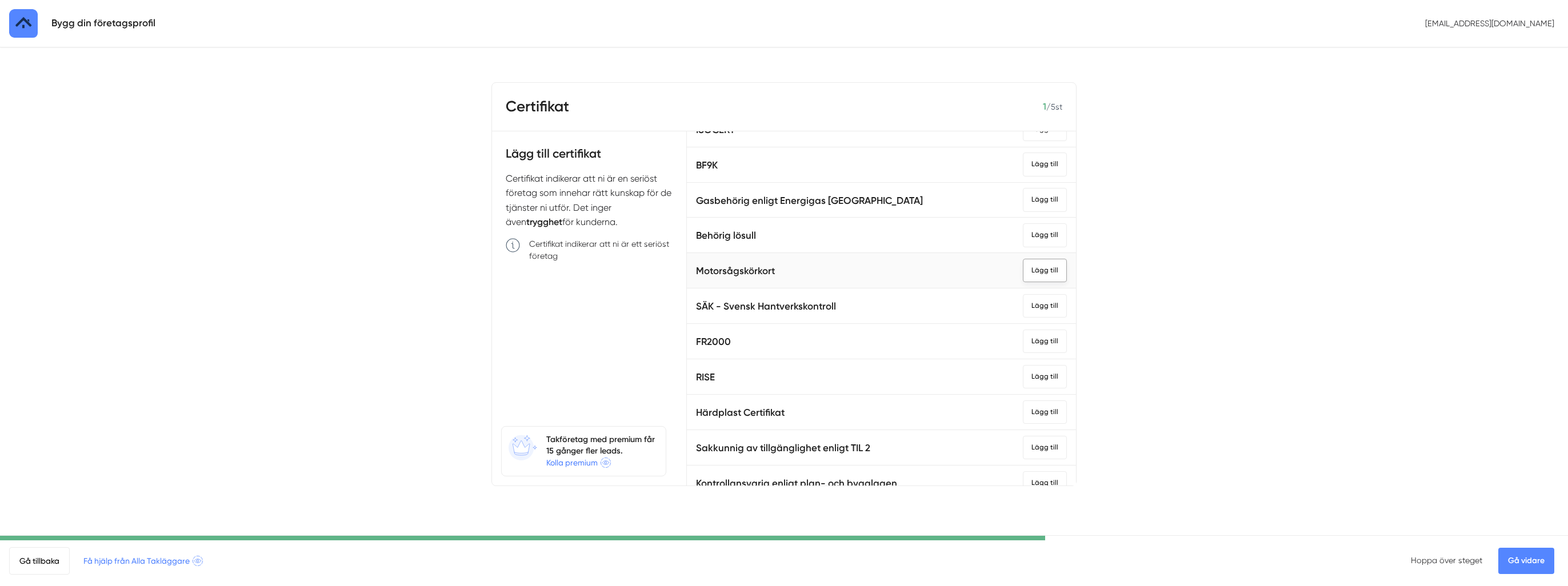
click at [1035, 268] on div "Lägg till" at bounding box center [1045, 270] width 44 height 23
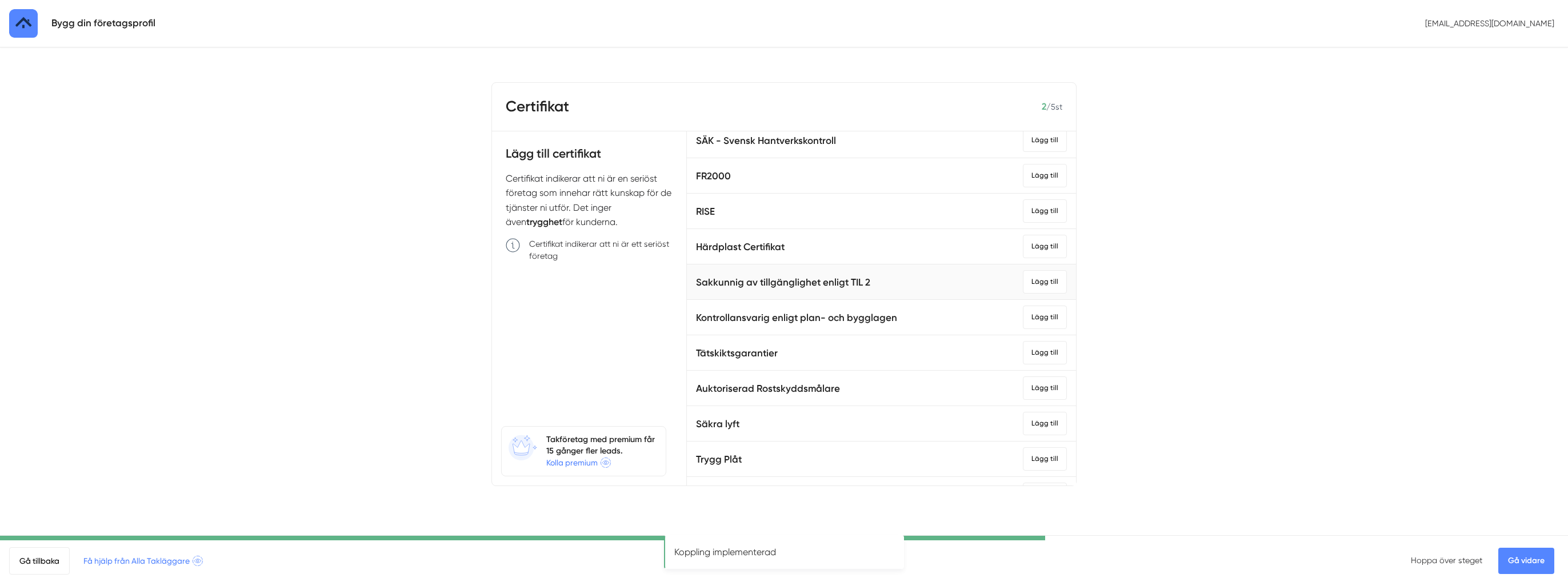
scroll to position [400, 0]
click at [1033, 347] on div "Lägg till" at bounding box center [1045, 347] width 44 height 23
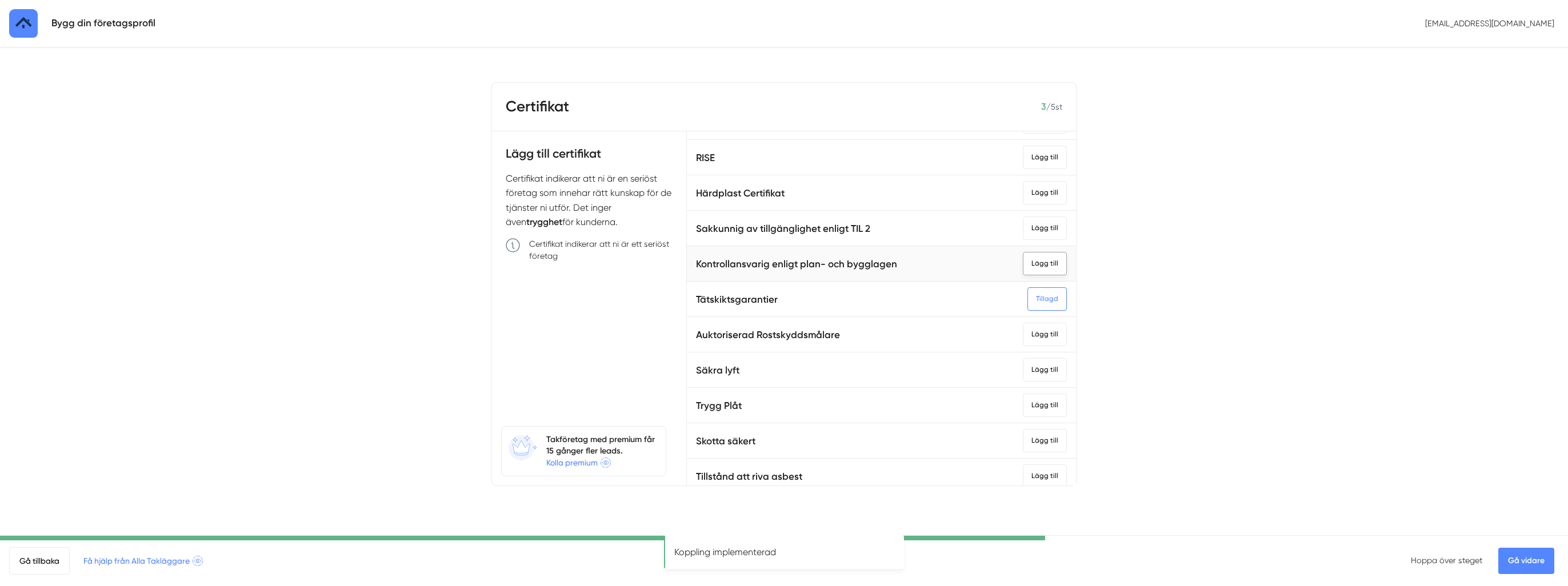
scroll to position [457, 0]
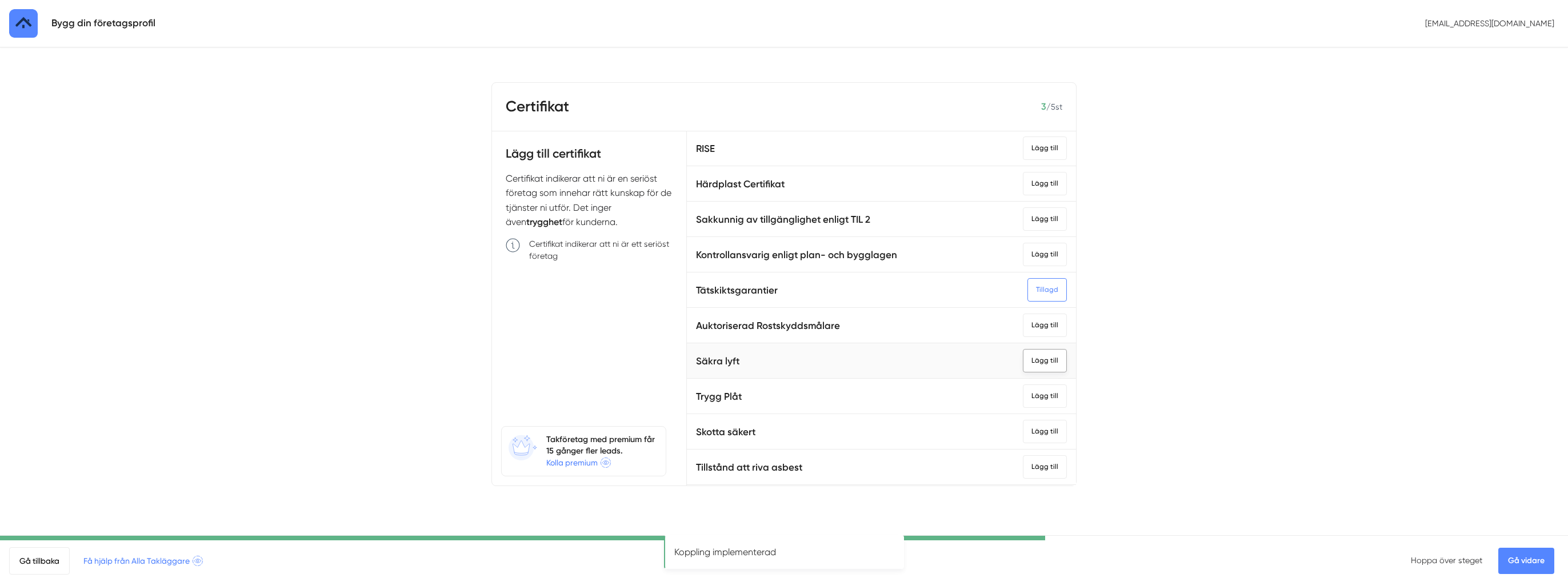
click at [1028, 355] on div "Lägg till" at bounding box center [1045, 361] width 44 height 23
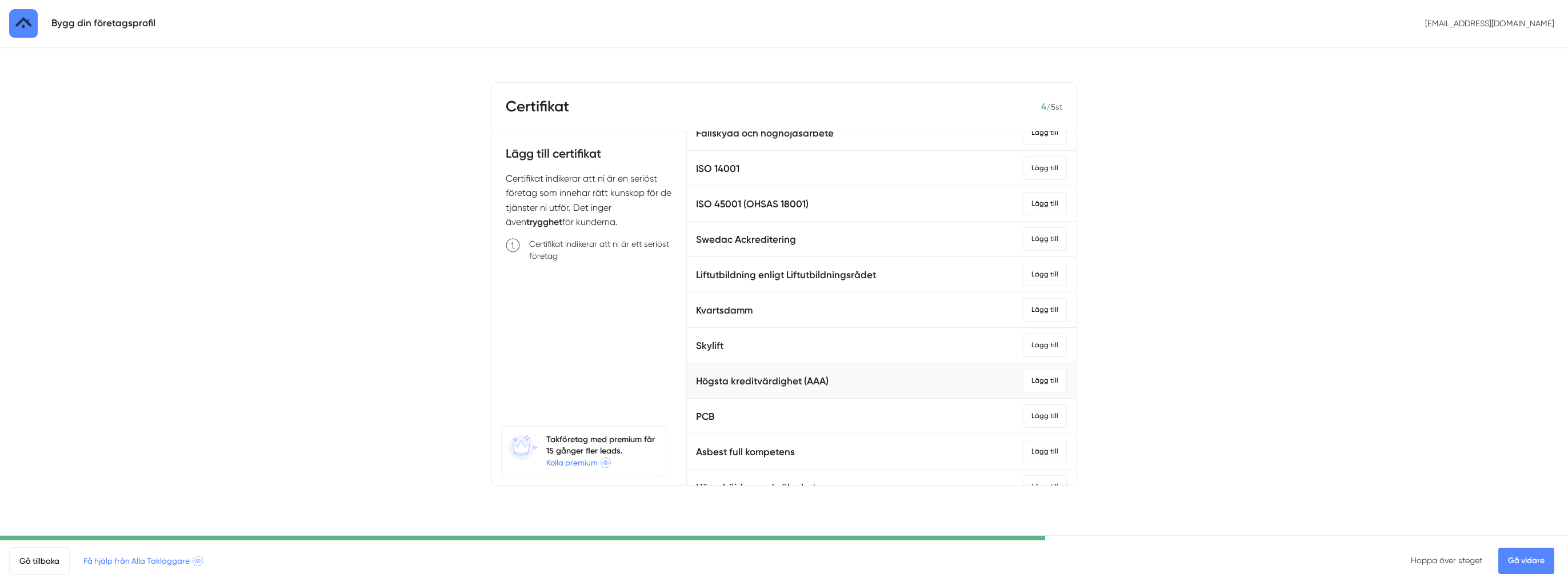
scroll to position [971, 0]
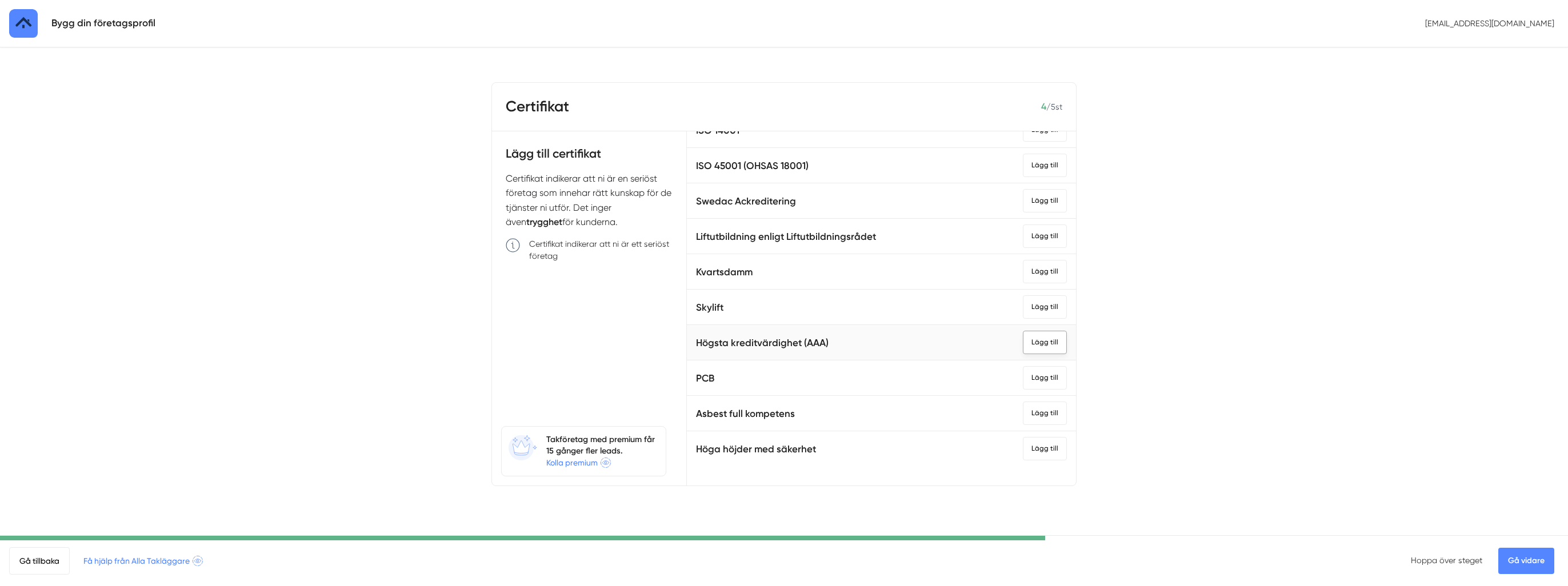
click at [1024, 338] on div "Lägg till" at bounding box center [1045, 343] width 44 height 23
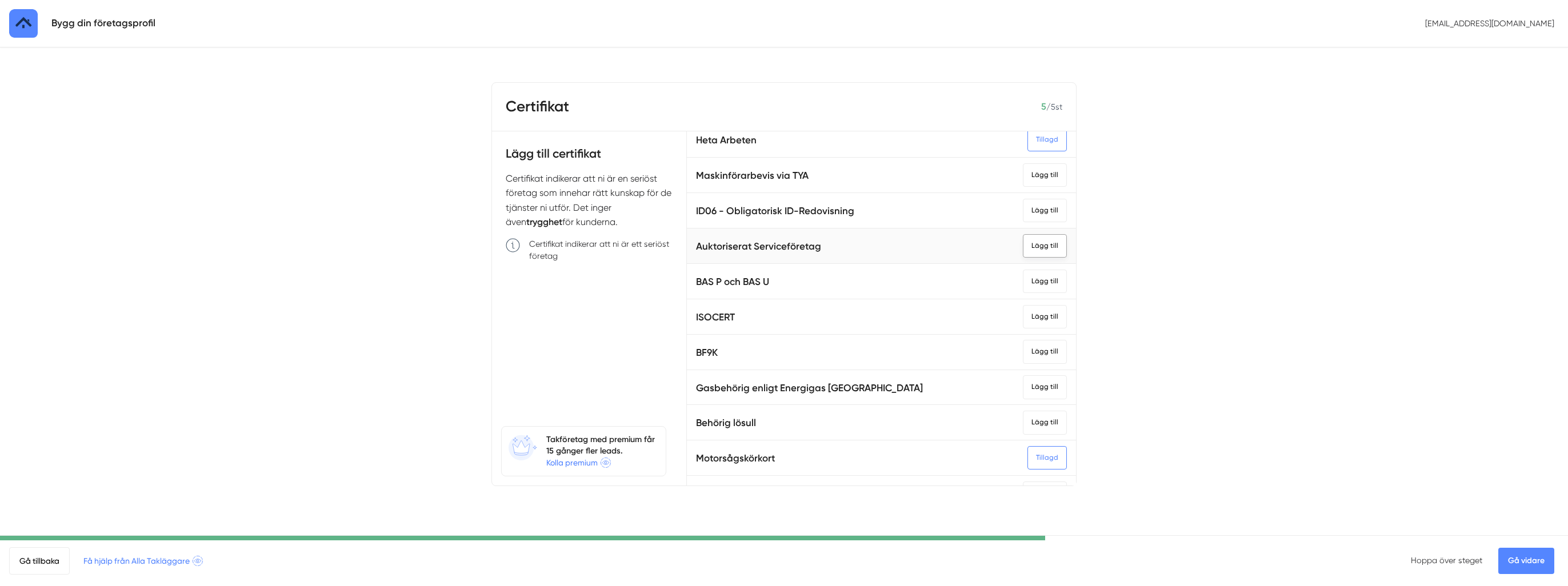
scroll to position [0, 0]
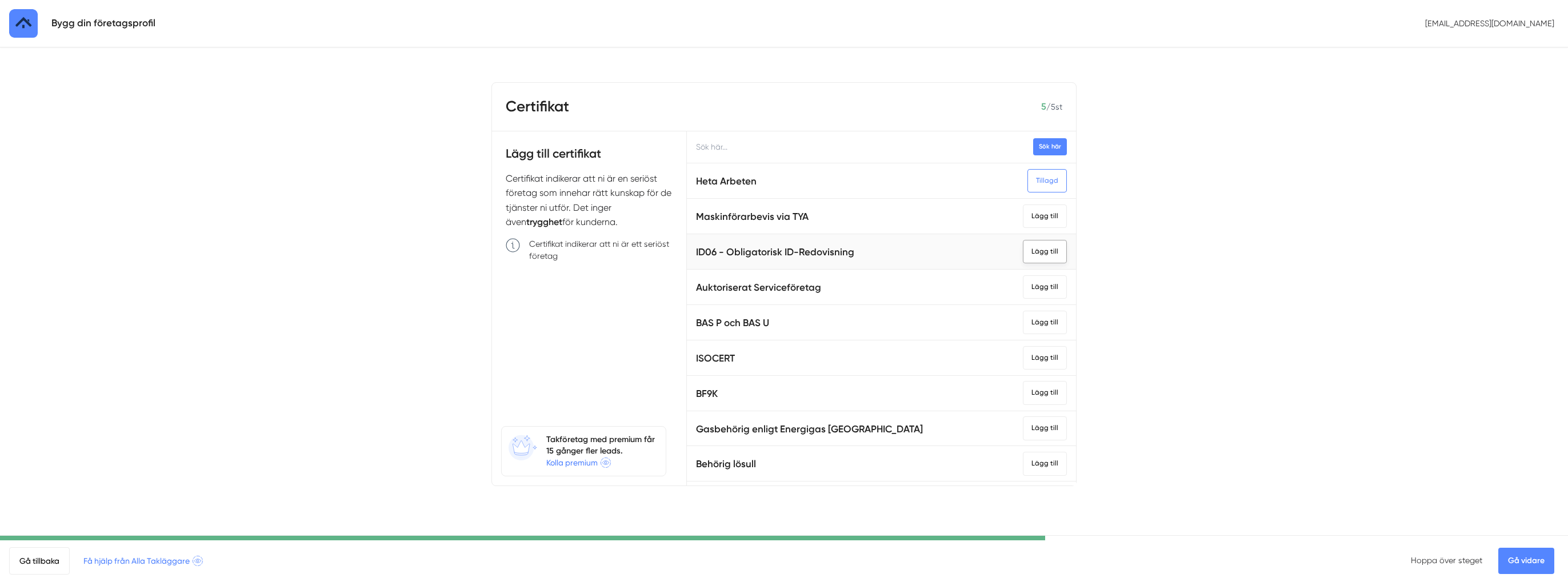
click at [1033, 250] on div "Lägg till" at bounding box center [1045, 251] width 44 height 23
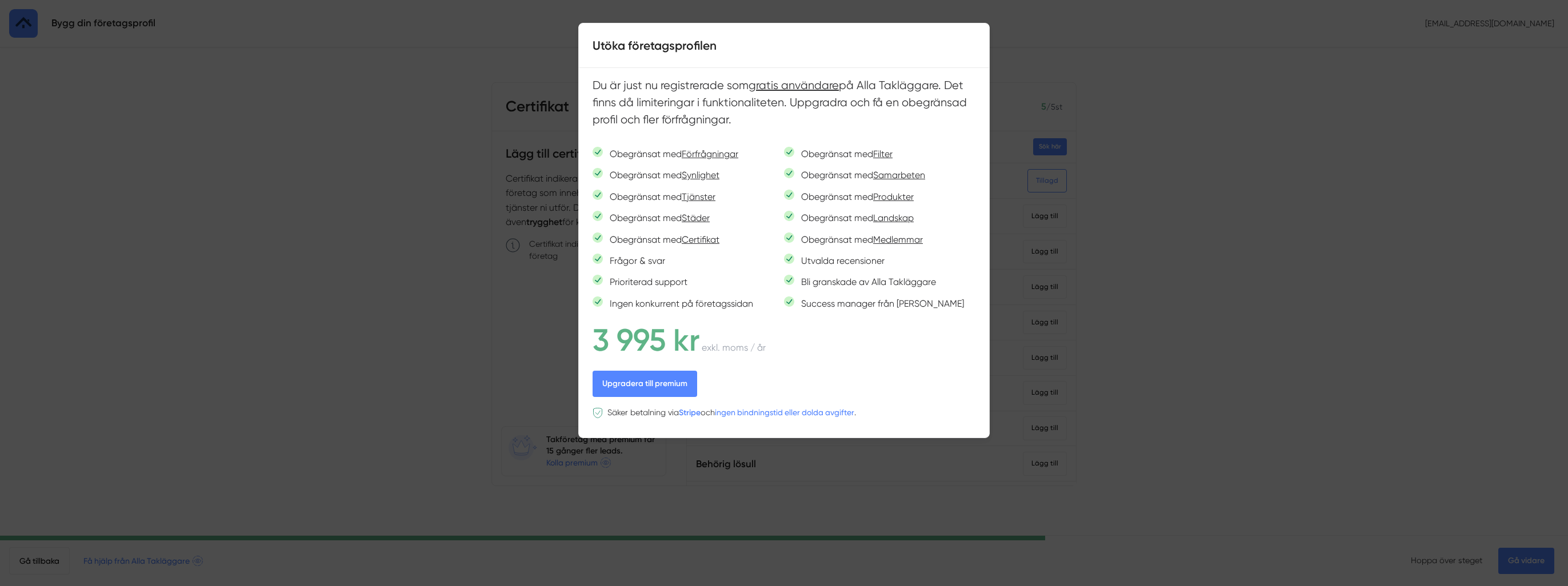
click at [1037, 23] on span at bounding box center [784, 20] width 1568 height 13
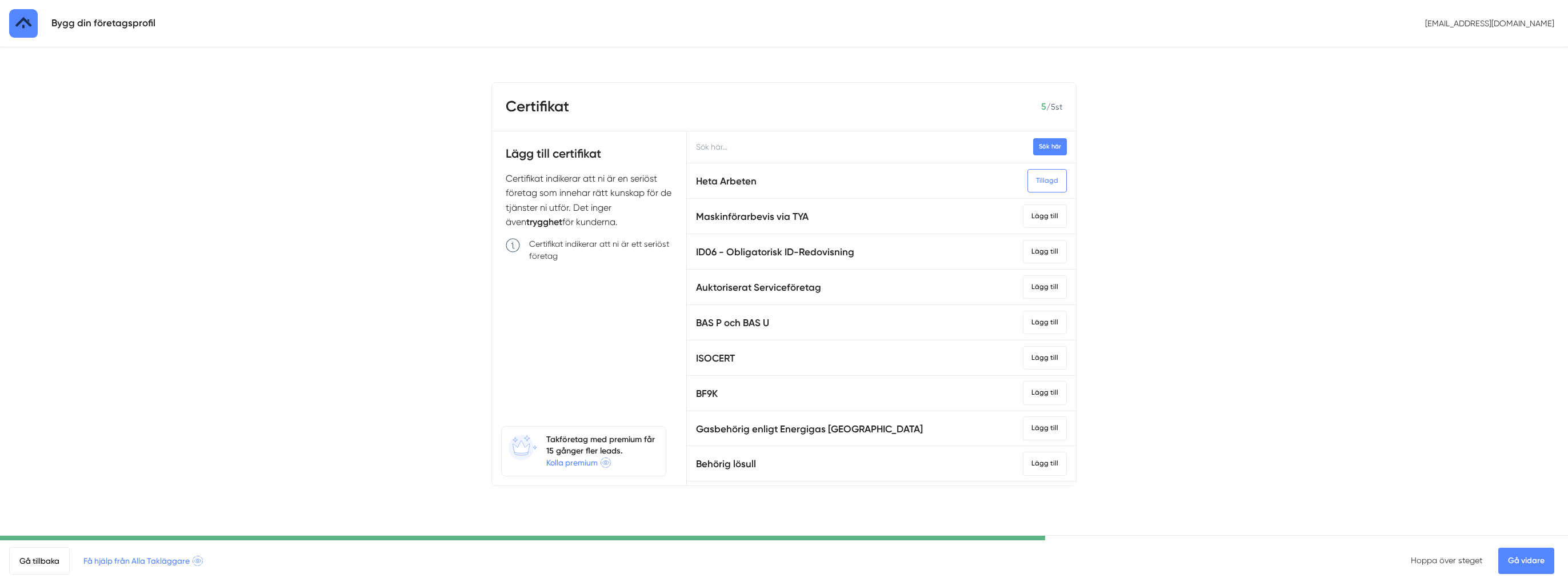
click at [1517, 556] on link "Gå vidare" at bounding box center [1526, 560] width 56 height 26
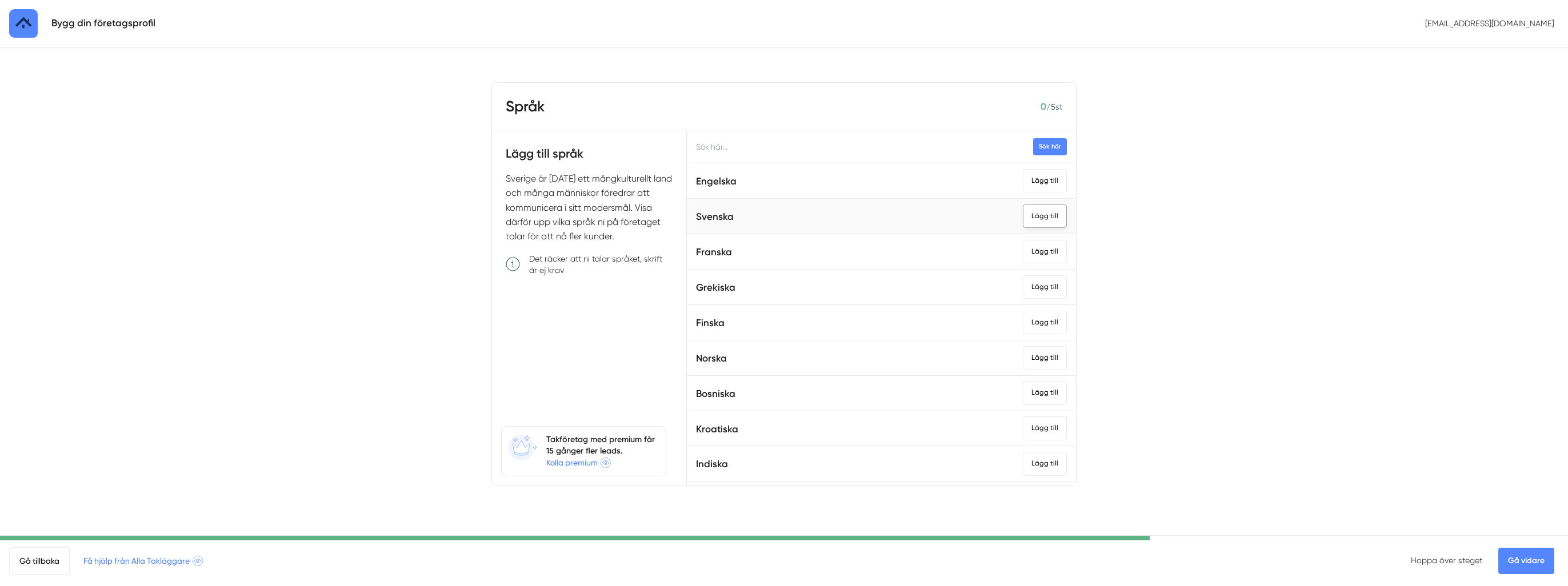
click at [1034, 210] on div "Lägg till" at bounding box center [1045, 216] width 44 height 23
click at [1027, 184] on div "Lägg till" at bounding box center [1045, 181] width 44 height 23
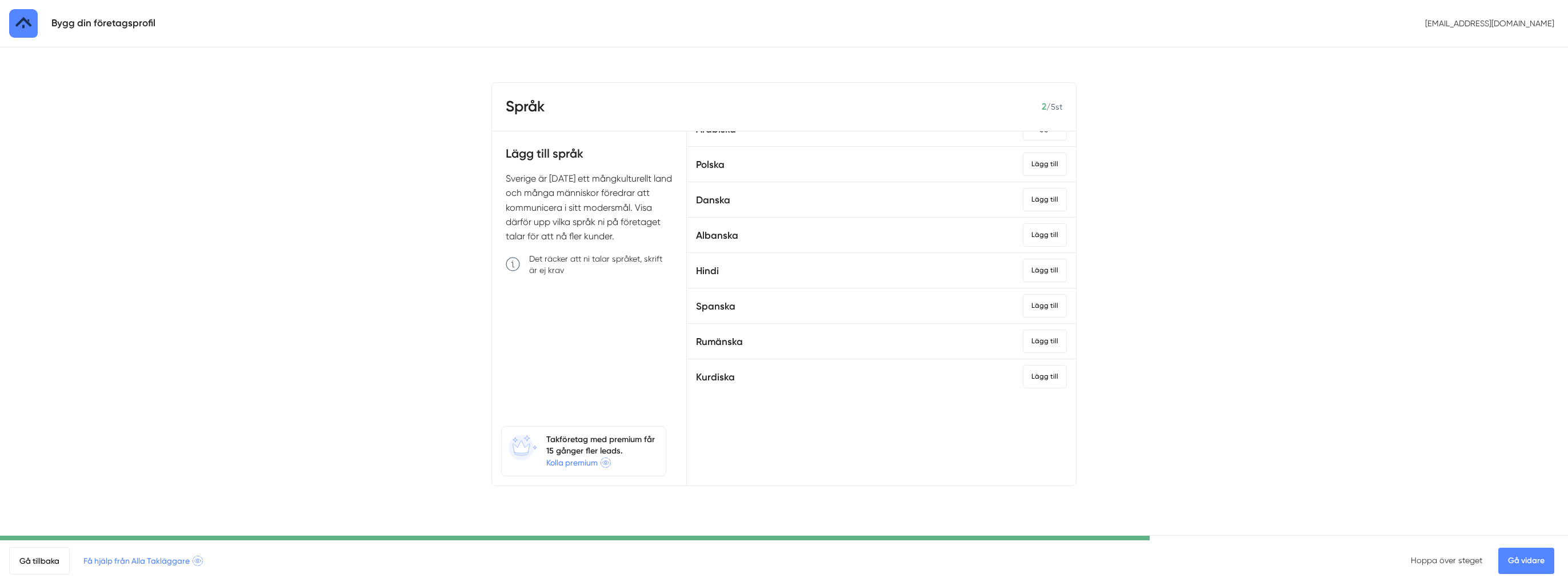
scroll to position [632, 0]
click at [1508, 563] on link "Gå vidare" at bounding box center [1526, 560] width 56 height 26
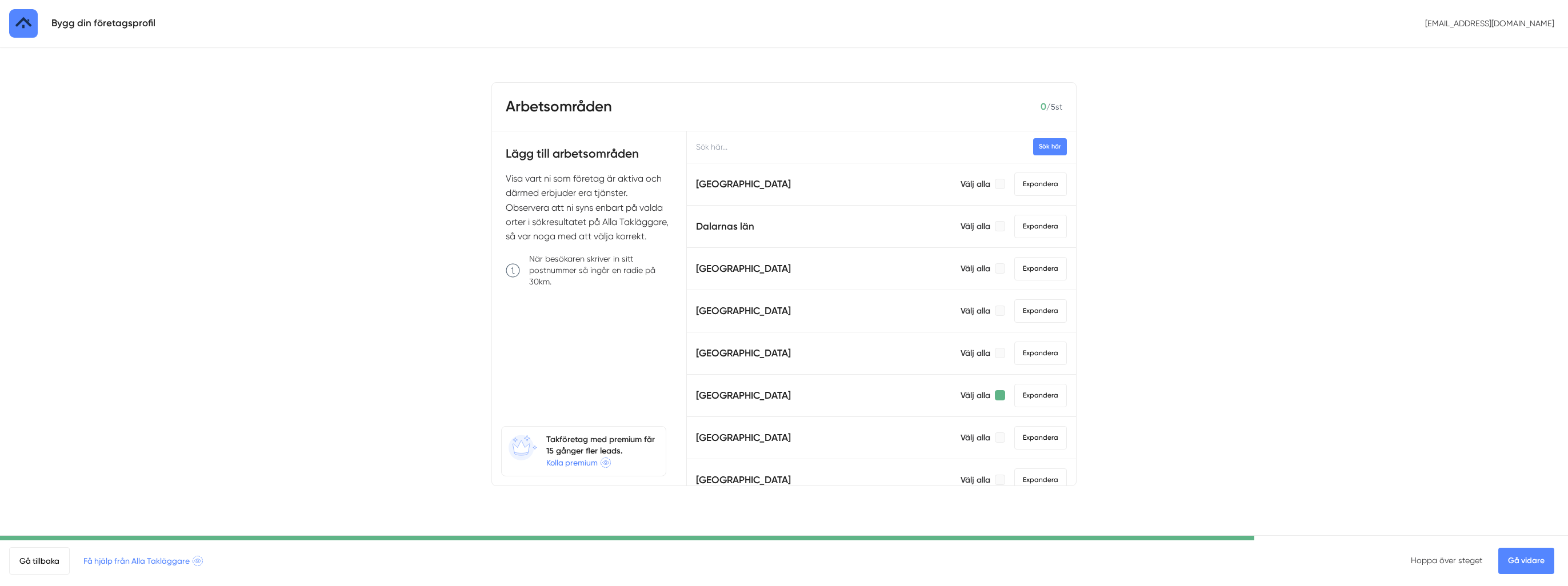
click at [995, 394] on div at bounding box center [999, 395] width 10 height 10
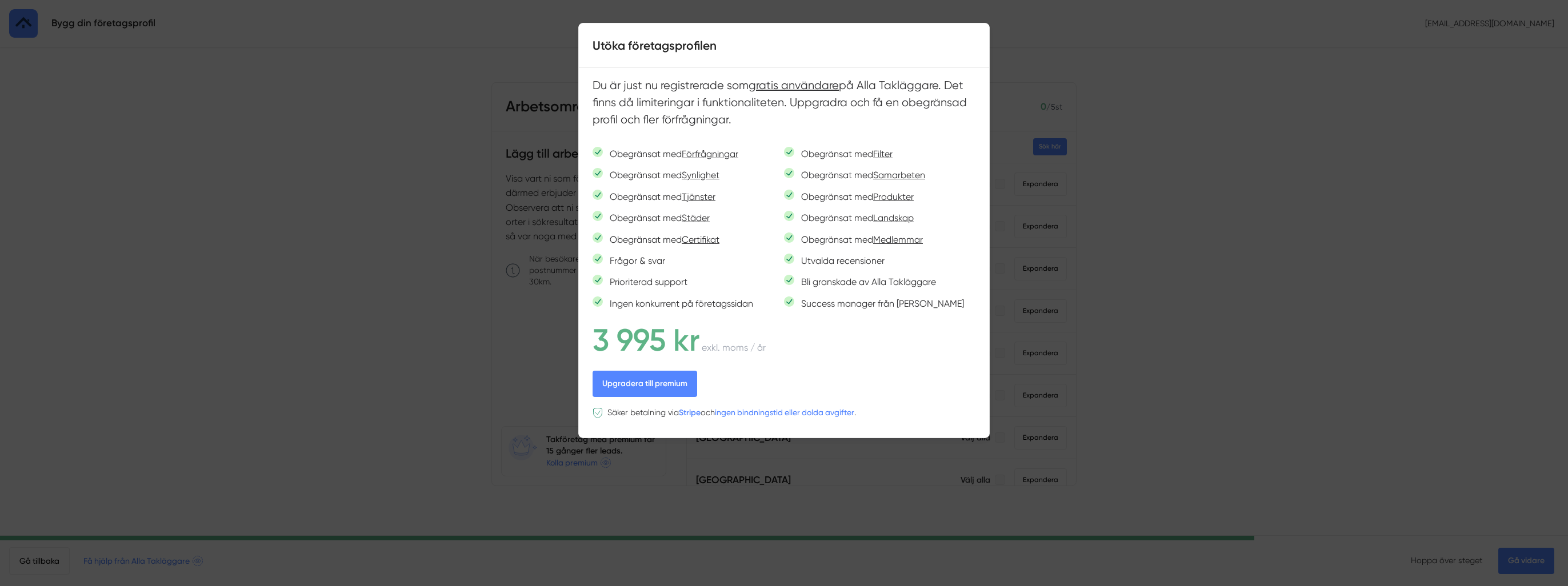
click at [1010, 15] on span at bounding box center [784, 20] width 1568 height 13
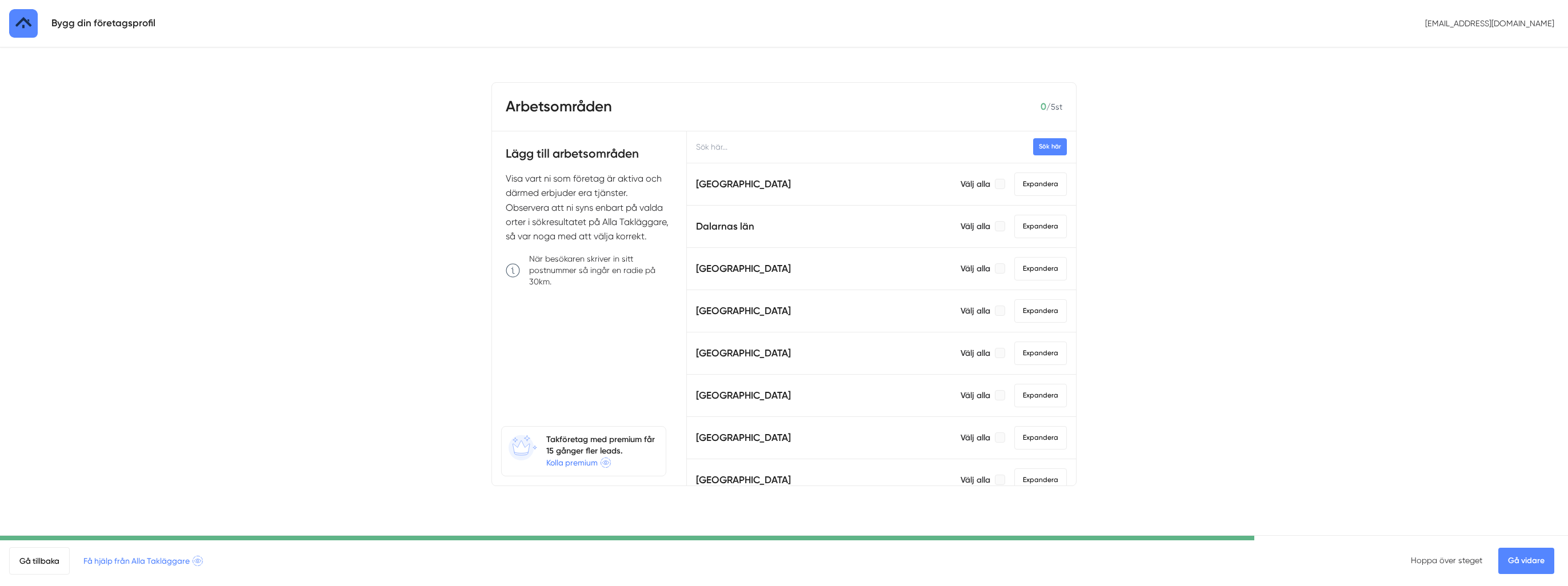
click at [1016, 392] on span "Expandera" at bounding box center [1040, 396] width 52 height 23
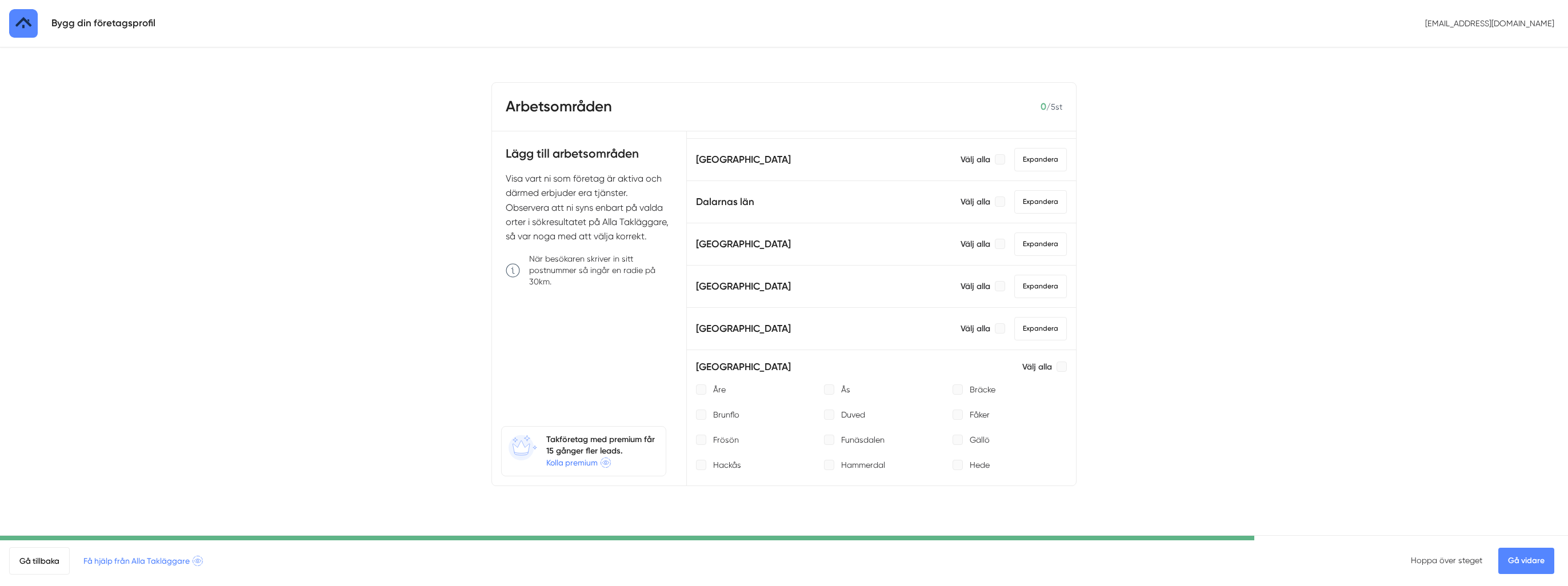
scroll to position [114, 0]
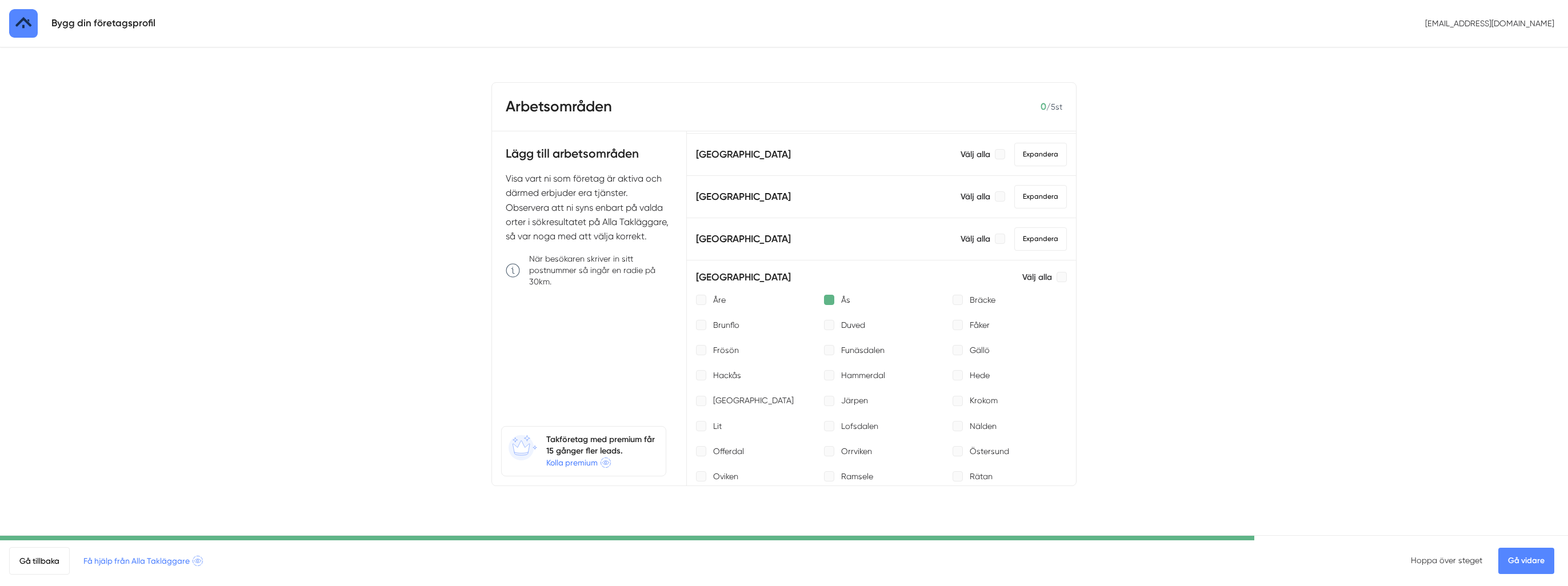
click at [828, 295] on div at bounding box center [829, 299] width 10 height 10
click at [825, 298] on div at bounding box center [829, 299] width 10 height 10
click at [702, 346] on div at bounding box center [701, 350] width 10 height 10
click at [704, 402] on div at bounding box center [701, 401] width 10 height 10
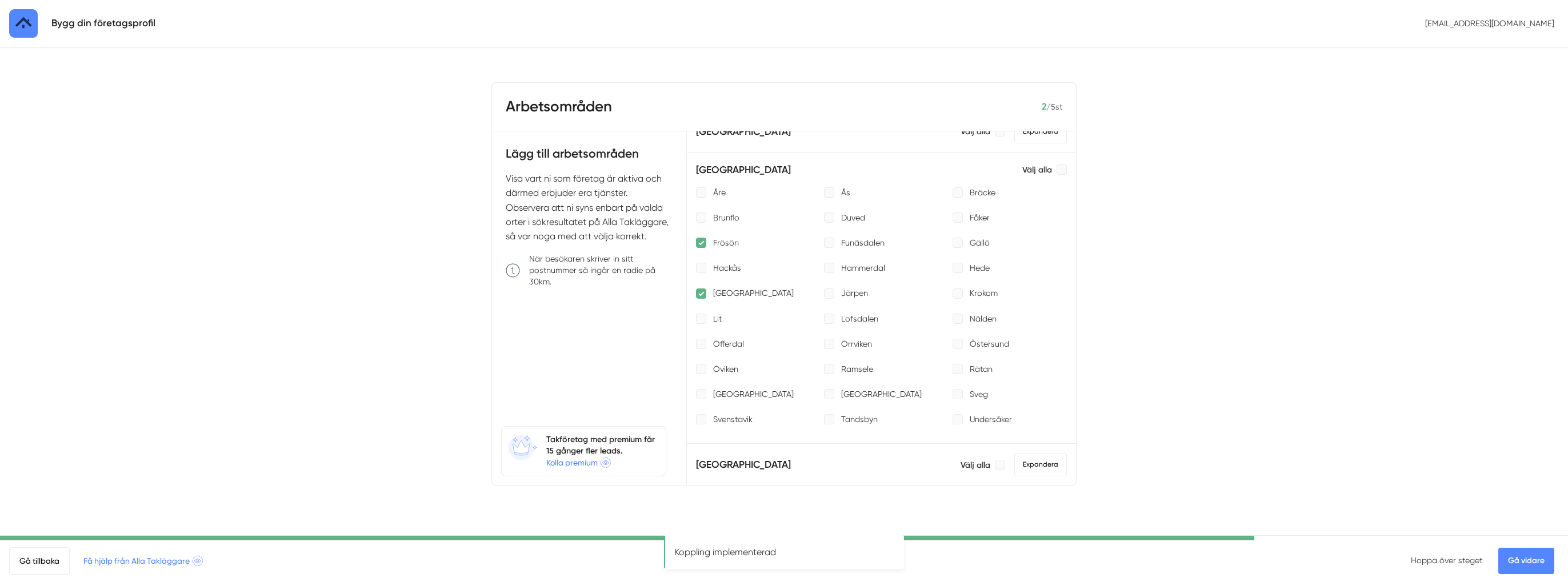
scroll to position [229, 0]
click at [953, 341] on div "Åre Ås Bräcke Brunflo Duved Fåker Frösön Funäsdalen Gällö Hackås Hammerdal Hede…" at bounding box center [881, 299] width 371 height 239
click at [953, 337] on div at bounding box center [957, 337] width 10 height 10
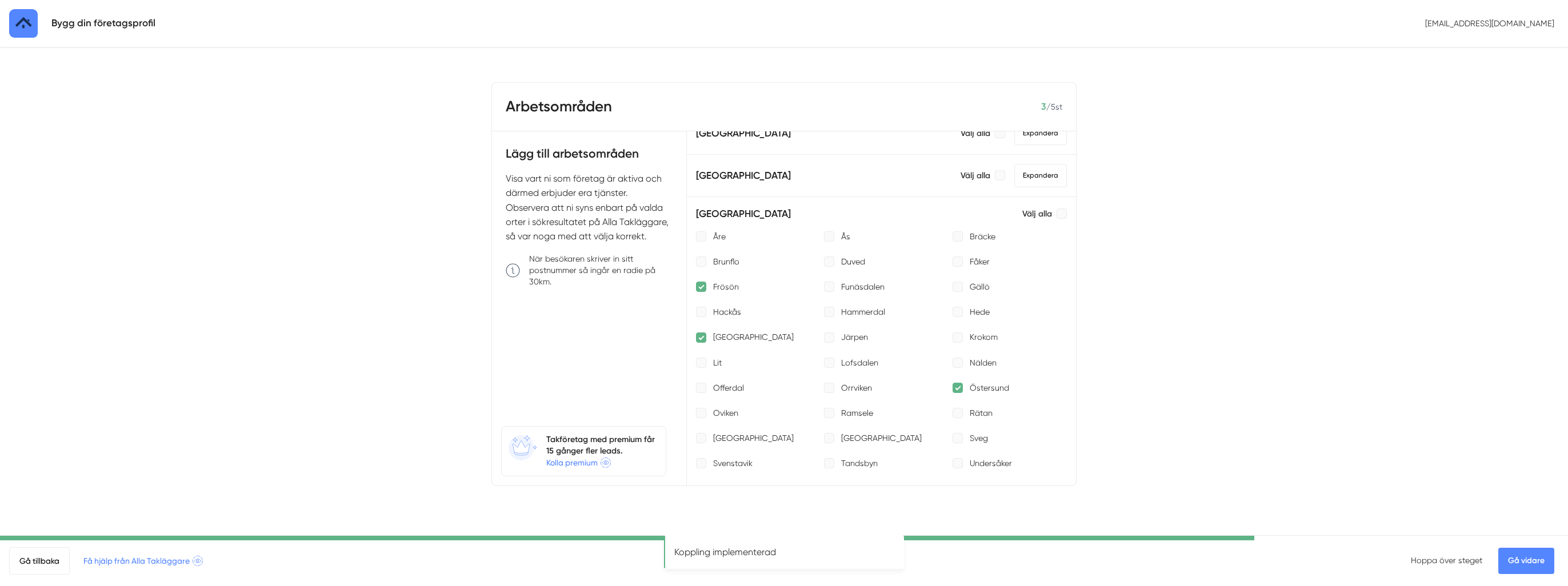
scroll to position [172, 0]
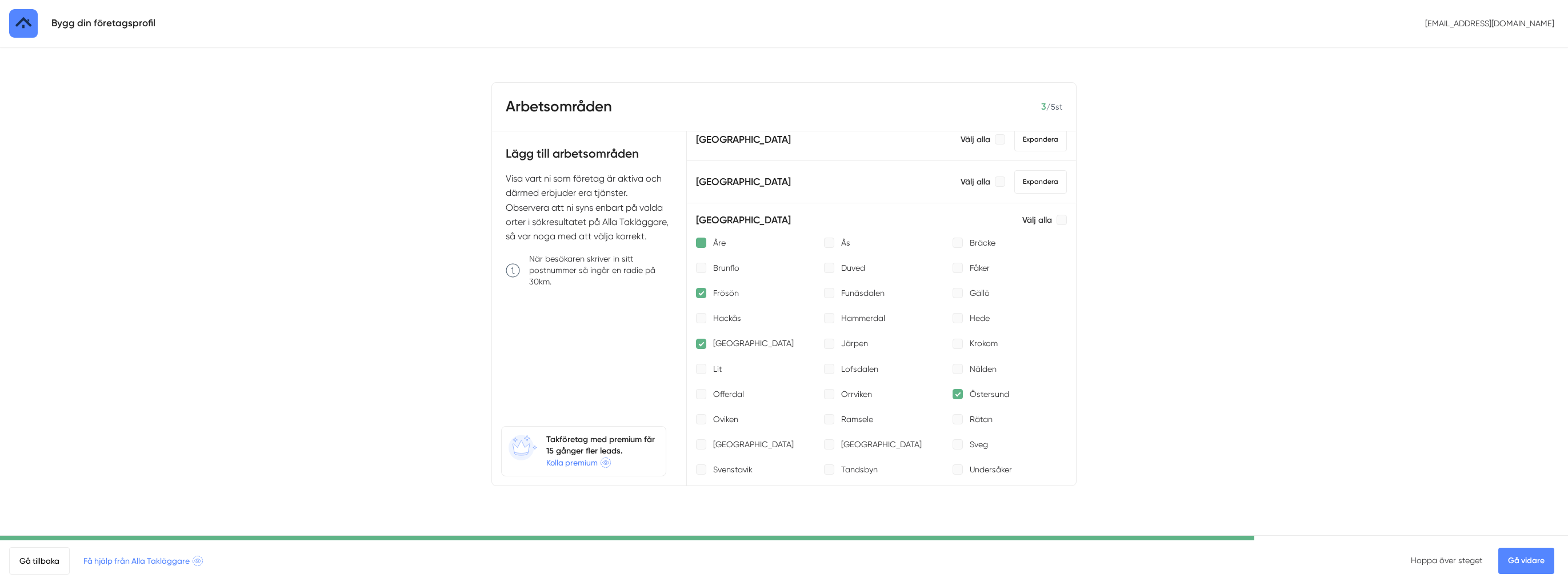
click at [701, 241] on div at bounding box center [701, 243] width 10 height 10
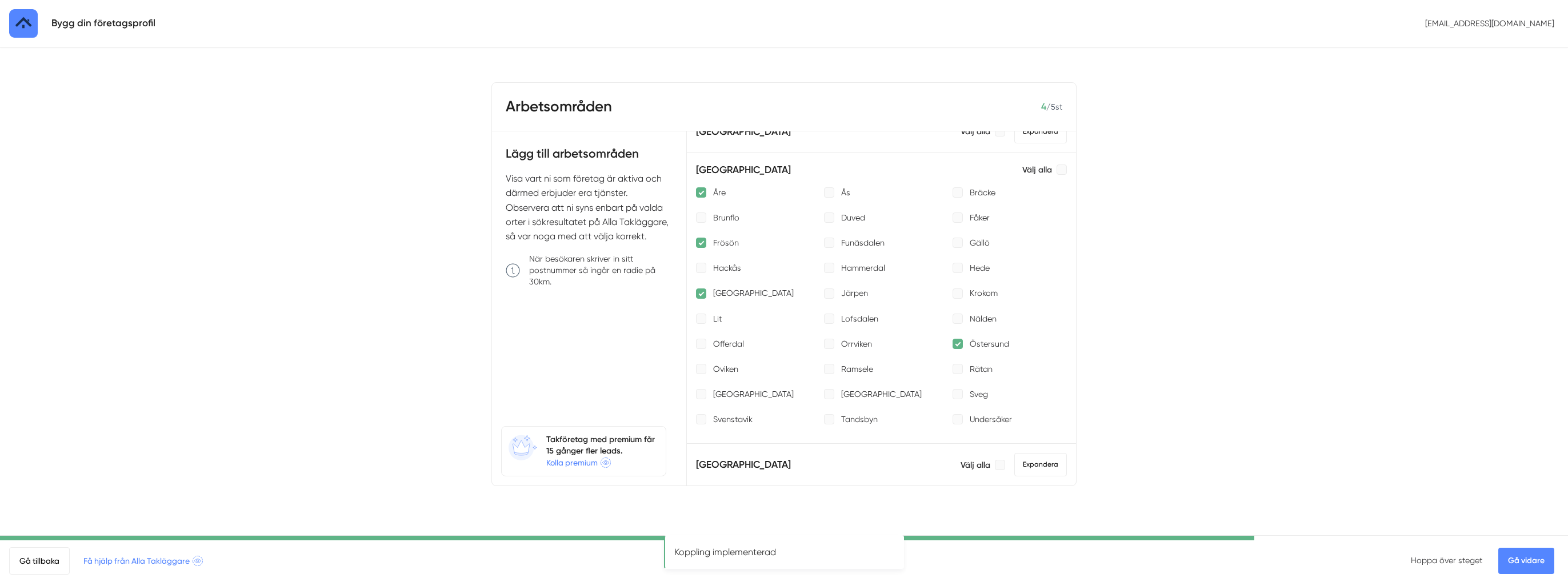
scroll to position [229, 0]
click at [826, 335] on div at bounding box center [829, 337] width 10 height 10
click at [1516, 564] on link "Gå vidare" at bounding box center [1526, 560] width 56 height 26
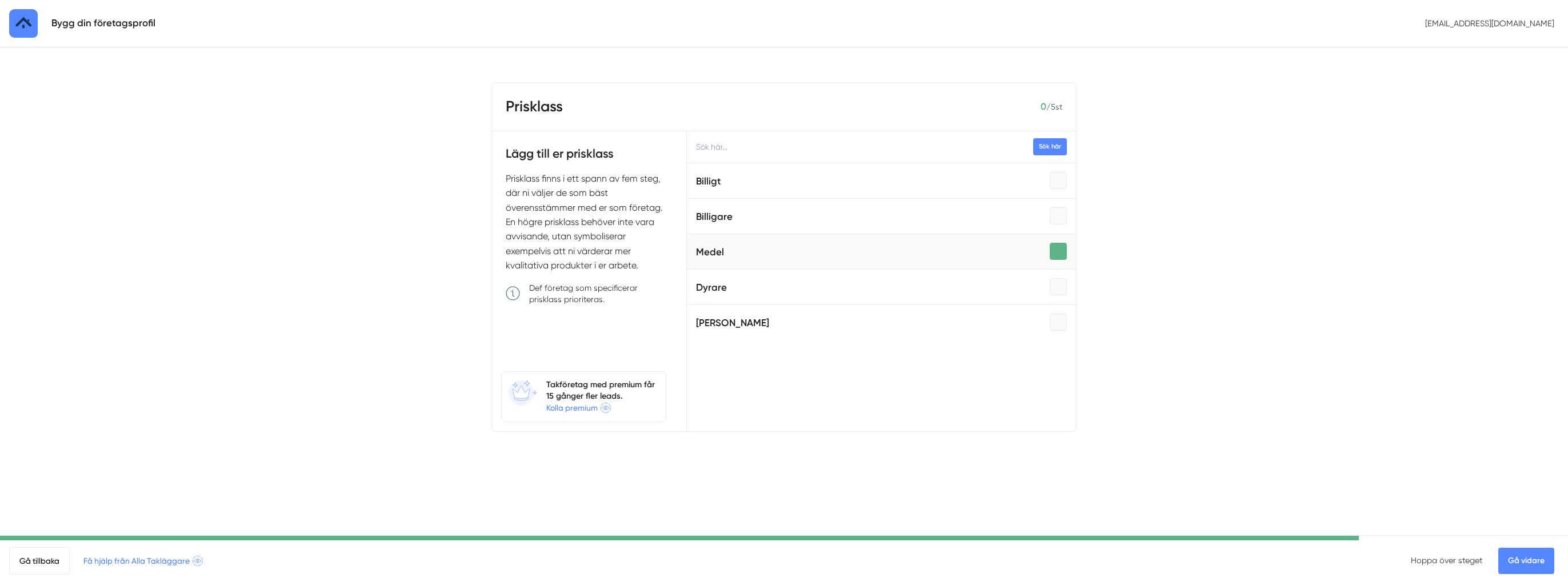
click at [1050, 248] on div at bounding box center [1059, 251] width 17 height 17
drag, startPoint x: 1044, startPoint y: 204, endPoint x: 1042, endPoint y: 217, distance: 13.2
click at [1043, 204] on span "Billigare" at bounding box center [881, 216] width 371 height 26
click at [1050, 218] on div at bounding box center [1059, 216] width 17 height 17
click at [1525, 568] on link "Gå vidare" at bounding box center [1526, 560] width 56 height 26
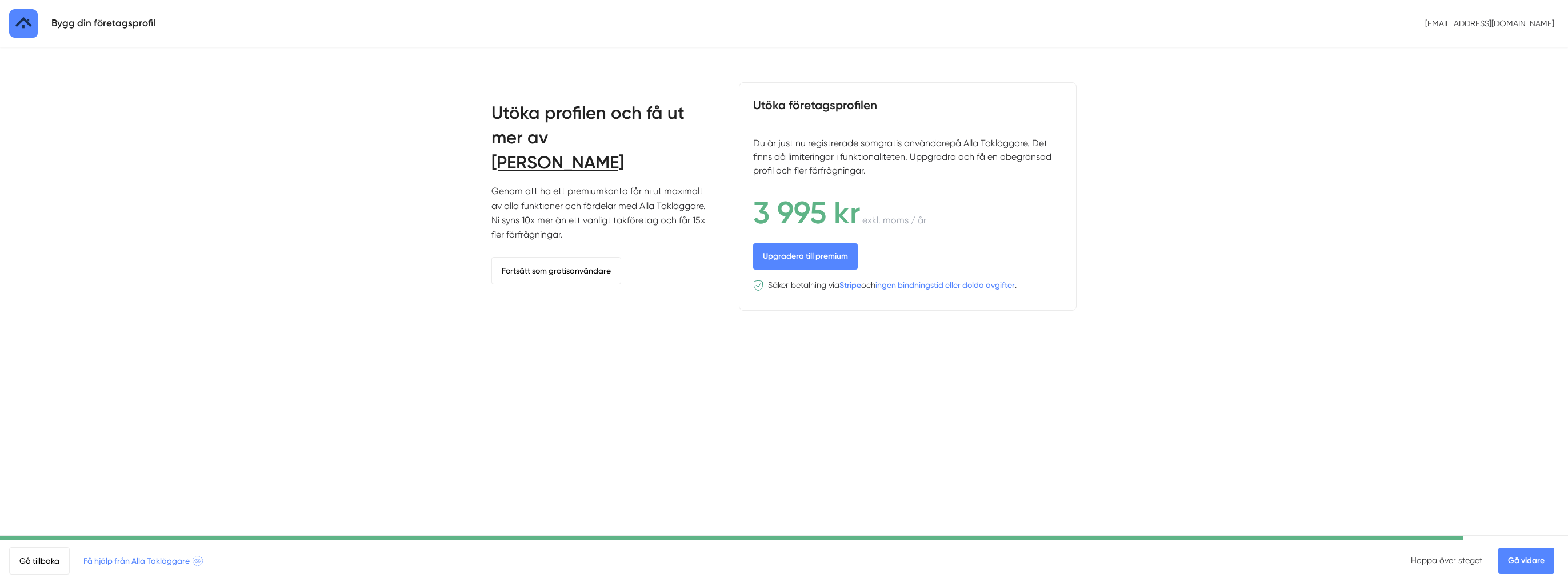
click at [1517, 561] on link "Gå vidare" at bounding box center [1526, 560] width 56 height 26
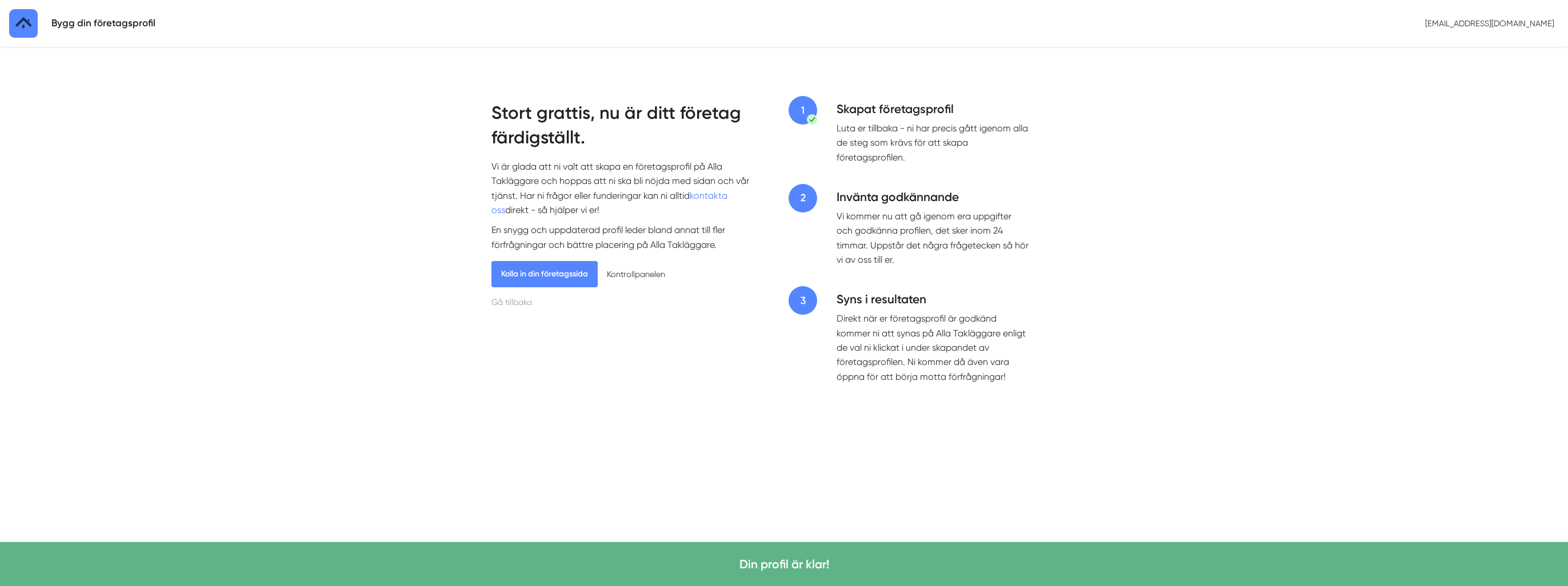
click at [558, 272] on link "Kolla in din företagssida" at bounding box center [544, 274] width 107 height 26
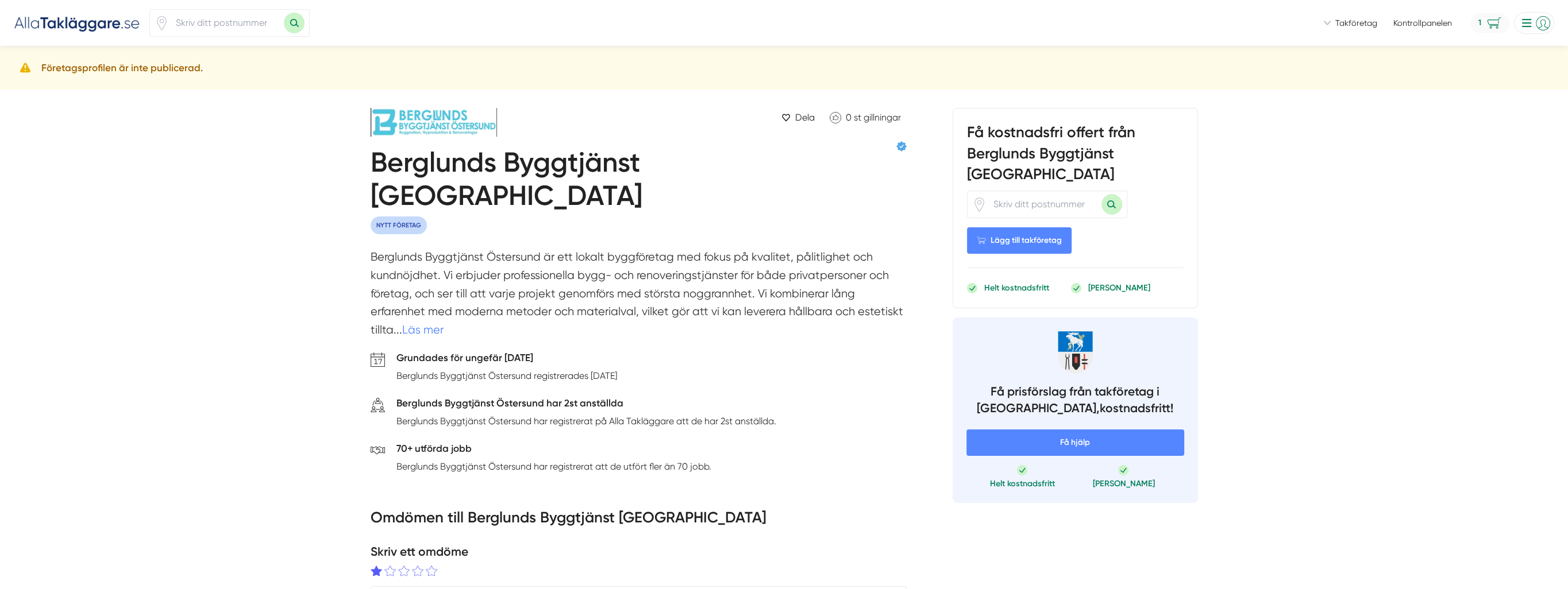
click at [1486, 23] on span "1" at bounding box center [1490, 23] width 39 height 20
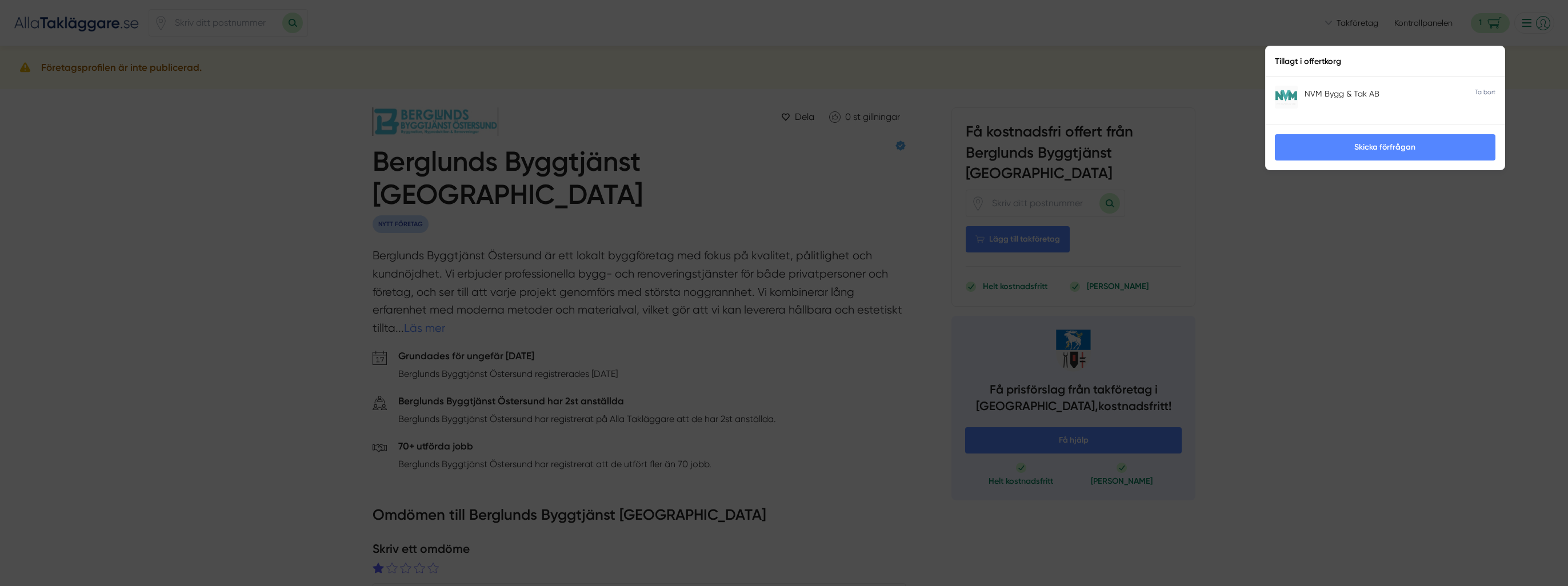
click at [1485, 90] on icon at bounding box center [1485, 91] width 21 height 11
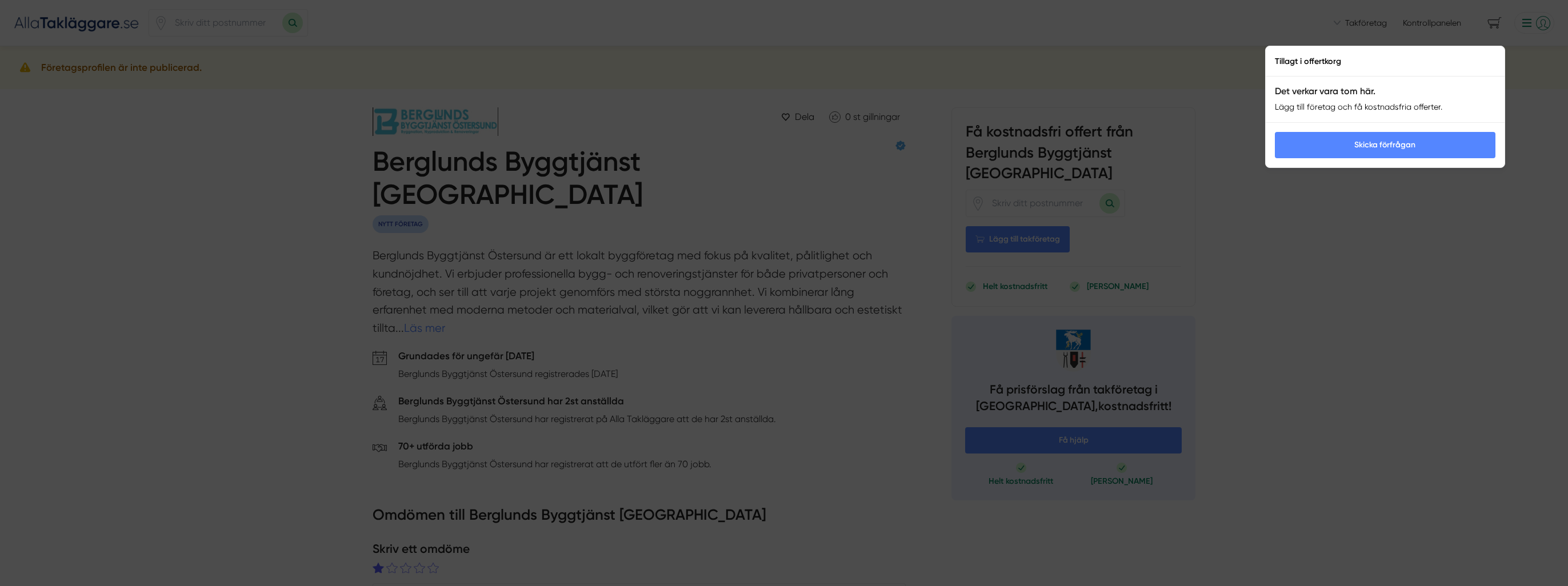
click at [1225, 63] on div at bounding box center [784, 293] width 1568 height 586
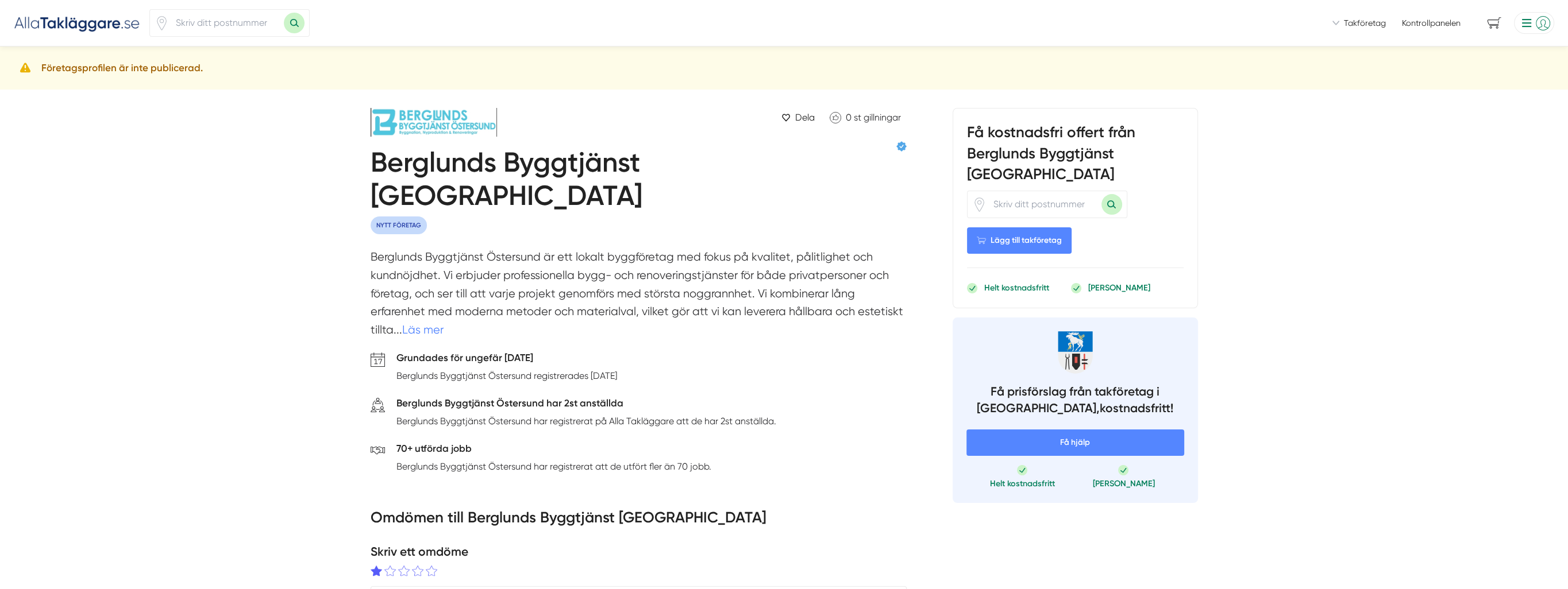
click at [1427, 20] on link "Kontrollpanelen" at bounding box center [1432, 23] width 59 height 12
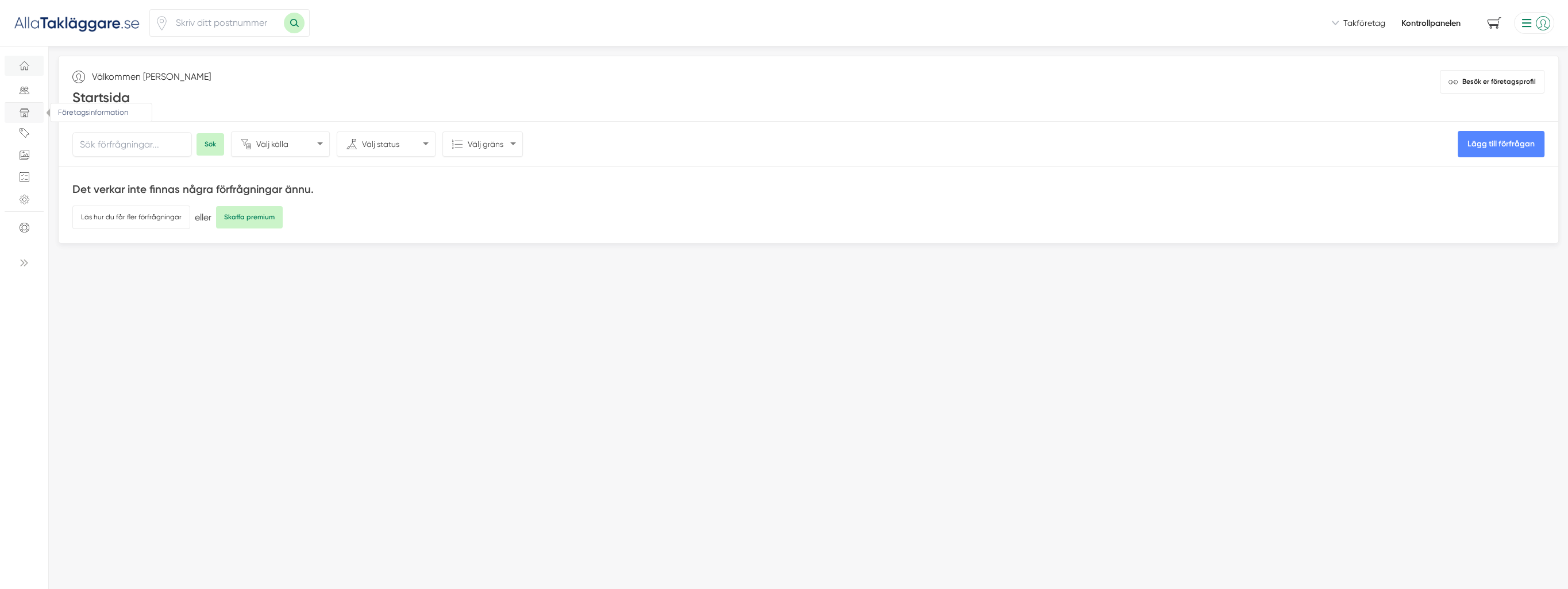
click at [31, 117] on span "Företagsinformation" at bounding box center [24, 113] width 21 height 10
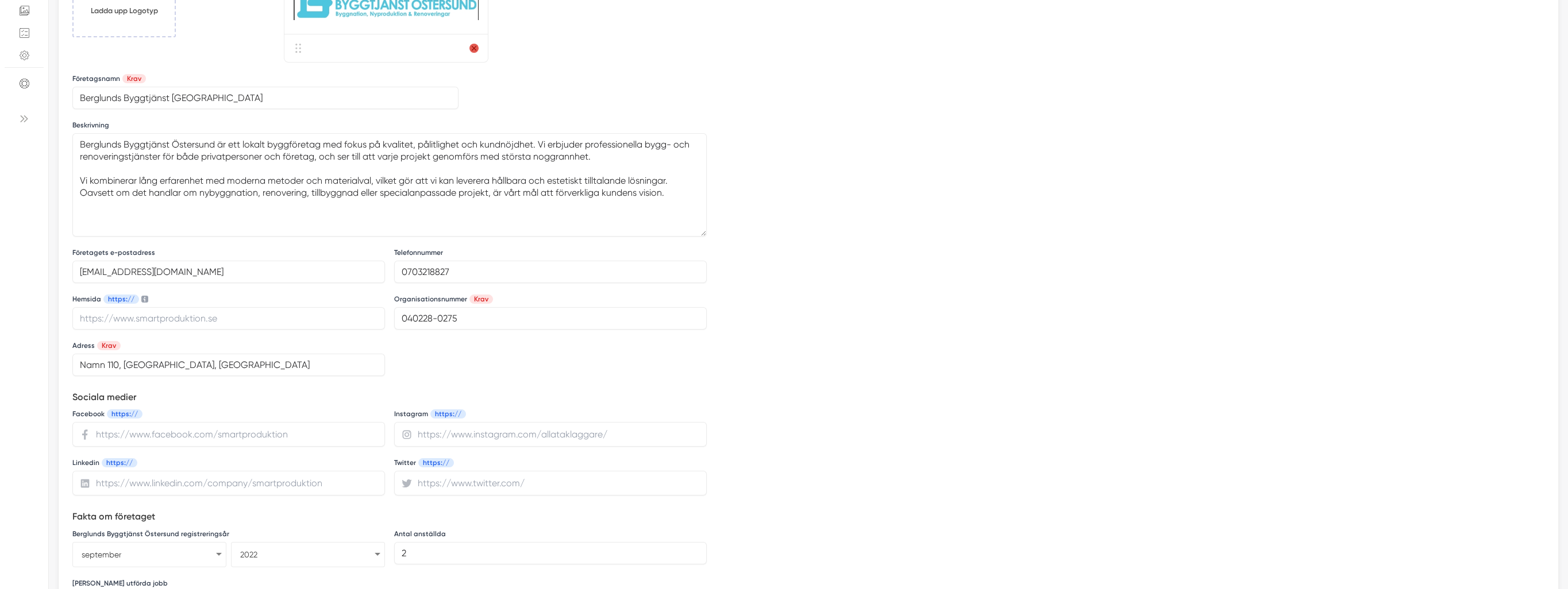
scroll to position [287, 0]
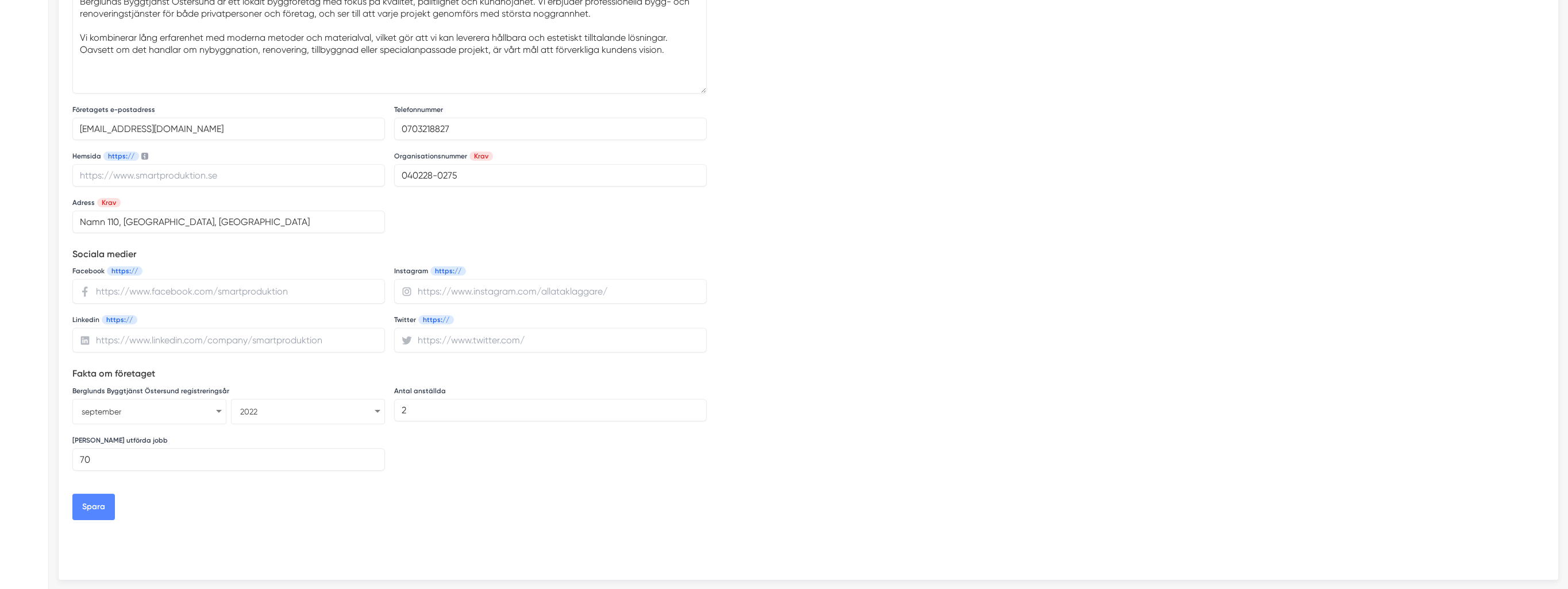
click at [436, 291] on input "url" at bounding box center [550, 291] width 313 height 24
drag, startPoint x: 420, startPoint y: 291, endPoint x: 499, endPoint y: 295, distance: 79.1
click at [488, 297] on input "url" at bounding box center [550, 291] width 313 height 24
drag, startPoint x: 536, startPoint y: 294, endPoint x: 409, endPoint y: 295, distance: 127.0
click at [409, 295] on div at bounding box center [550, 291] width 313 height 24
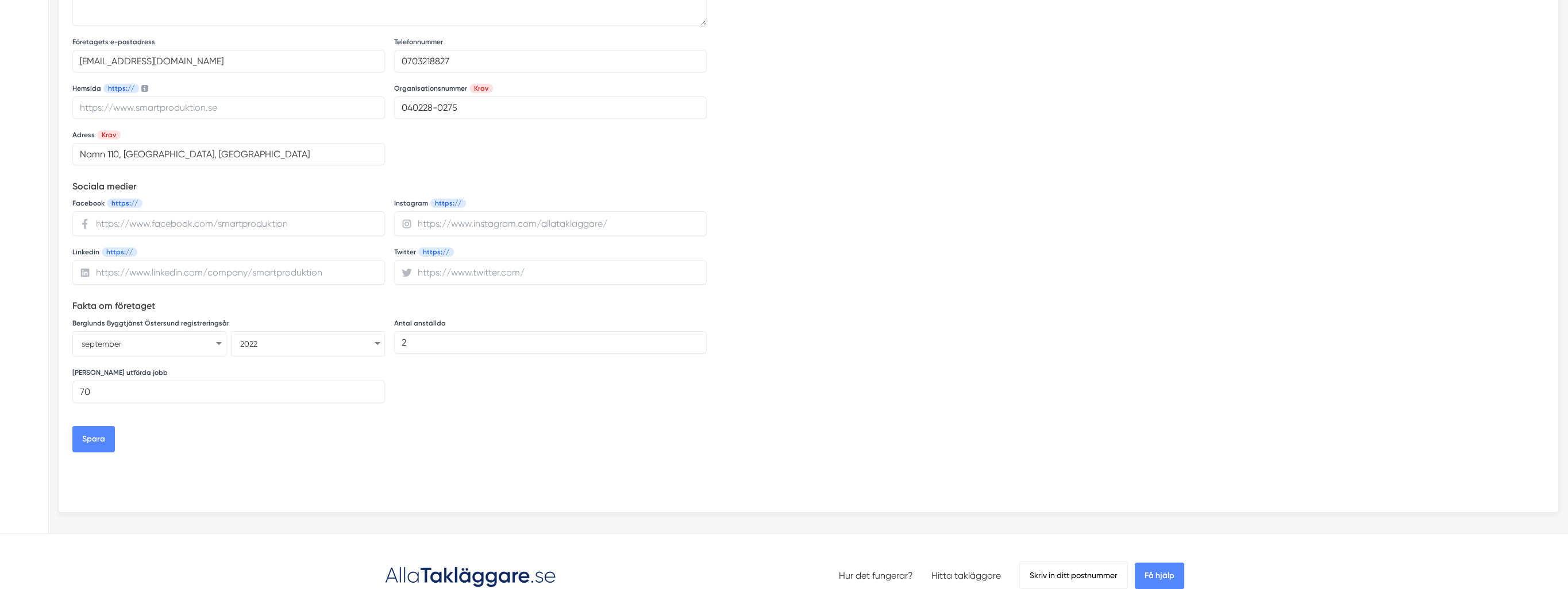
scroll to position [632, 0]
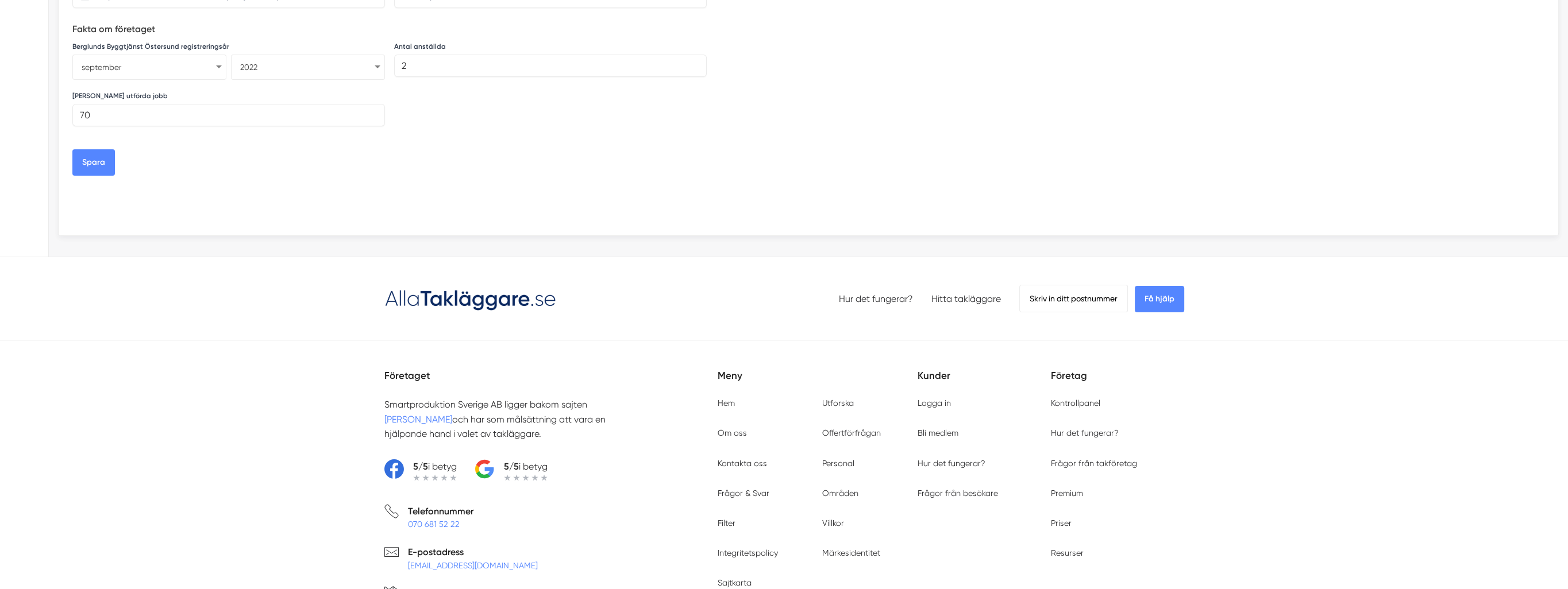
click at [98, 162] on button "Spara" at bounding box center [93, 162] width 42 height 26
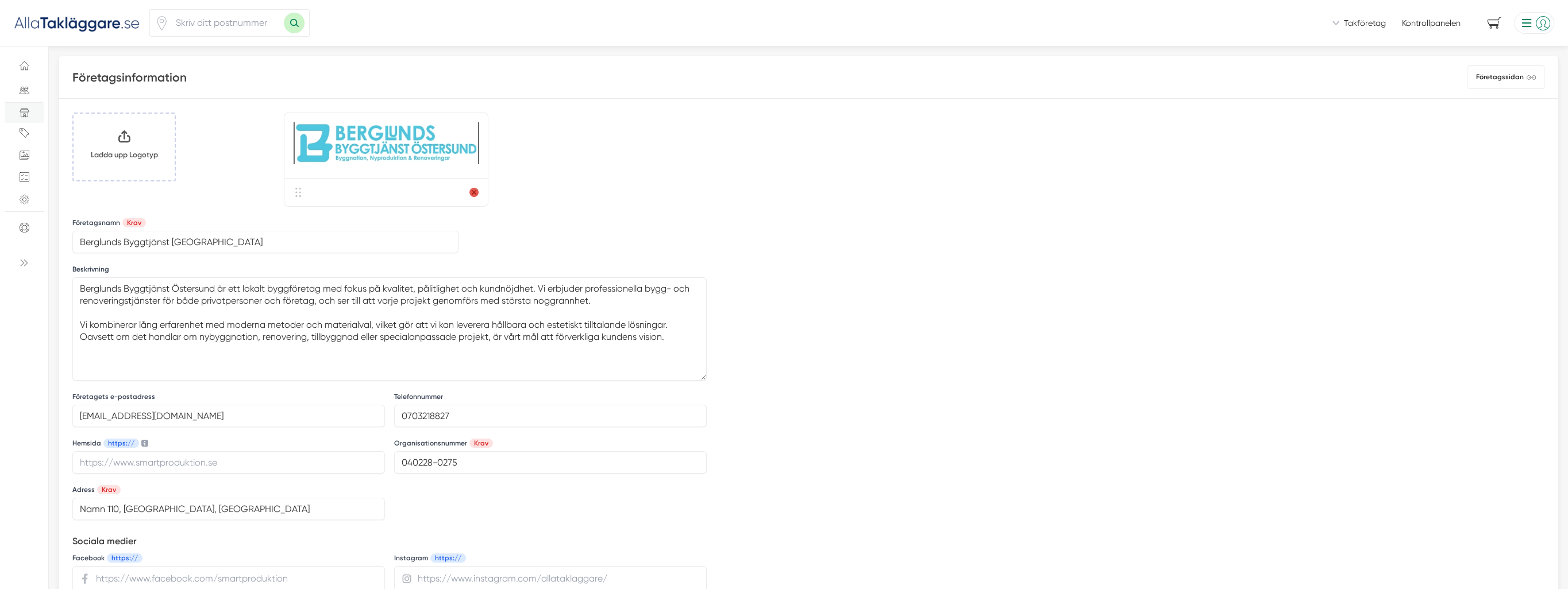
scroll to position [230, 0]
